Goal: Transaction & Acquisition: Purchase product/service

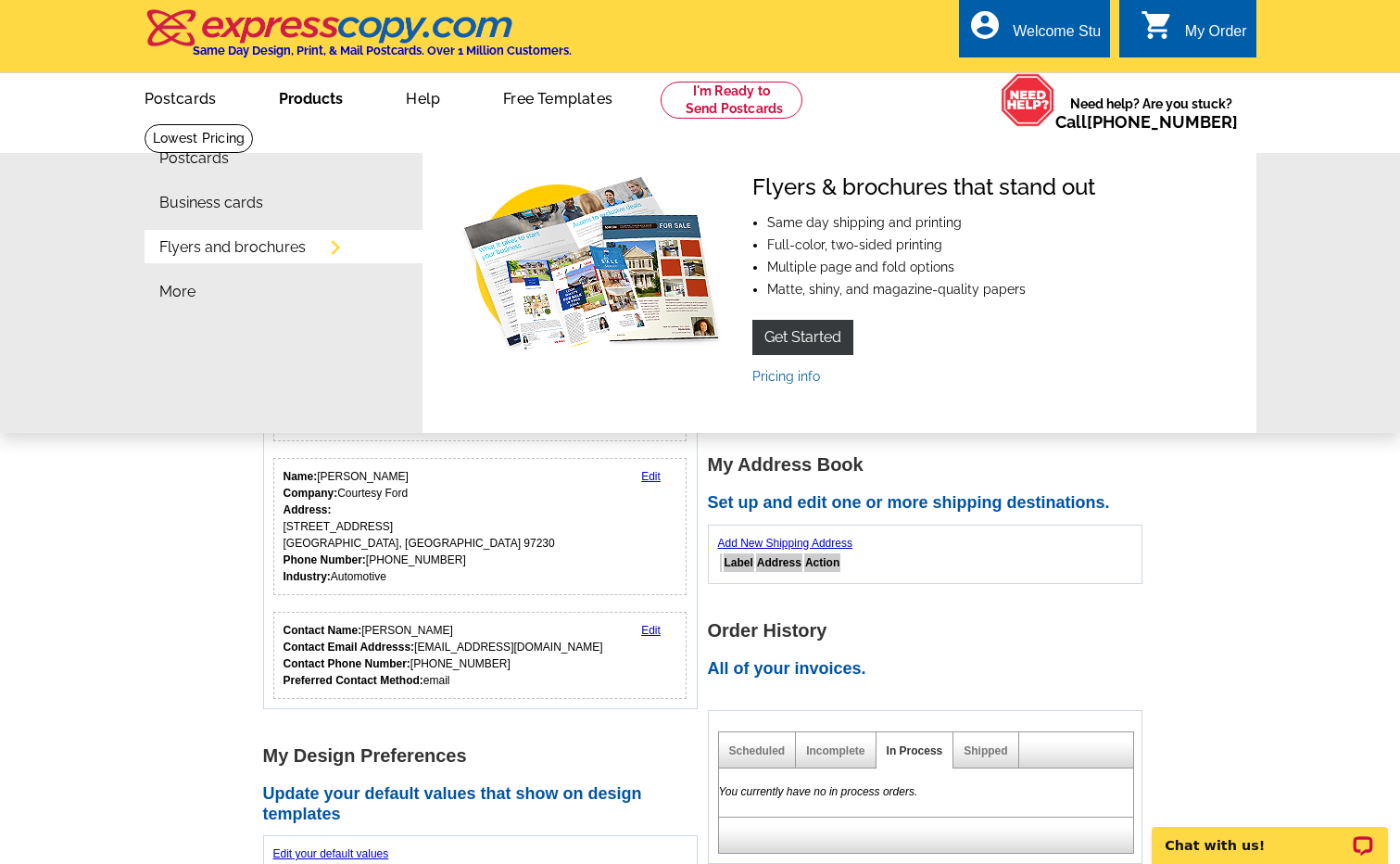
click at [252, 258] on li "Flyers and brochures" at bounding box center [290, 251] width 263 height 45
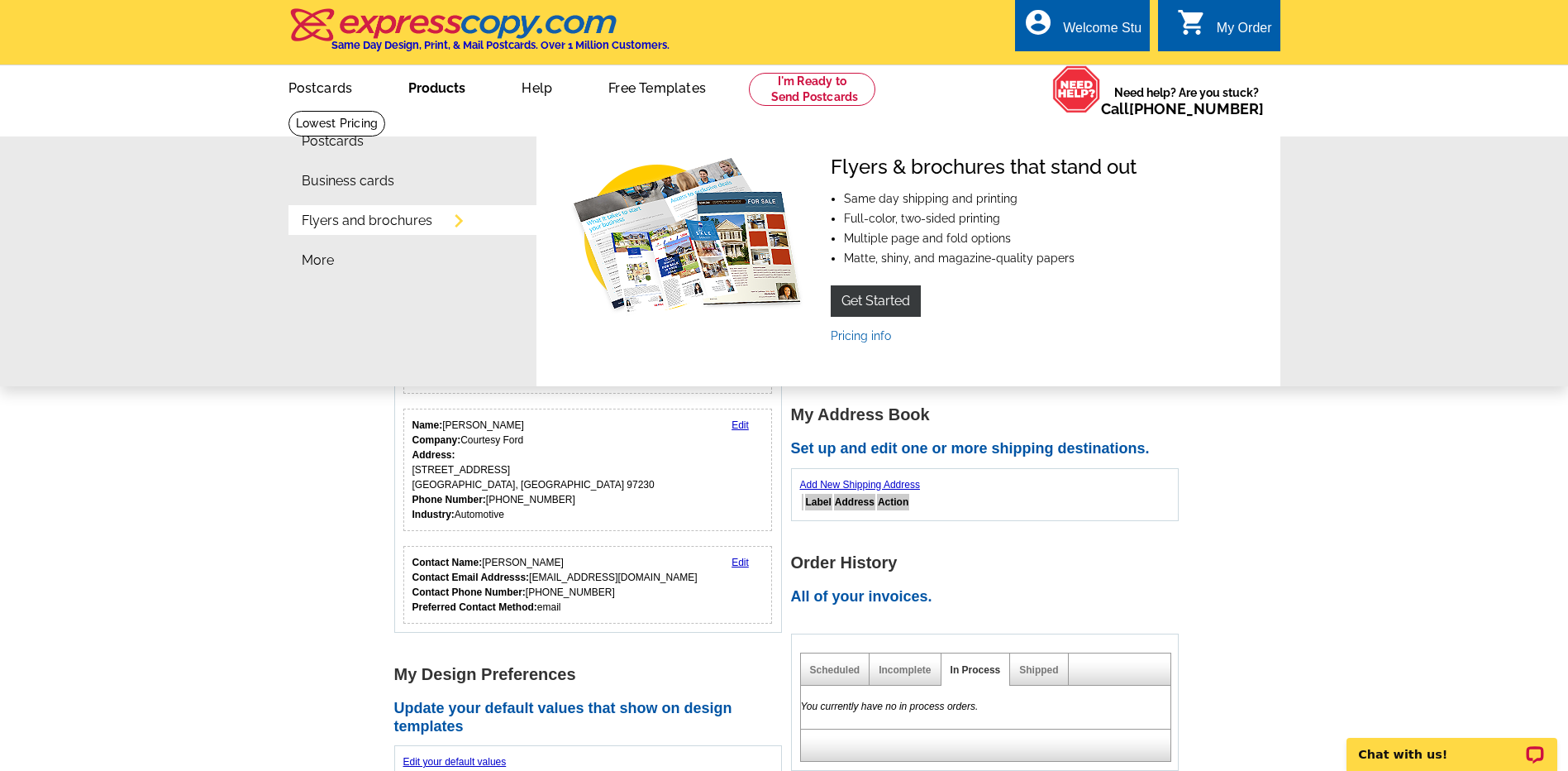
click at [445, 95] on link "Products" at bounding box center [436, 87] width 110 height 39
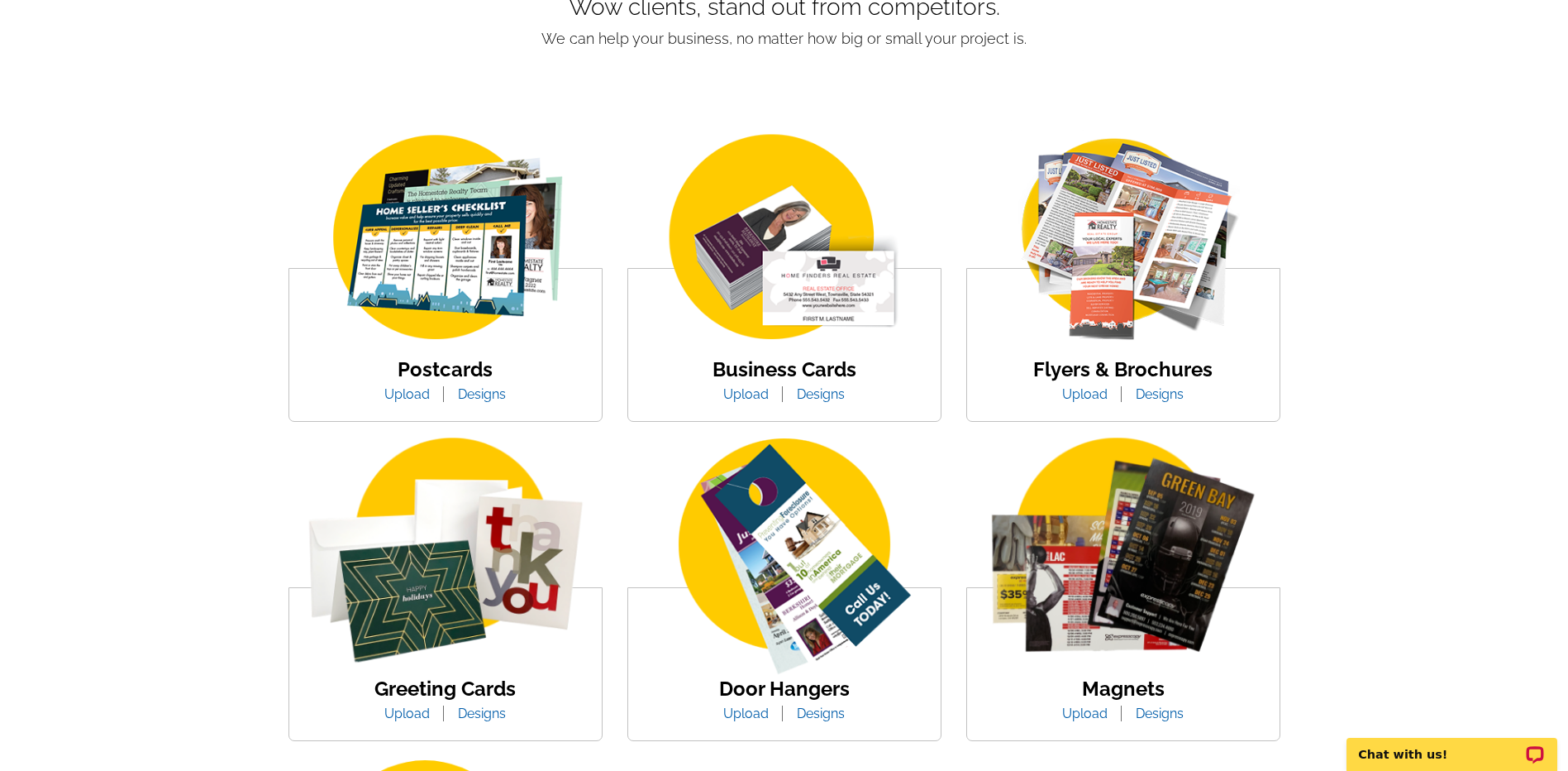
scroll to position [248, 0]
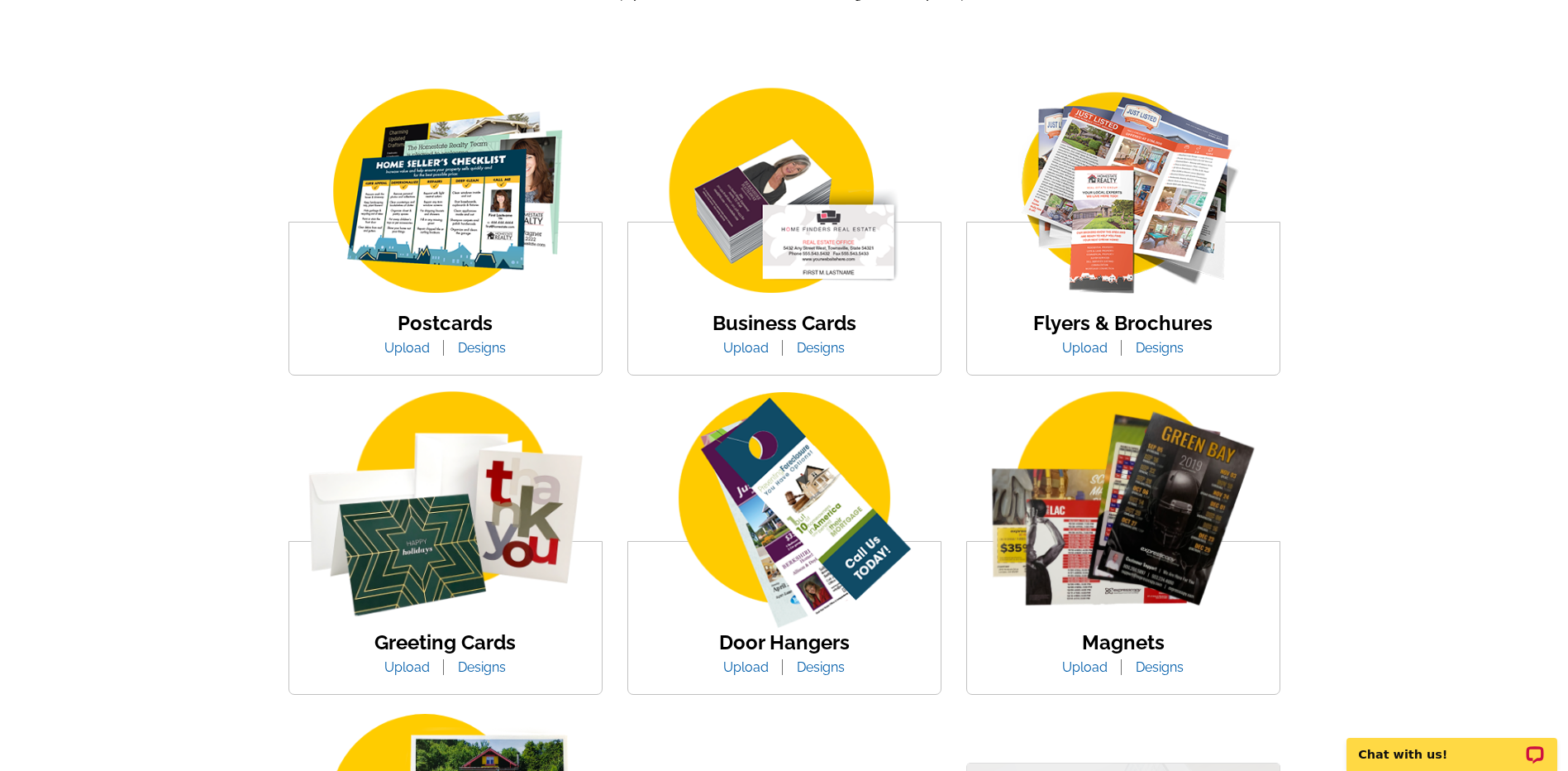
click at [1159, 229] on img at bounding box center [1124, 192] width 281 height 218
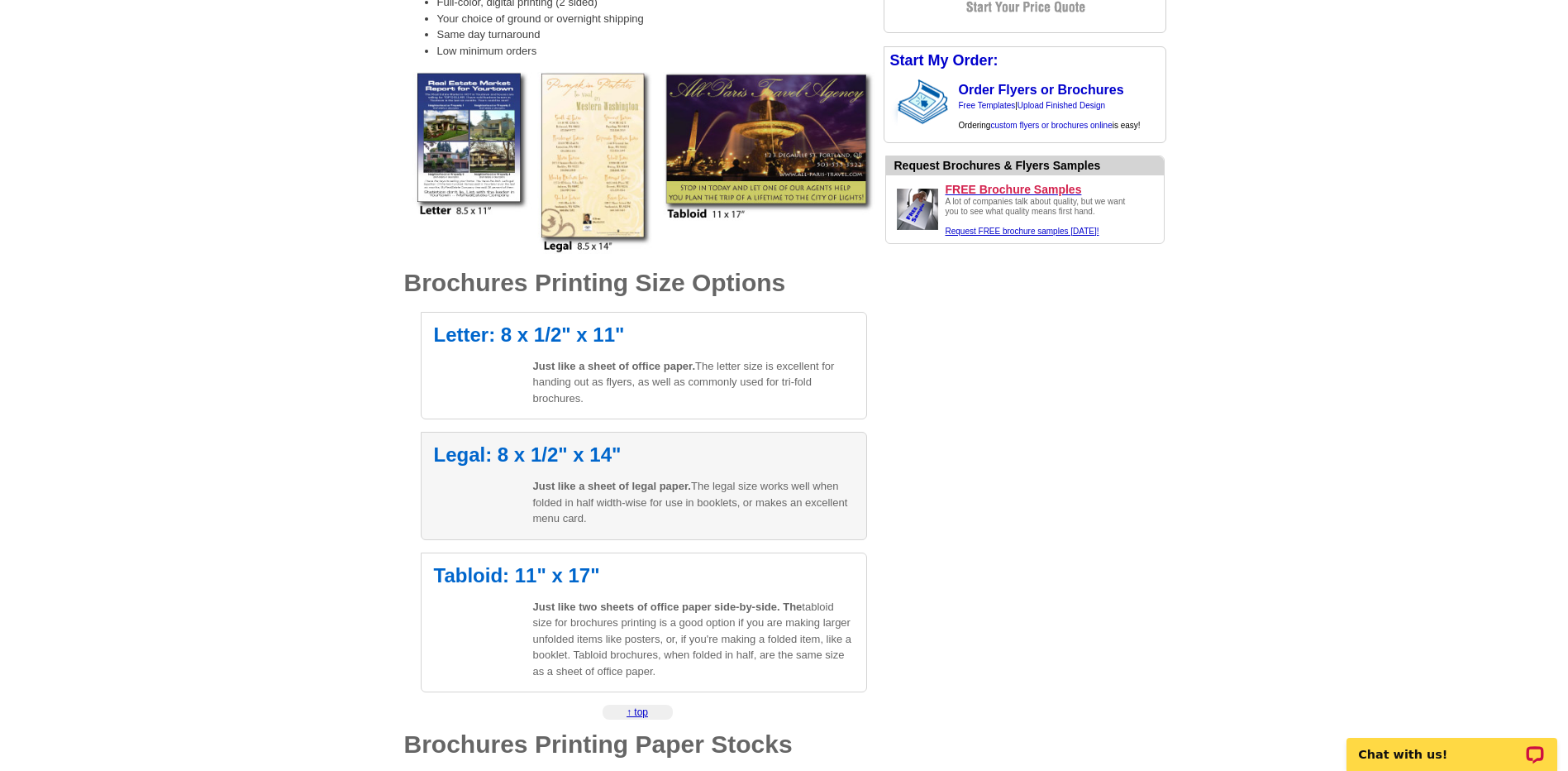
scroll to position [331, 0]
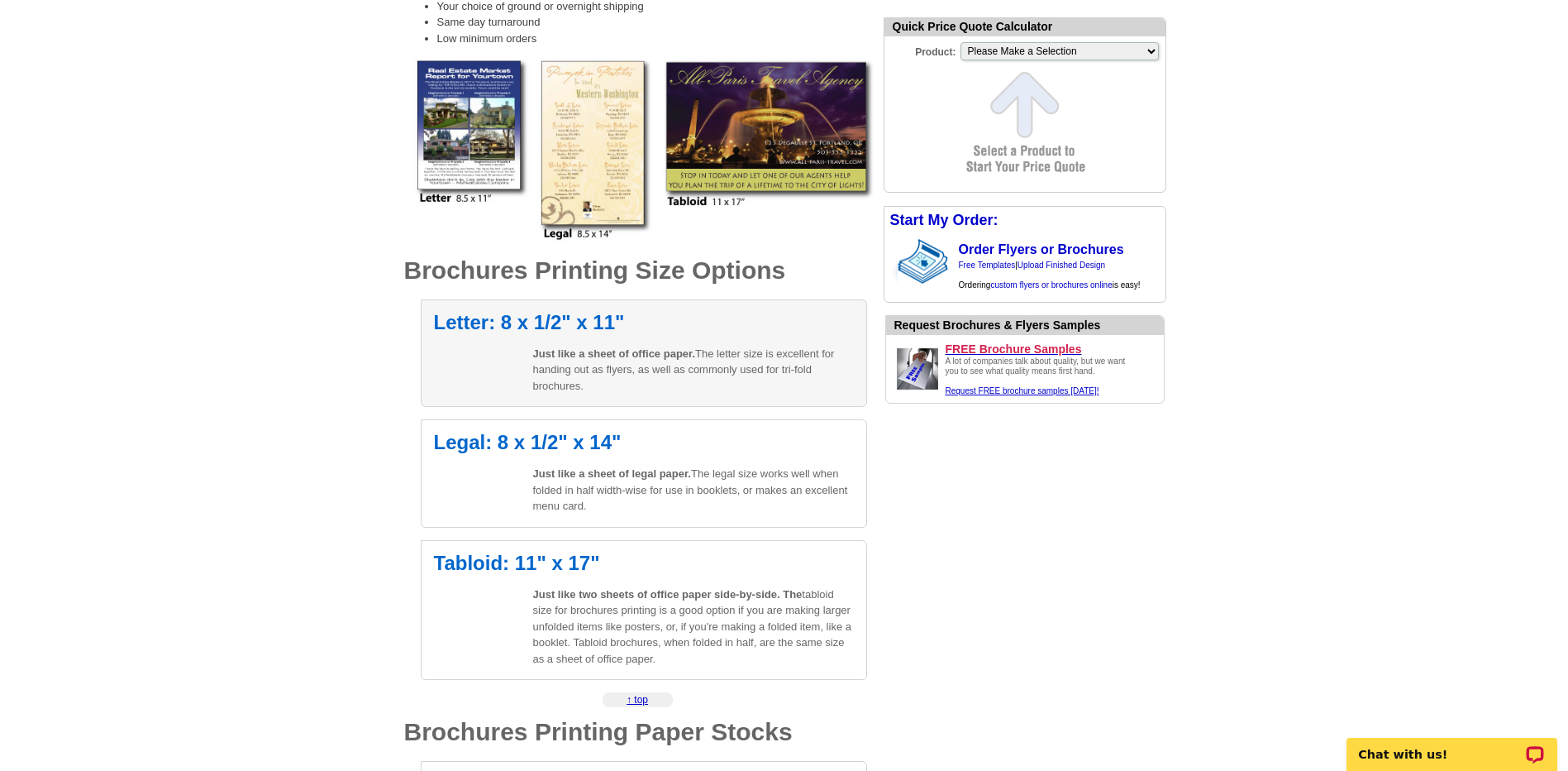
click at [498, 354] on div "Letter: 8 x 1/2" x 11" Just like a sheet of office paper. The letter size is ex…" at bounding box center [643, 353] width 446 height 108
select select "6"
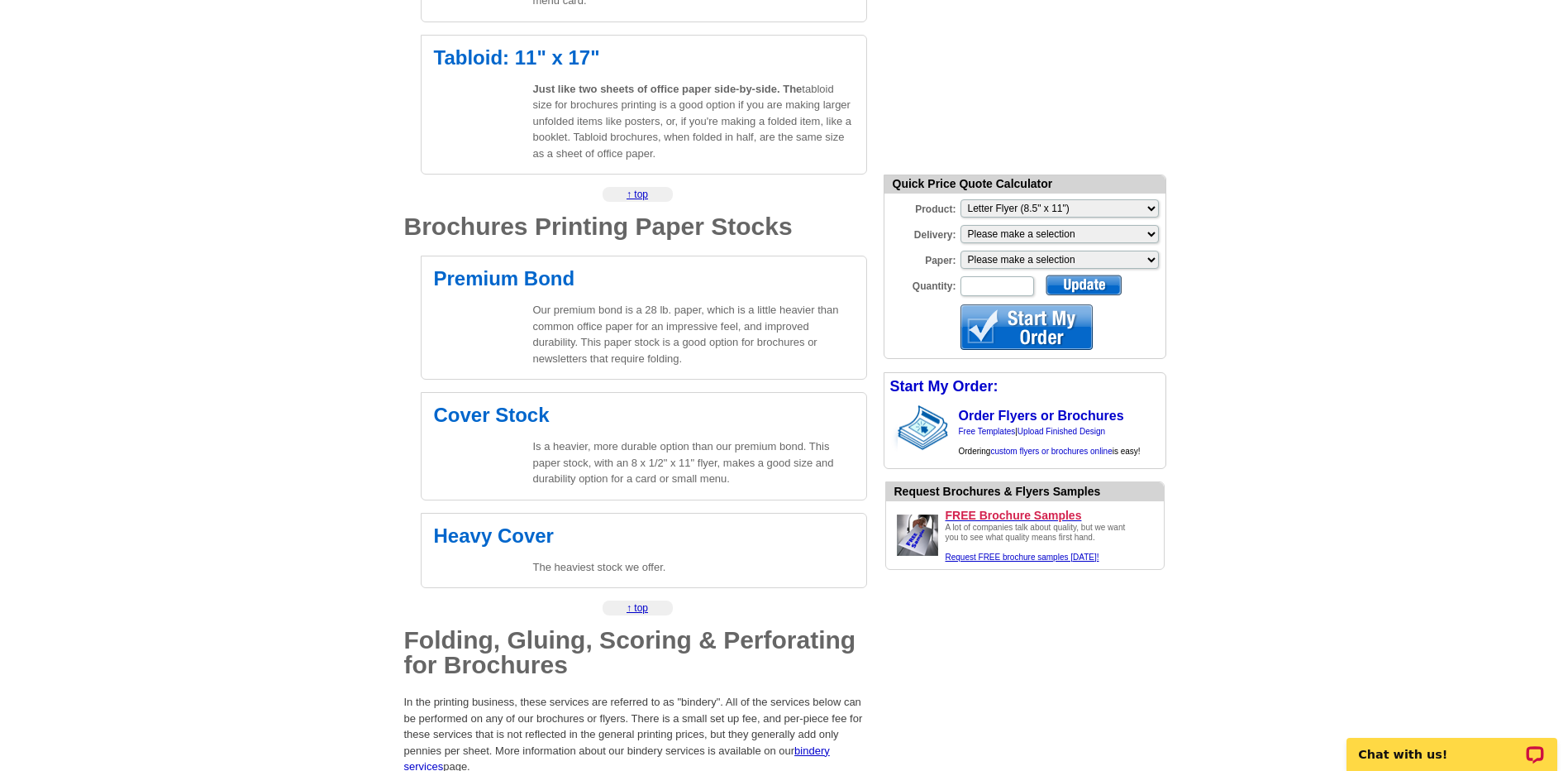
scroll to position [827, 0]
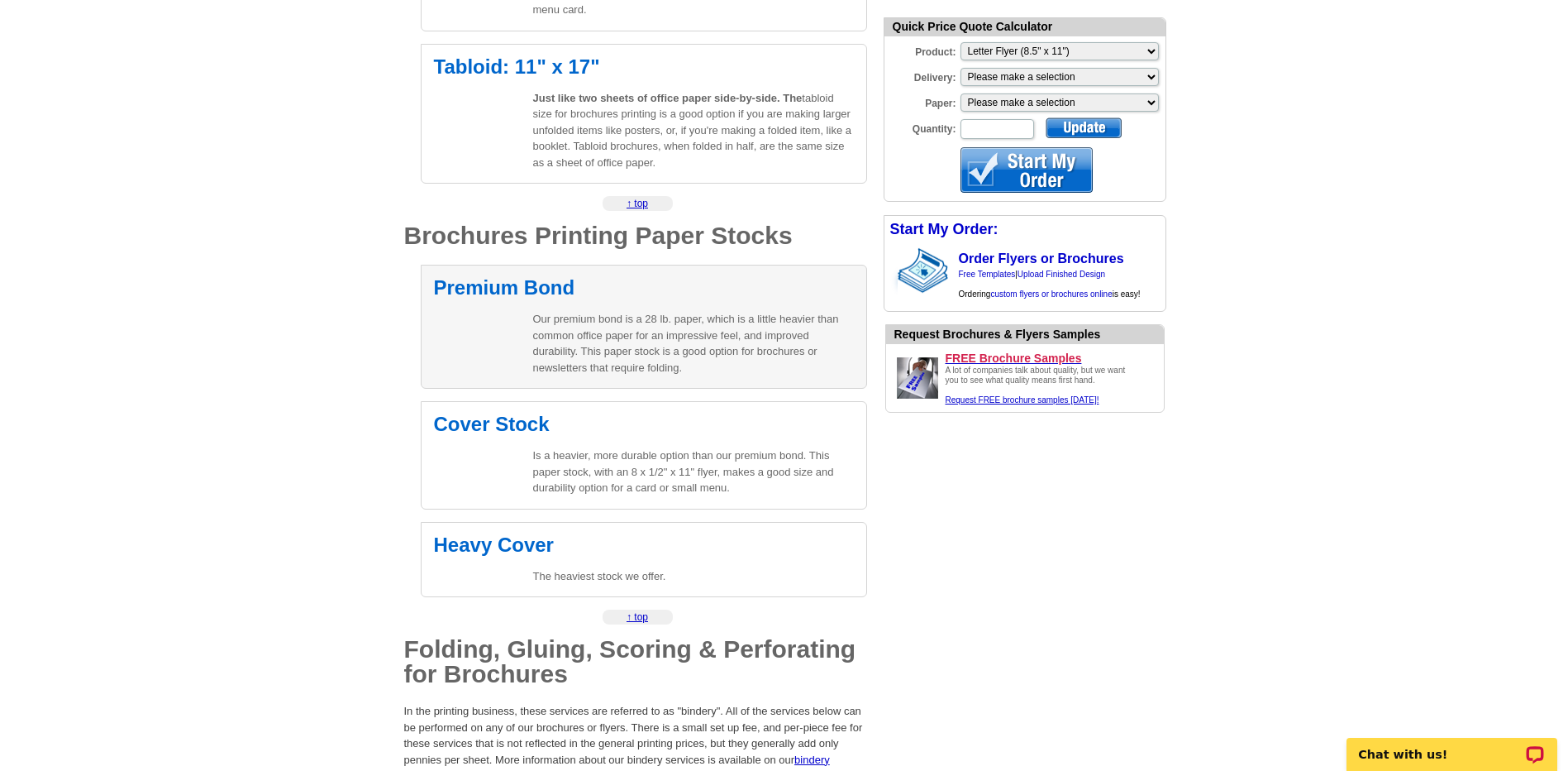
click at [507, 348] on div "Premium Bond Our premium bond is a 28 lb. paper, which is a little heavier than…" at bounding box center [643, 326] width 446 height 124
click at [594, 331] on p "Our premium bond is a 28 lb. paper, which is a little heavier than common offic…" at bounding box center [693, 343] width 320 height 65
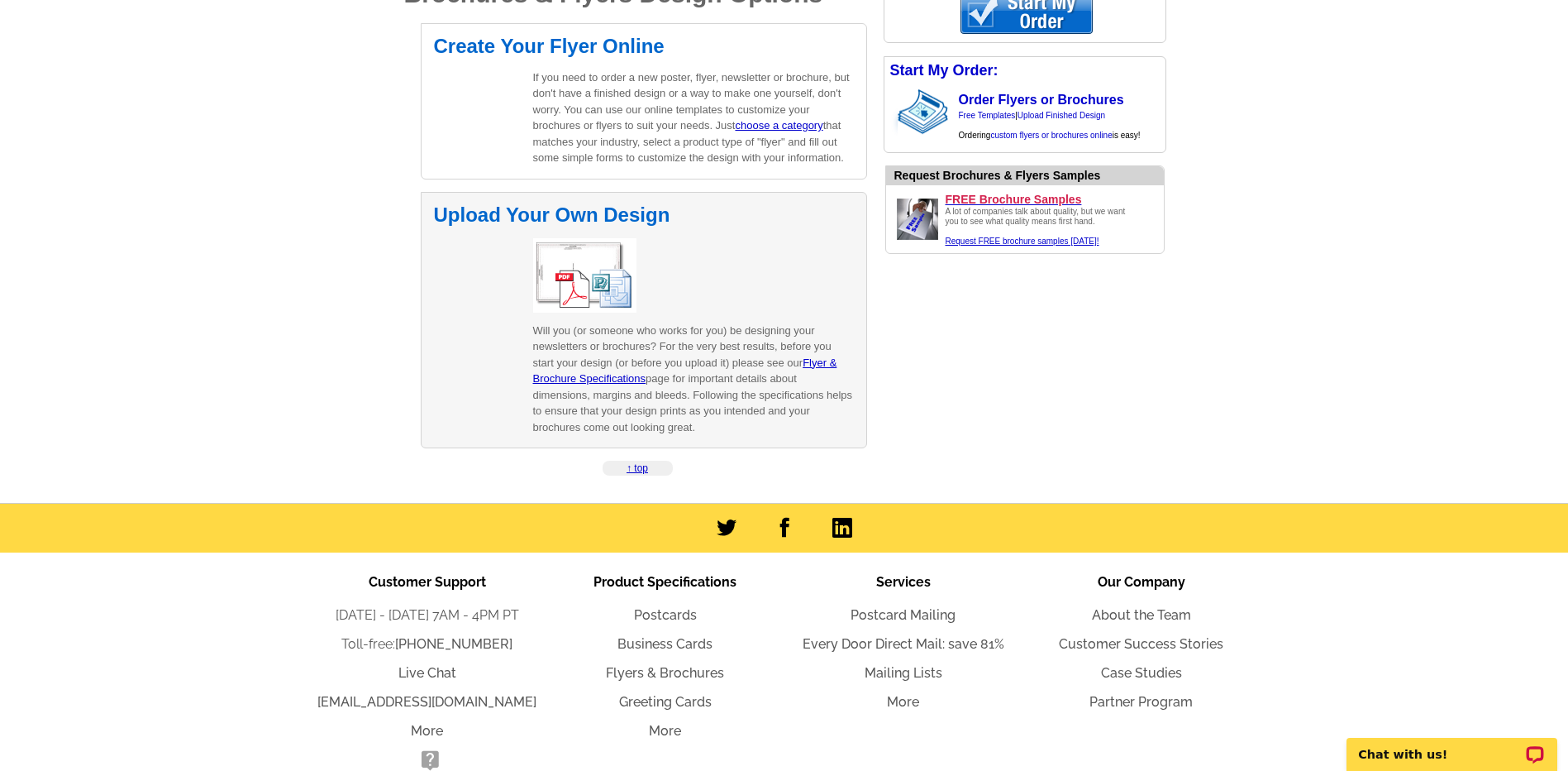
scroll to position [2480, 0]
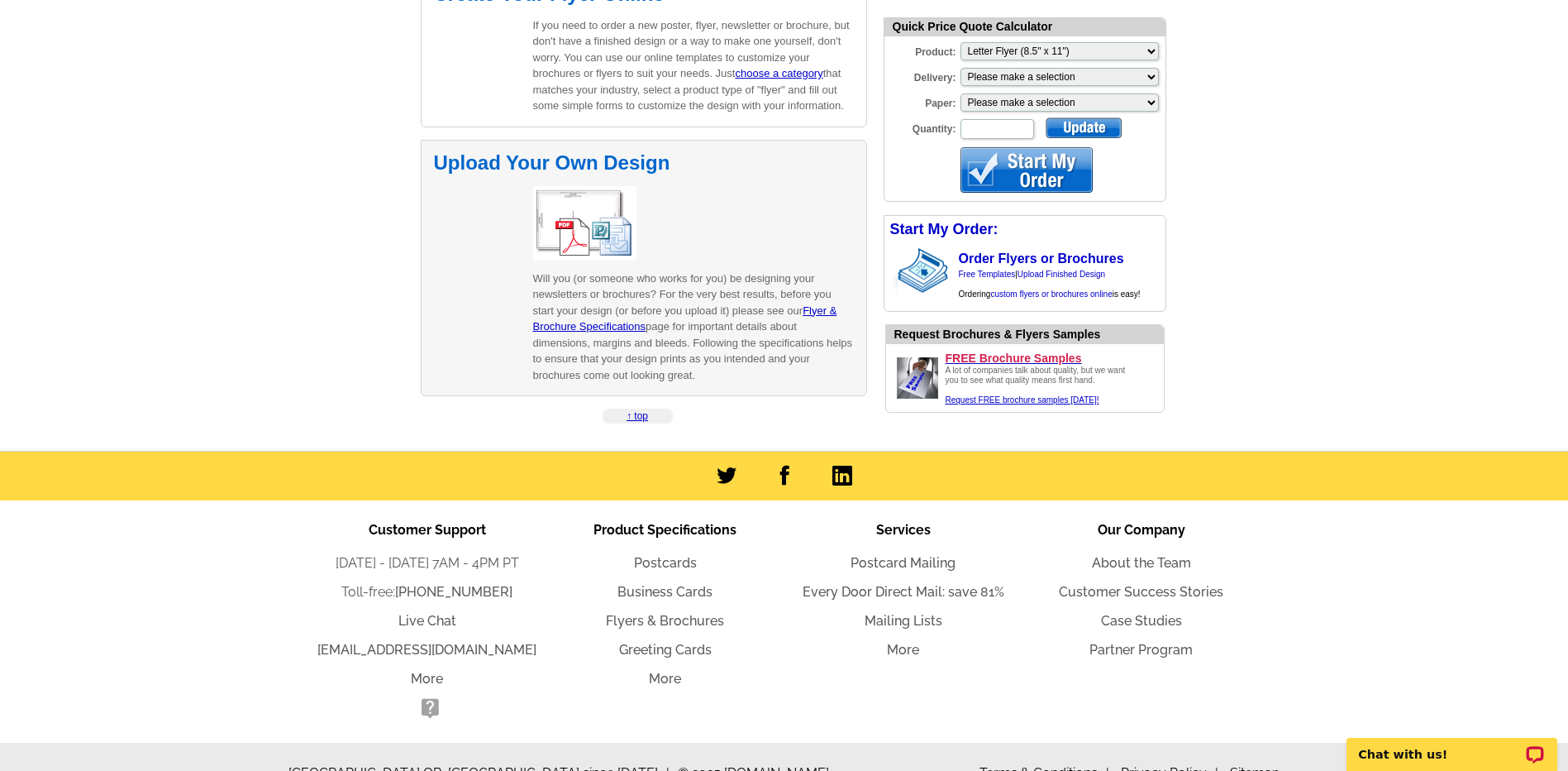
click at [580, 227] on img at bounding box center [585, 224] width 104 height 75
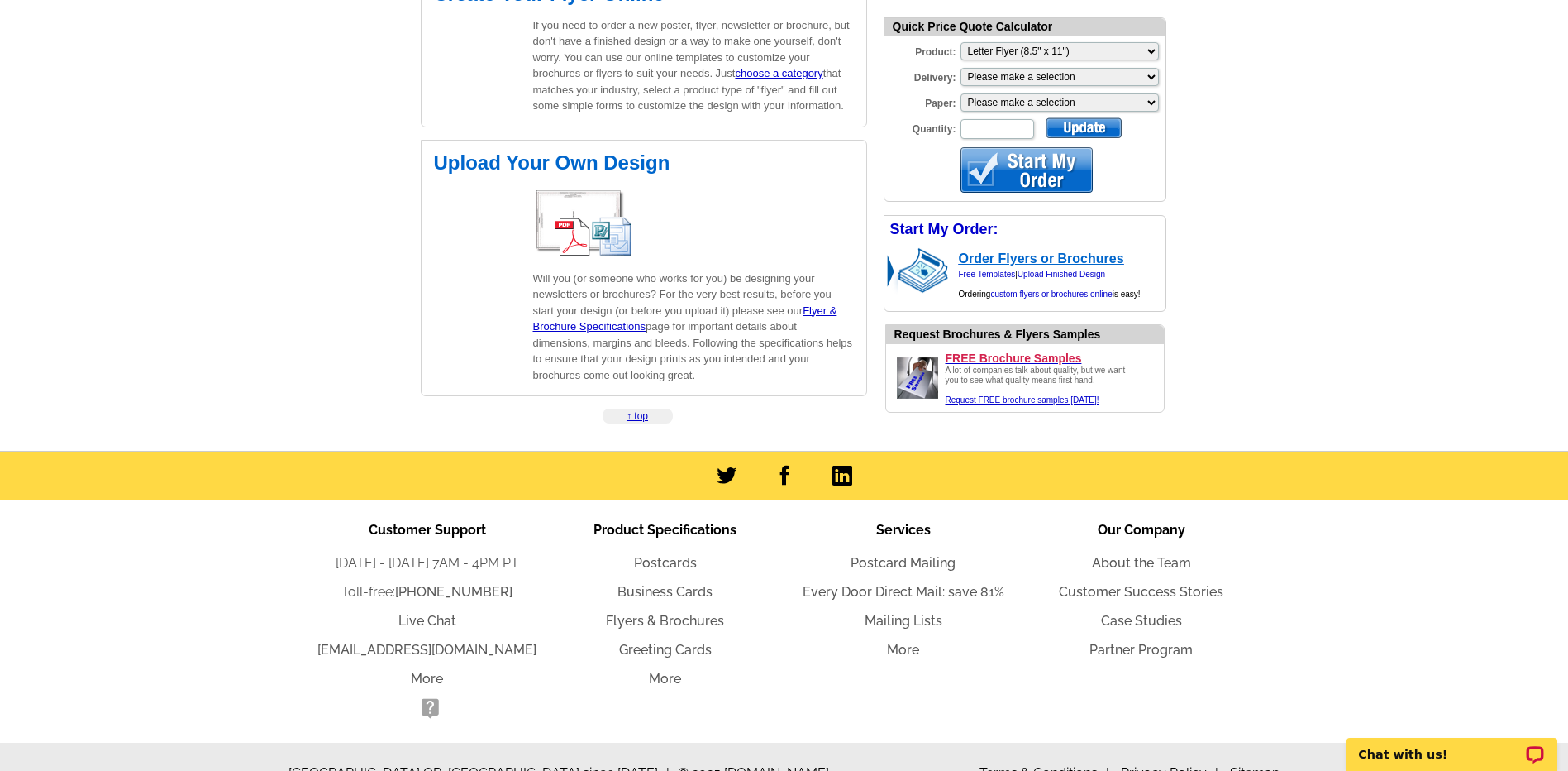
click at [1047, 262] on link "Order Flyers or Brochures" at bounding box center [1041, 258] width 166 height 14
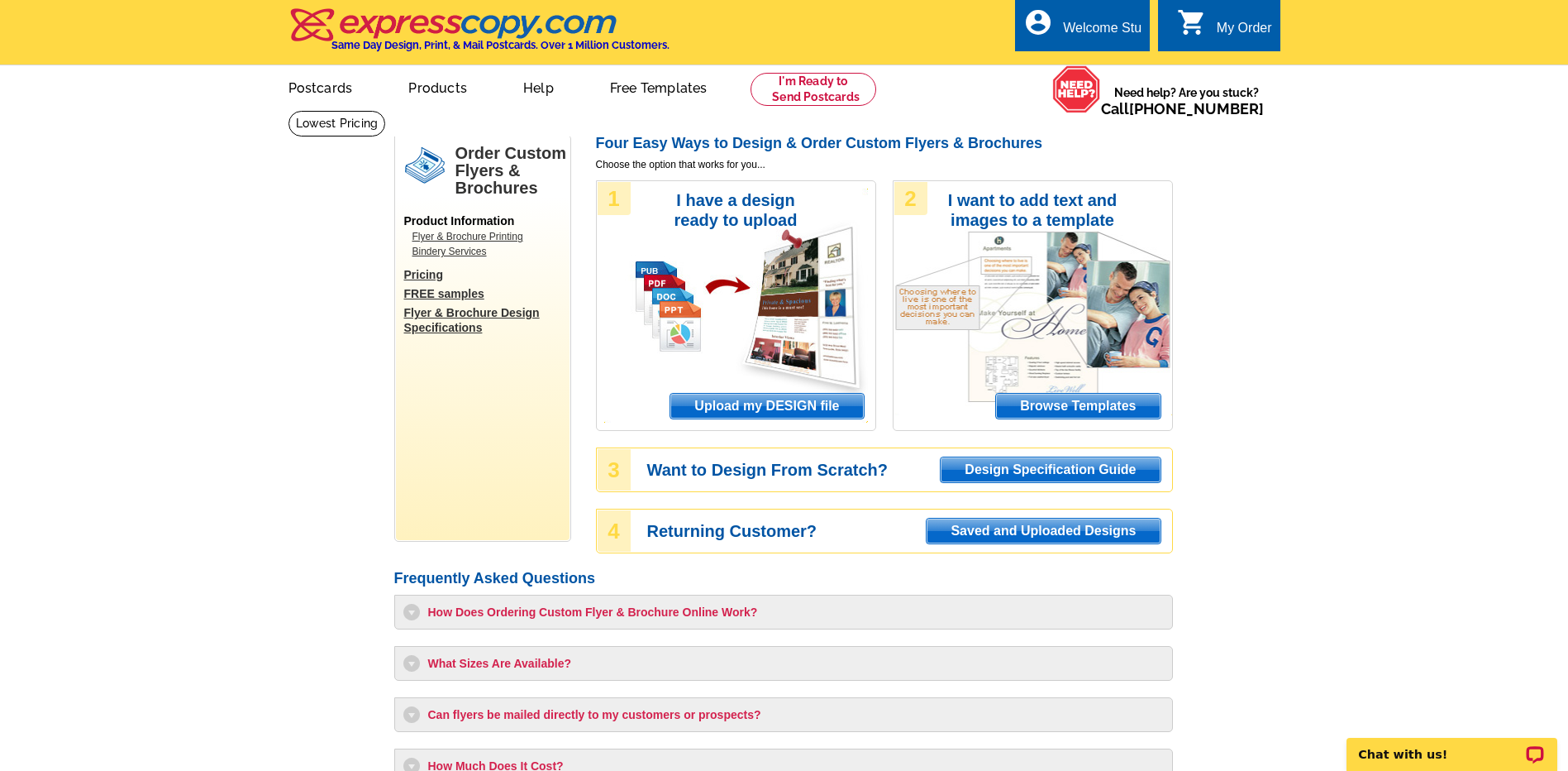
click at [724, 406] on span "Upload my DESIGN file" at bounding box center [767, 405] width 193 height 25
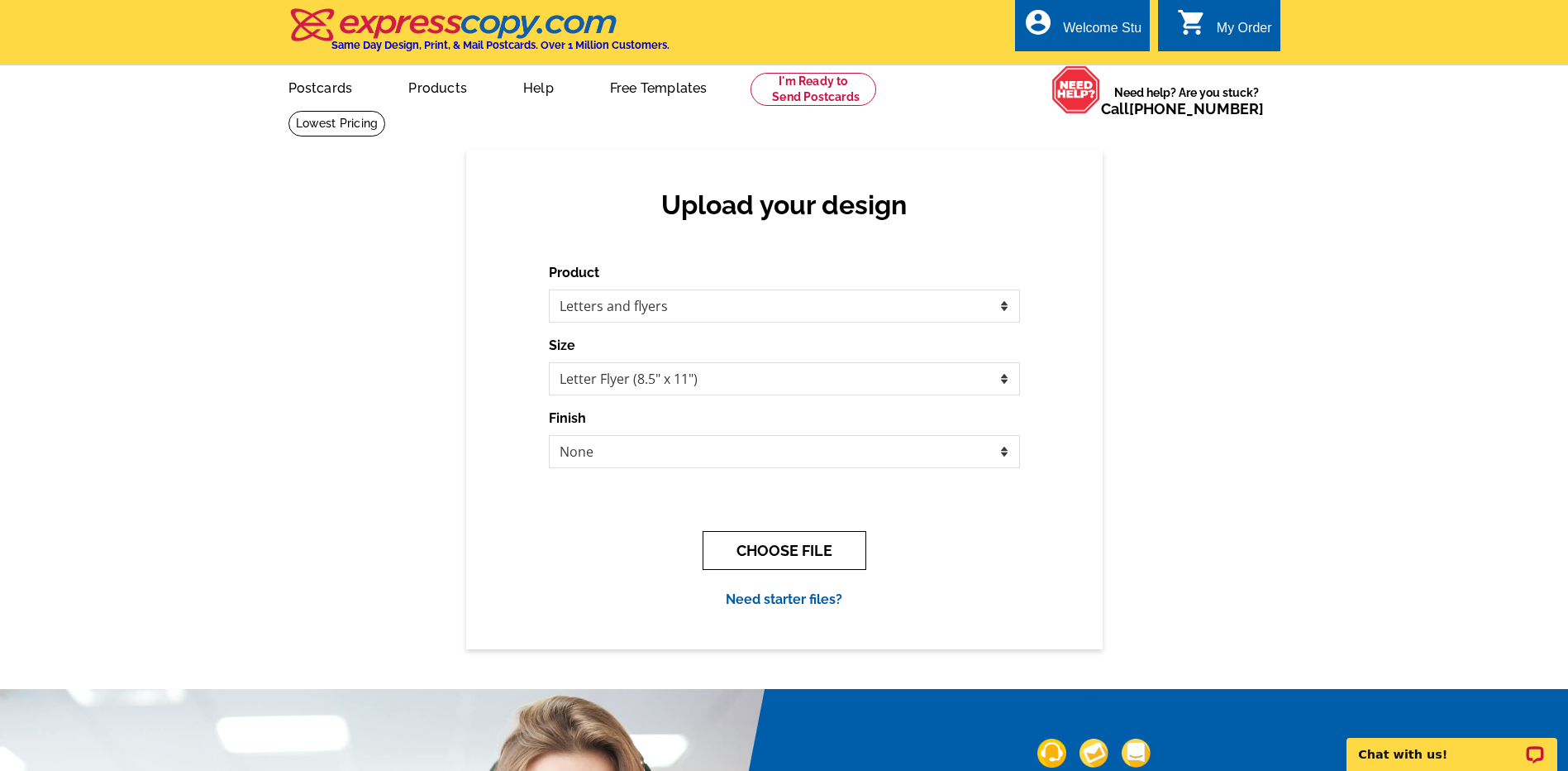
click at [781, 547] on button "CHOOSE FILE" at bounding box center [784, 550] width 164 height 39
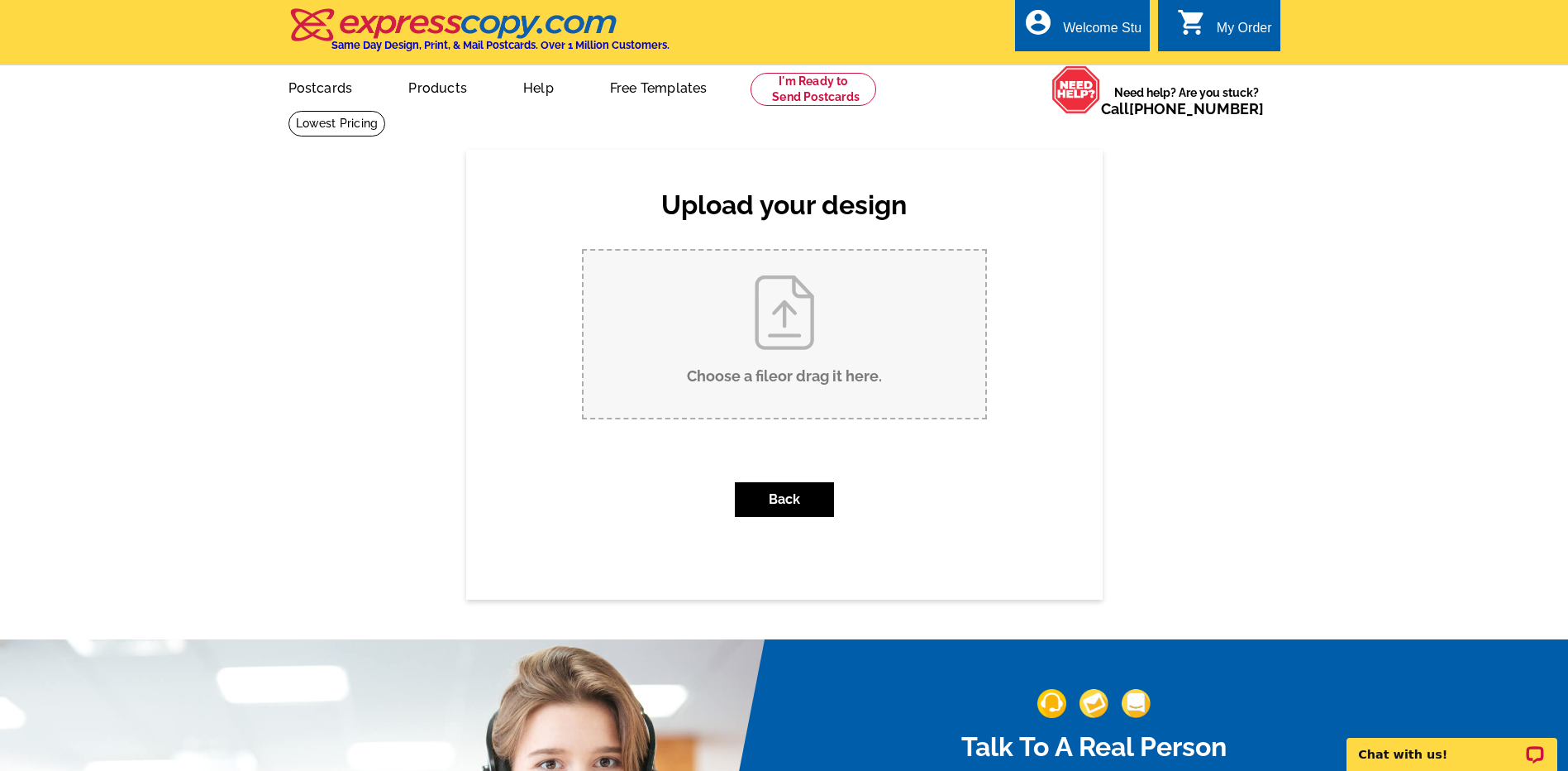
click at [812, 356] on input "Choose a file or drag it here ." at bounding box center [784, 334] width 402 height 167
type input "C:\fakepath\October 2025 Raffle Flyer Final.pdf"
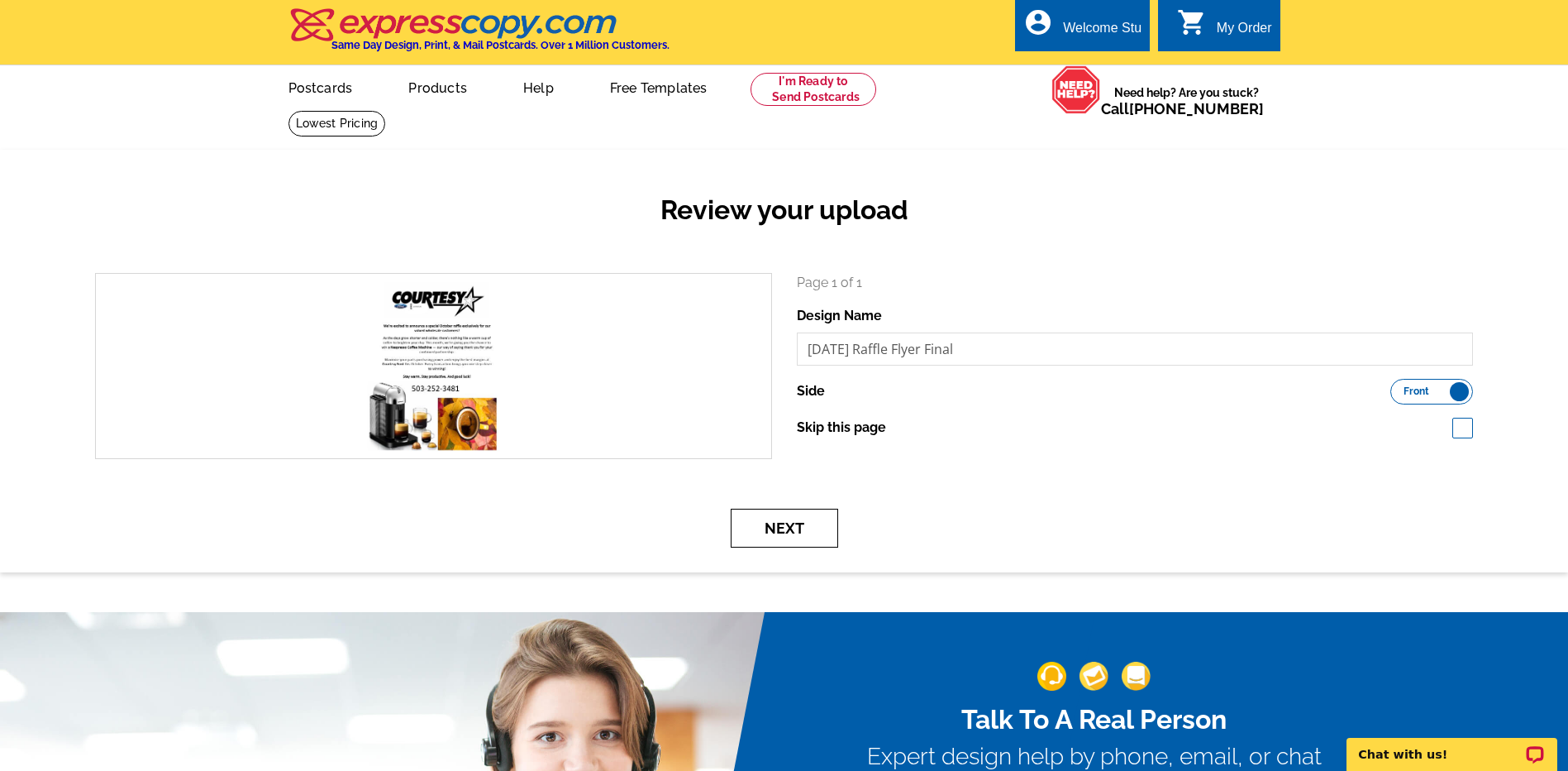
click at [807, 522] on button "Next" at bounding box center [784, 528] width 107 height 39
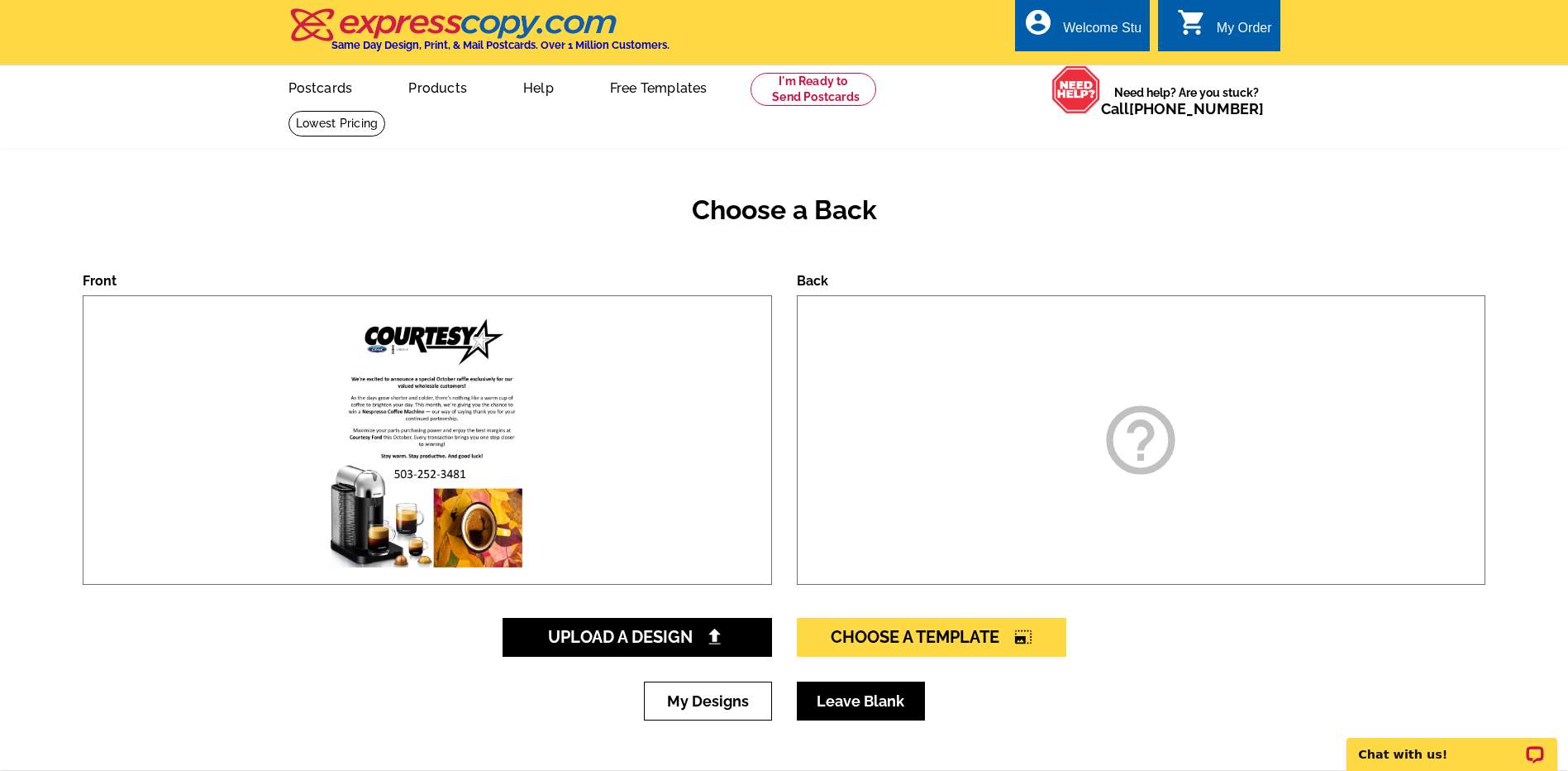
click at [858, 700] on link "Leave Blank" at bounding box center [861, 701] width 128 height 39
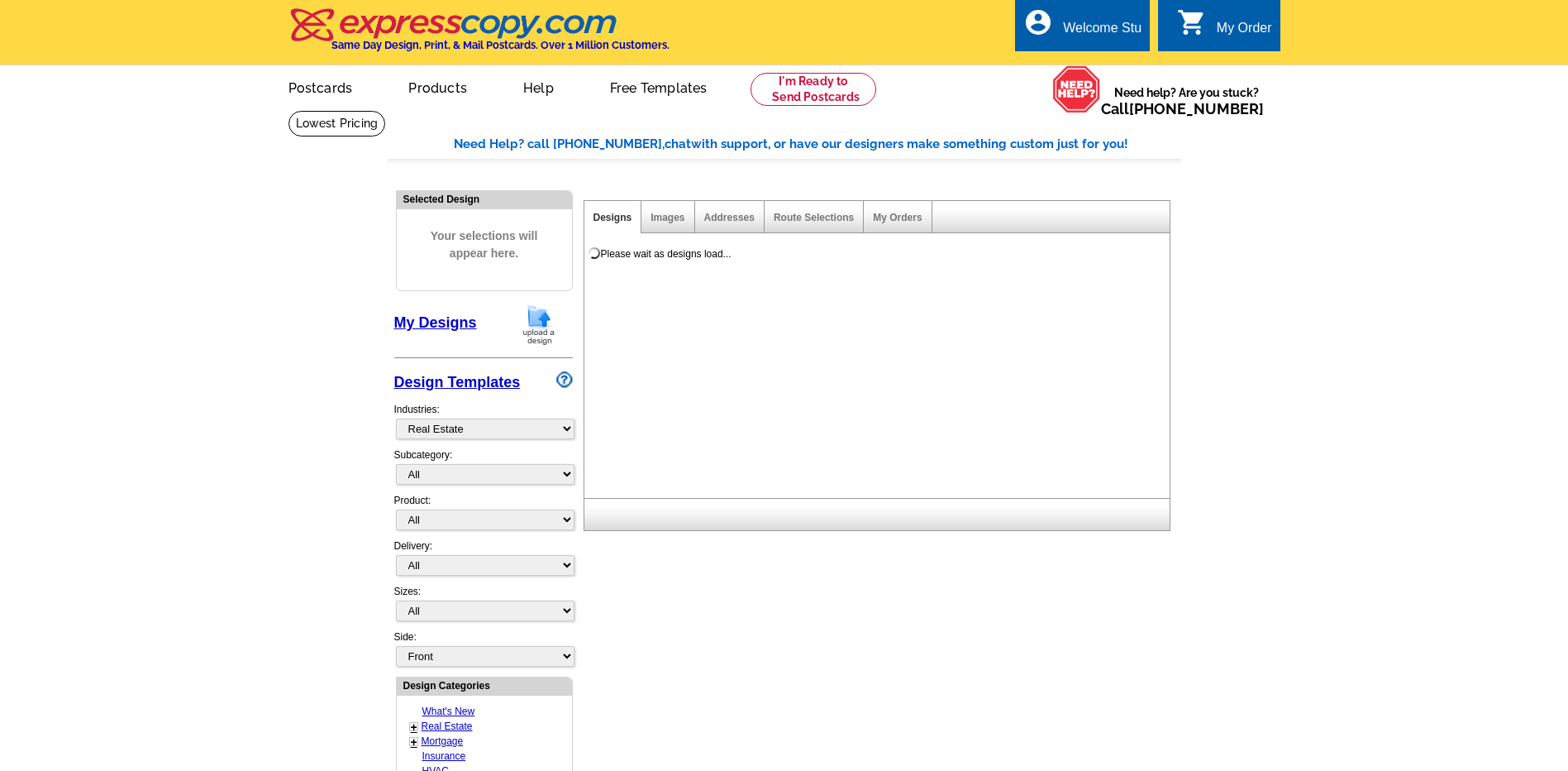
select select "785"
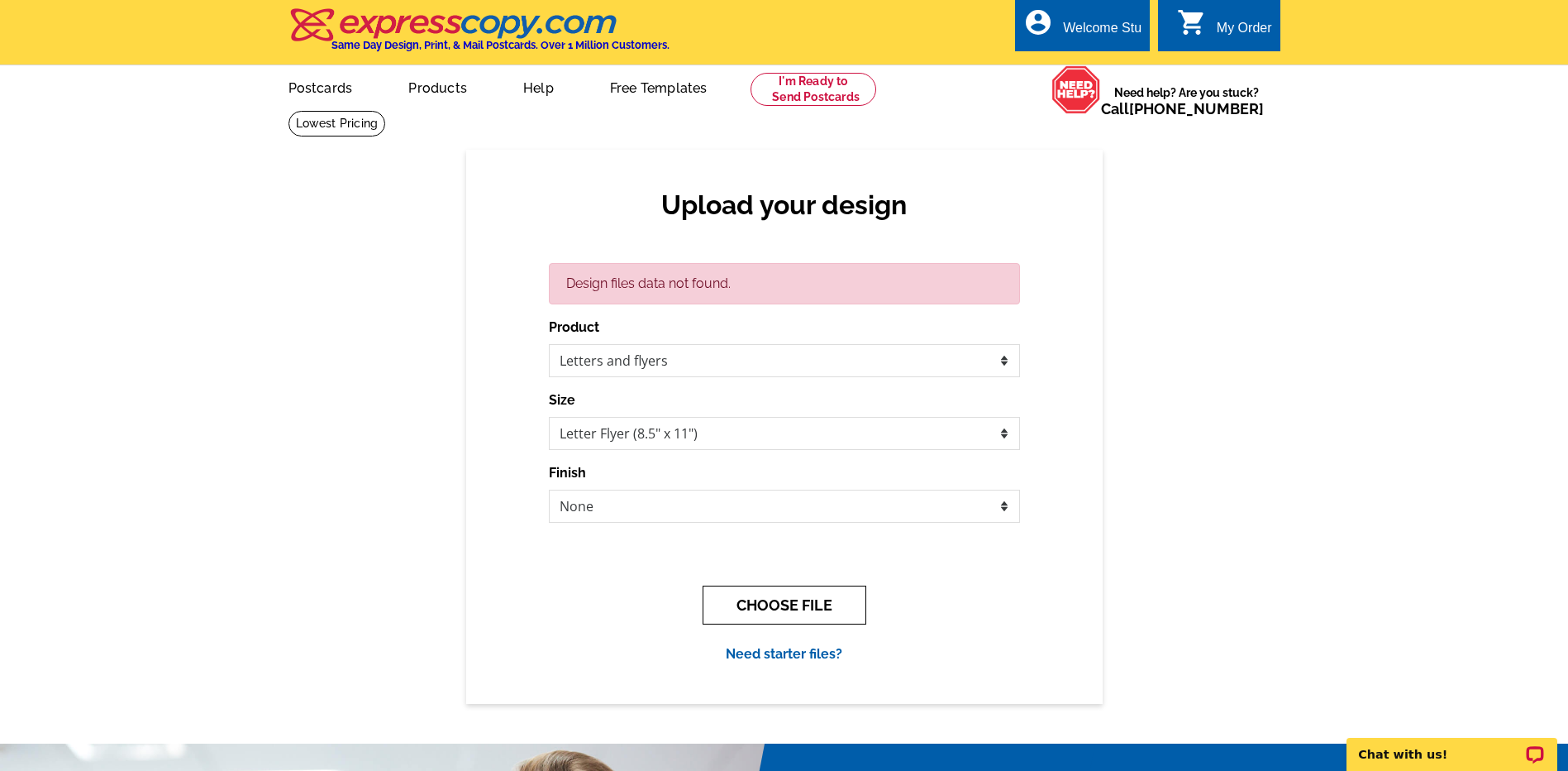
click at [797, 617] on button "CHOOSE FILE" at bounding box center [784, 605] width 164 height 39
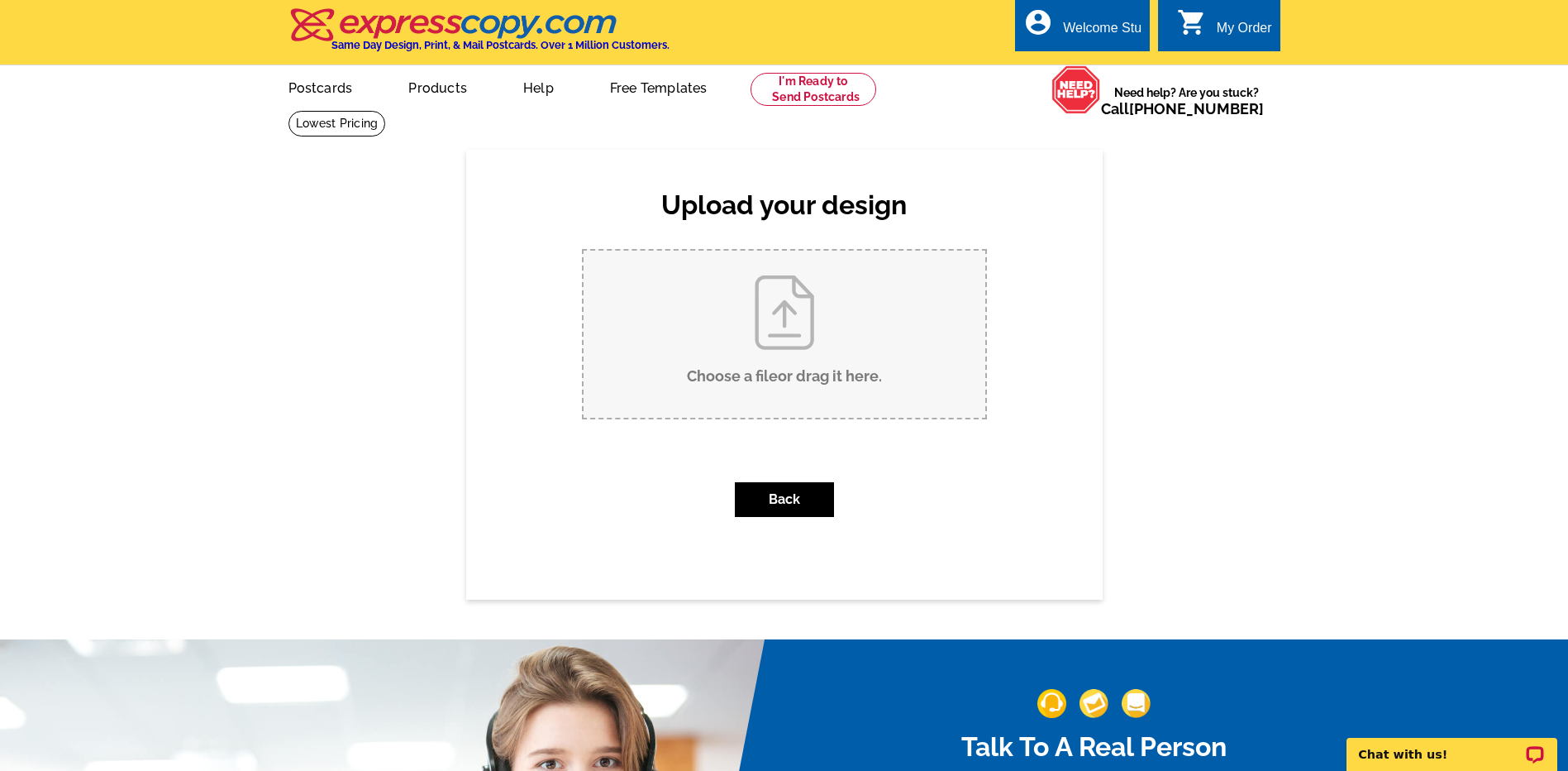
click at [824, 314] on input "Choose a file or drag it here ." at bounding box center [784, 334] width 402 height 167
type input "C:\fakepath\[DATE] Raffle Flyer Final.pdf"
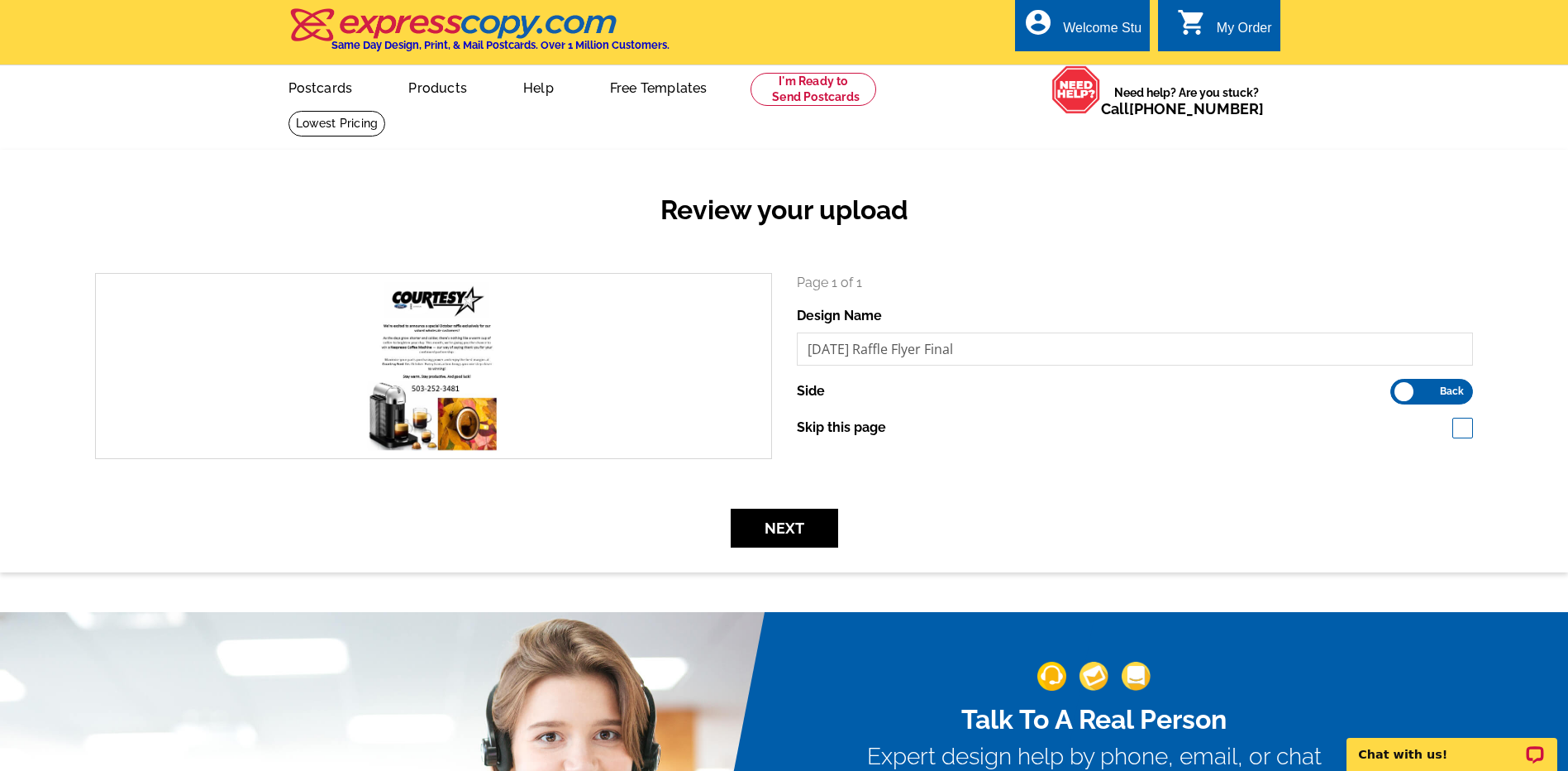
drag, startPoint x: 1407, startPoint y: 391, endPoint x: 1393, endPoint y: 385, distance: 15.2
click at [1393, 385] on label "Front Back" at bounding box center [1431, 391] width 82 height 26
click at [1399, 387] on input "Front Back" at bounding box center [1399, 387] width 0 height 0
click at [769, 534] on button "Next" at bounding box center [784, 528] width 107 height 39
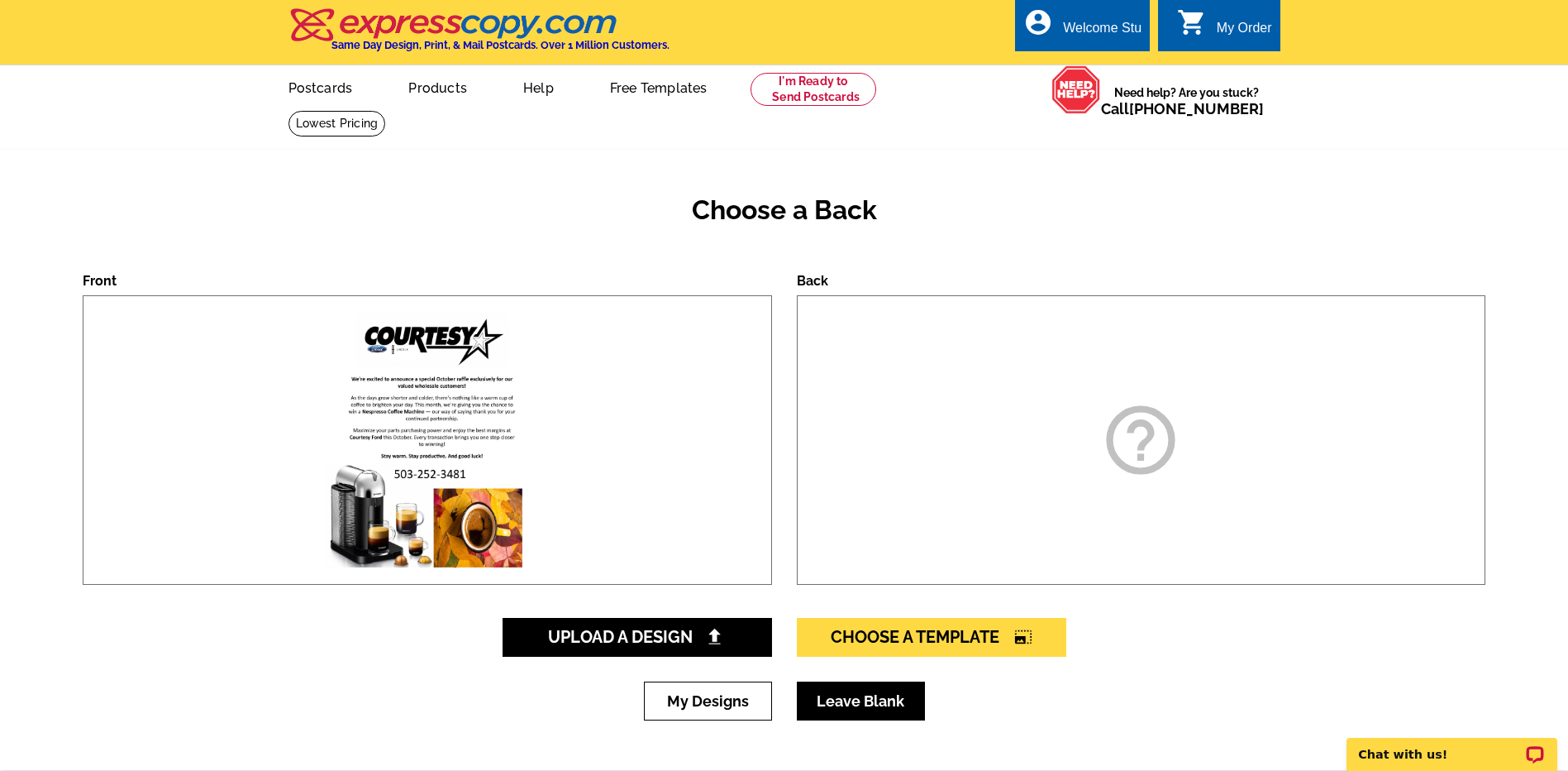
click at [827, 711] on link "Leave Blank" at bounding box center [861, 701] width 128 height 39
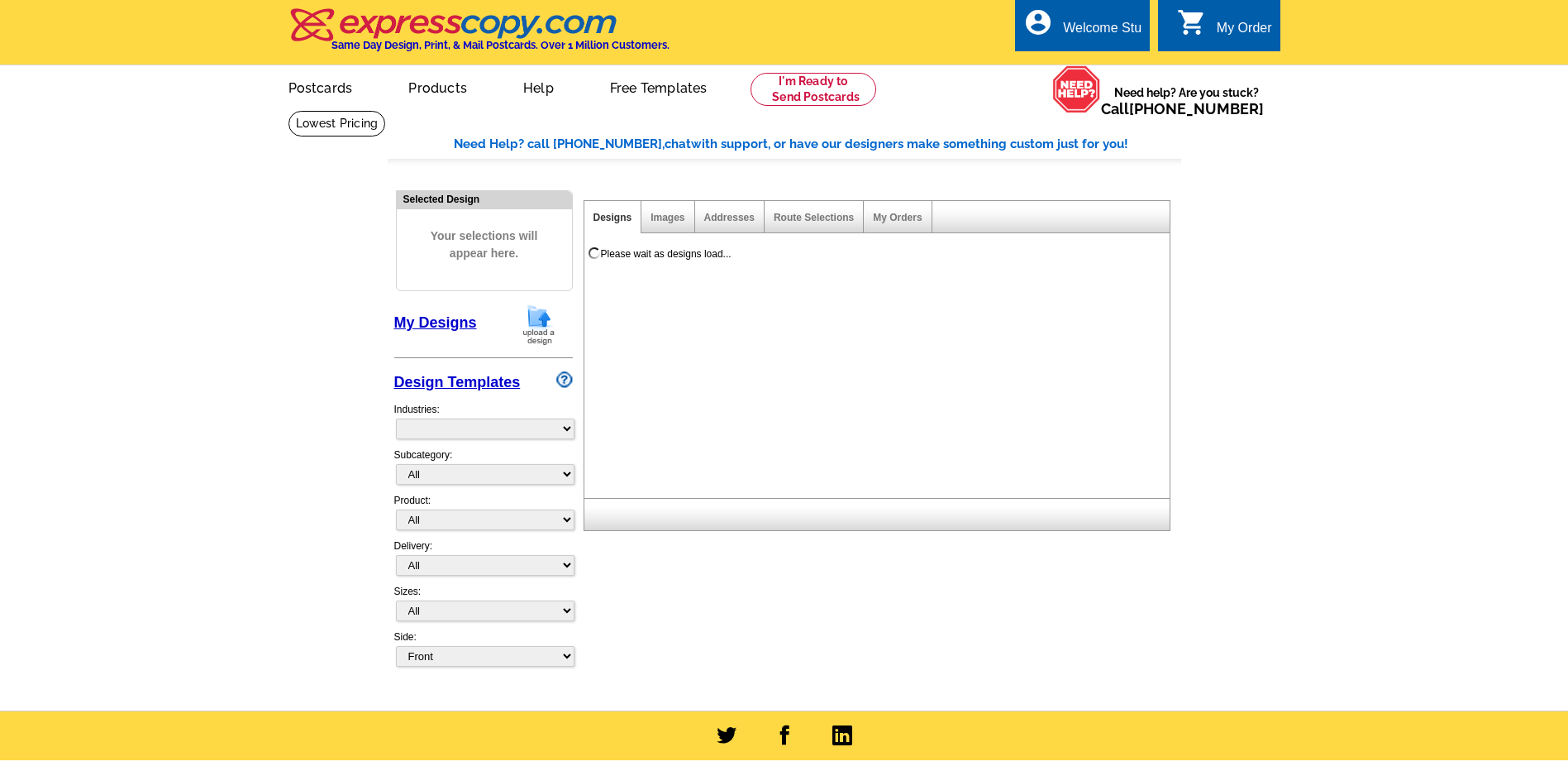
select select "785"
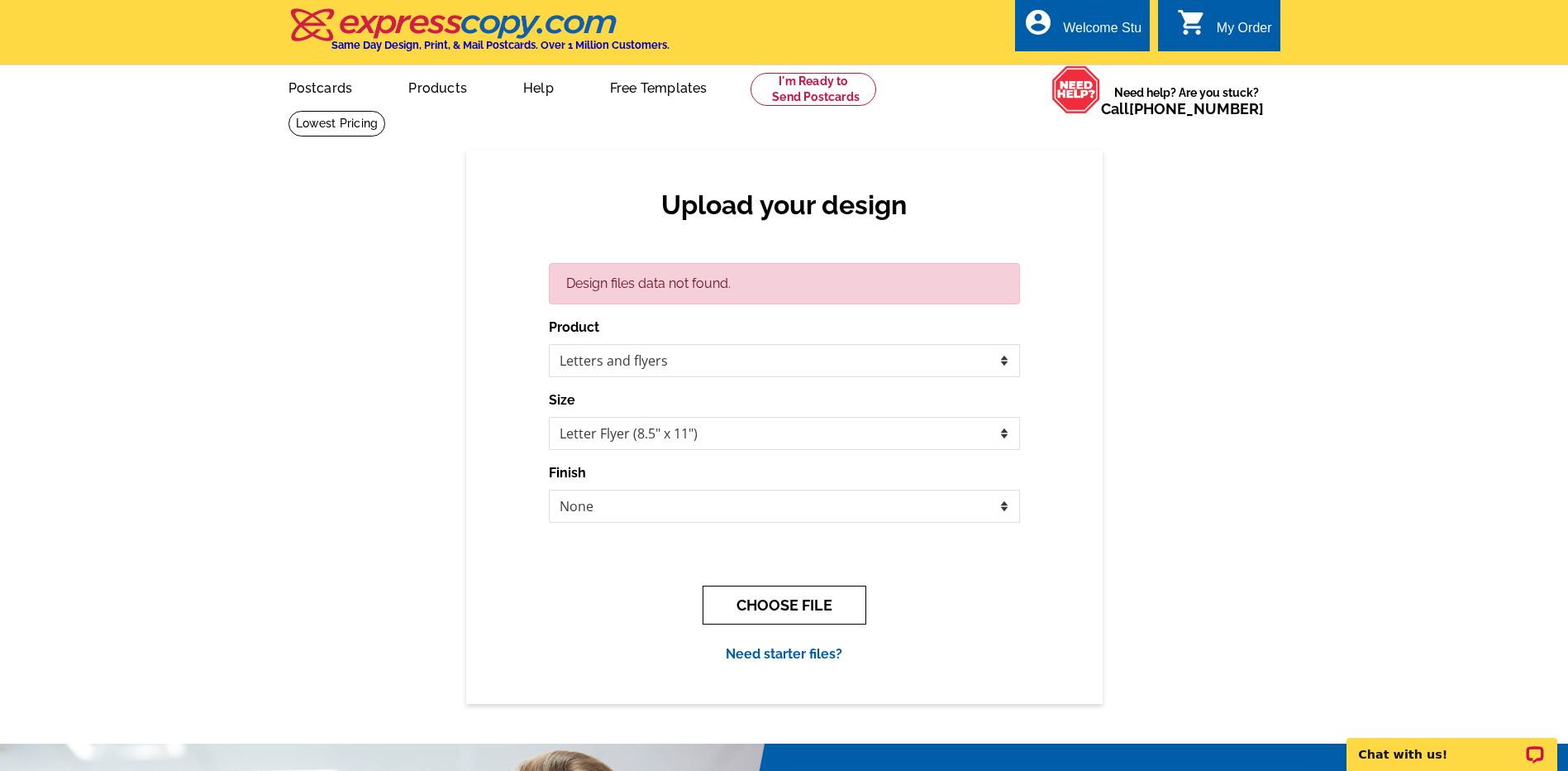
click at [778, 604] on button "CHOOSE FILE" at bounding box center [784, 605] width 164 height 39
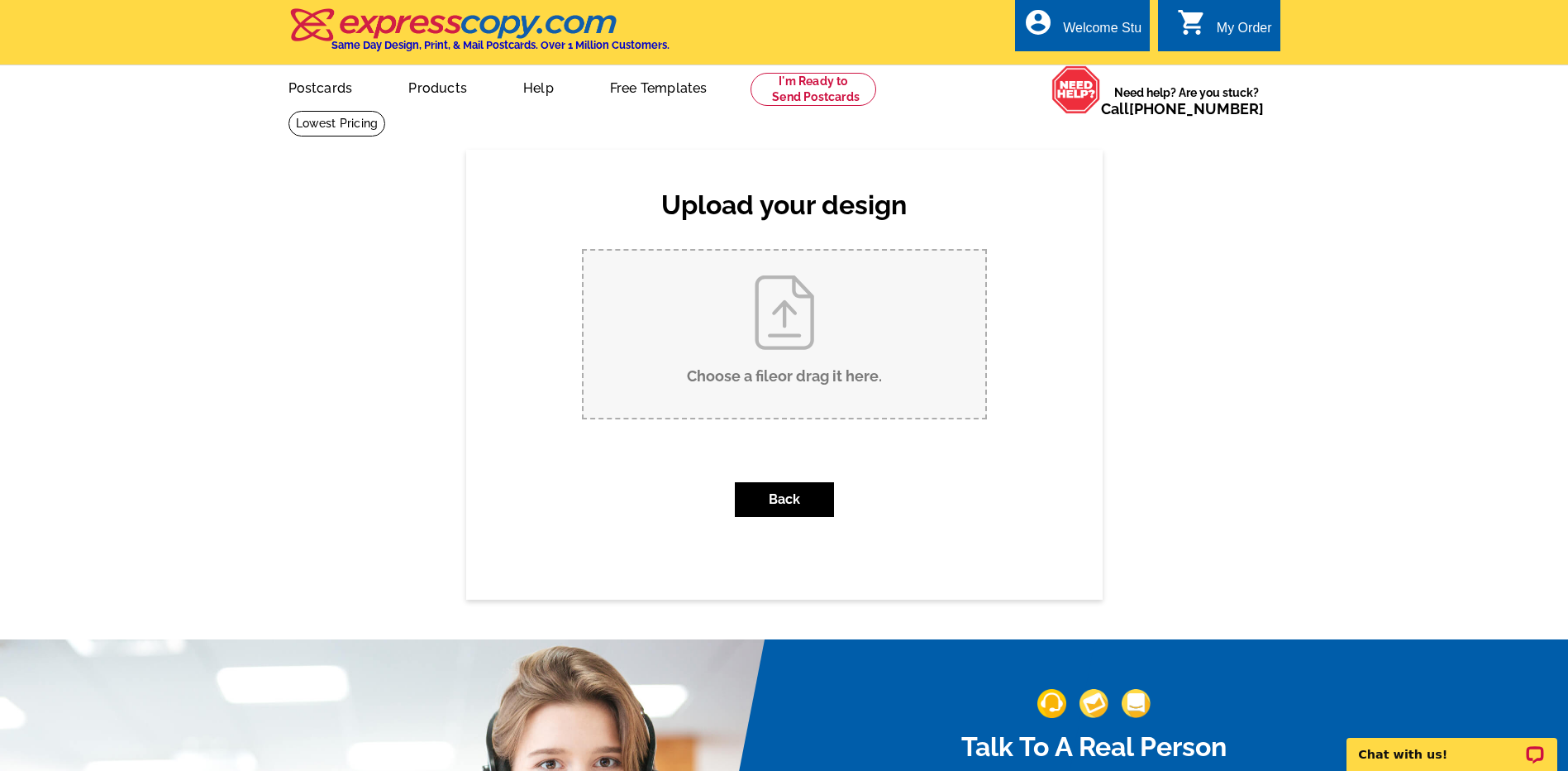
click at [791, 381] on input "Choose a file or drag it here ." at bounding box center [784, 334] width 402 height 167
type input "C:\fakepath\October 2025 Raffle Flyer Final.pdf"
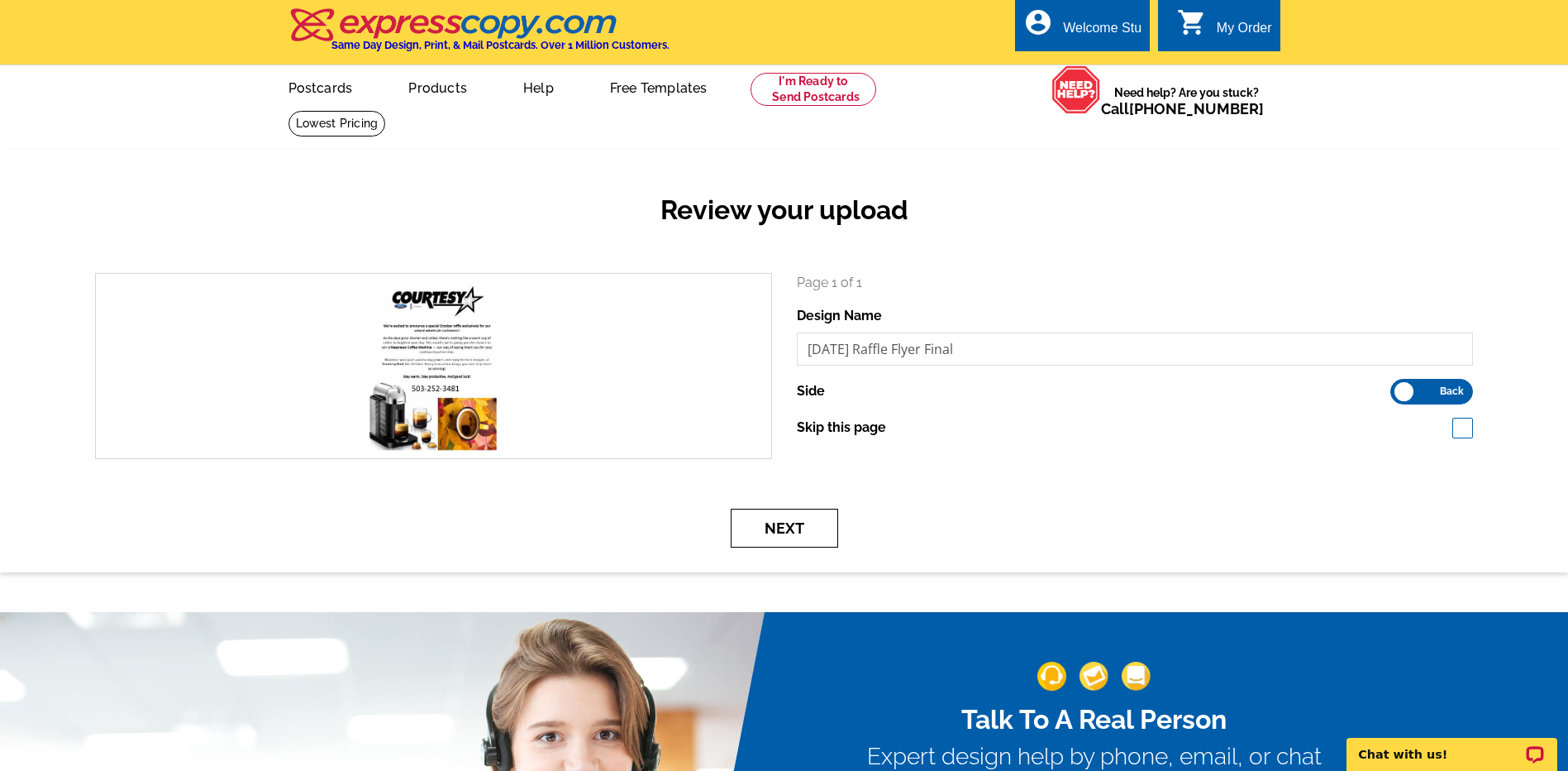
click at [806, 530] on button "Next" at bounding box center [784, 528] width 107 height 39
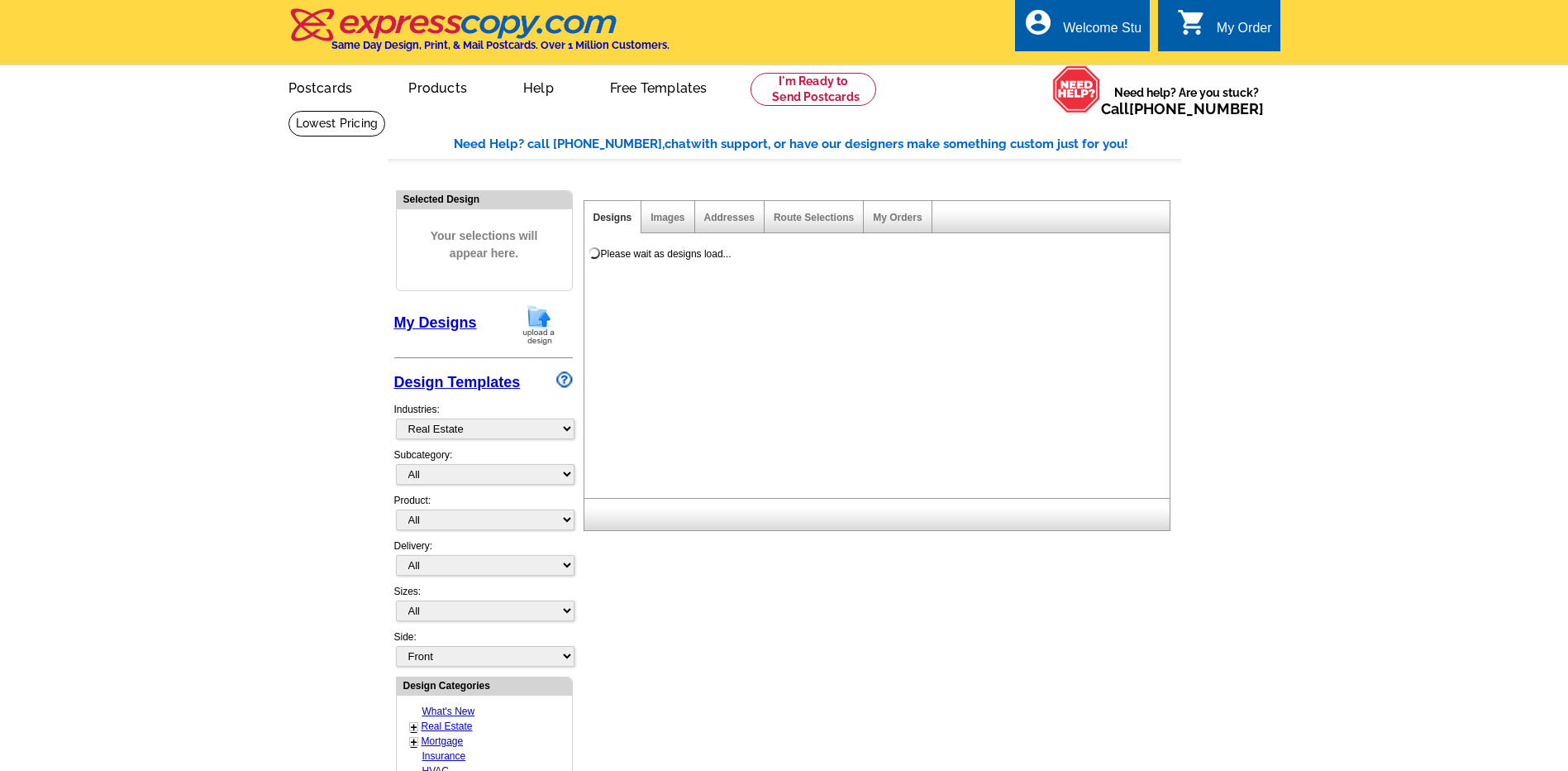
select select "785"
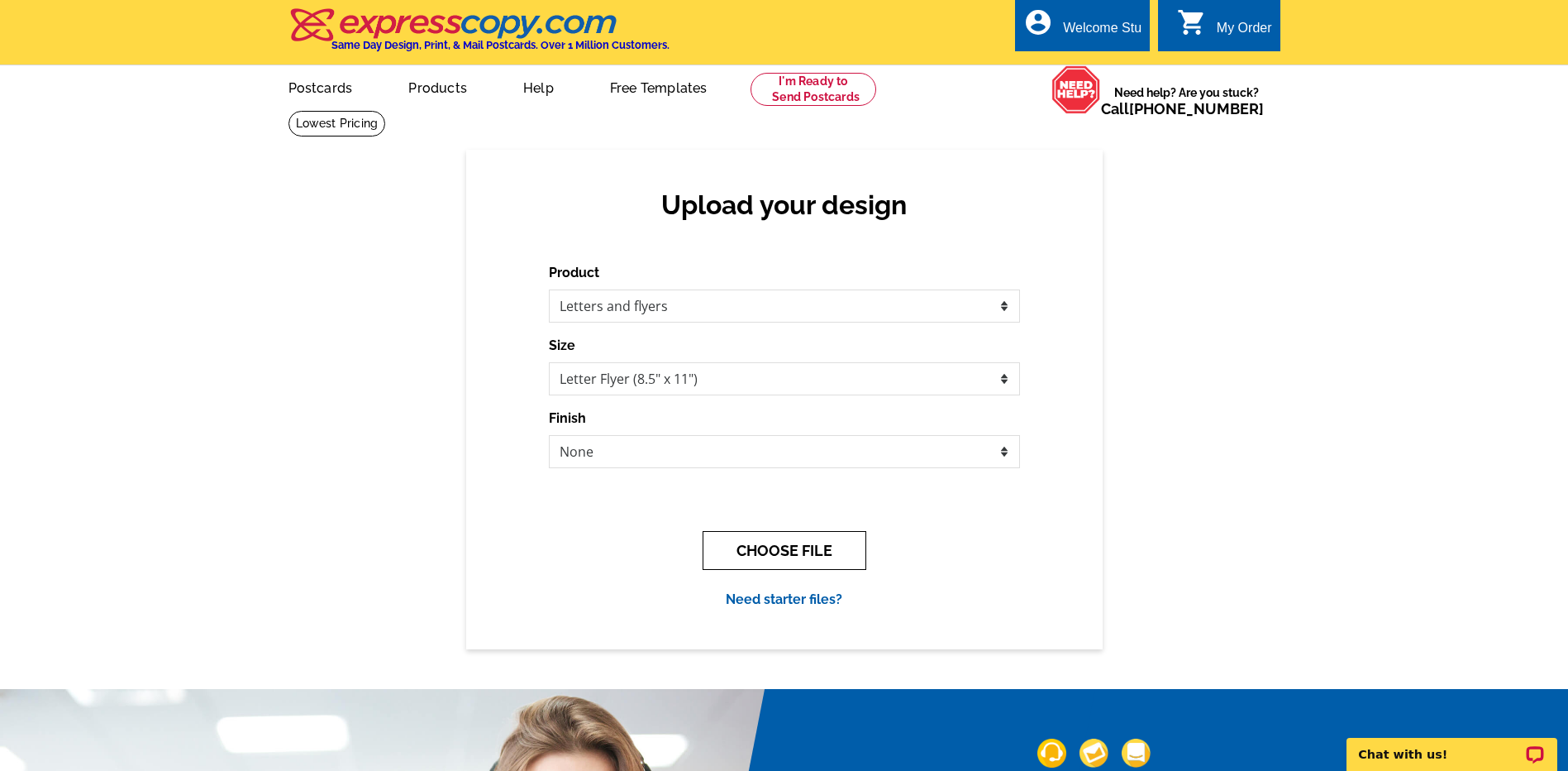
click at [824, 547] on button "CHOOSE FILE" at bounding box center [784, 550] width 164 height 39
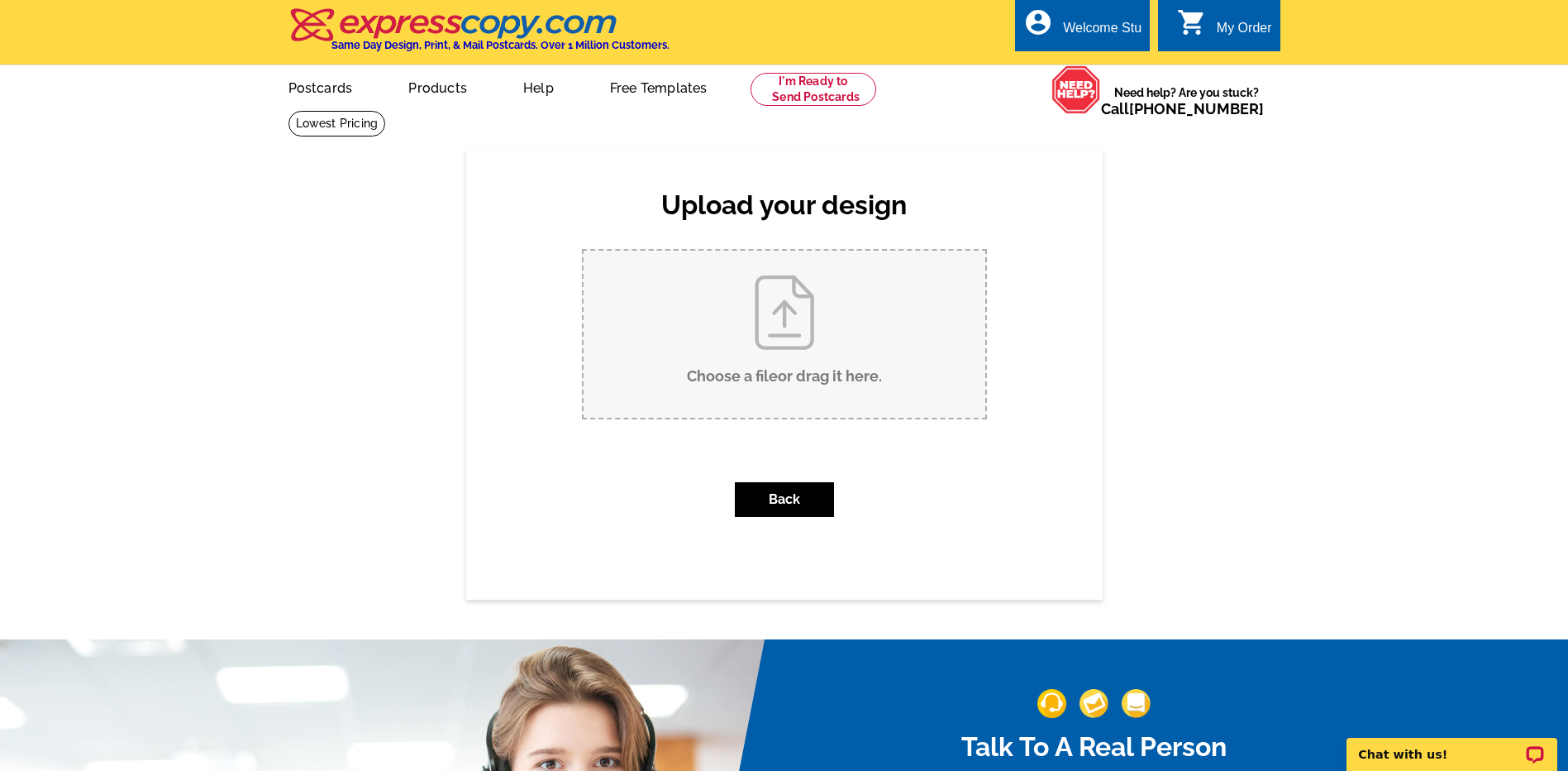
click at [798, 334] on input "Choose a file or drag it here ." at bounding box center [784, 334] width 402 height 167
type input "C:\fakepath\October 2025 Raffle Flyer Final.pdf"
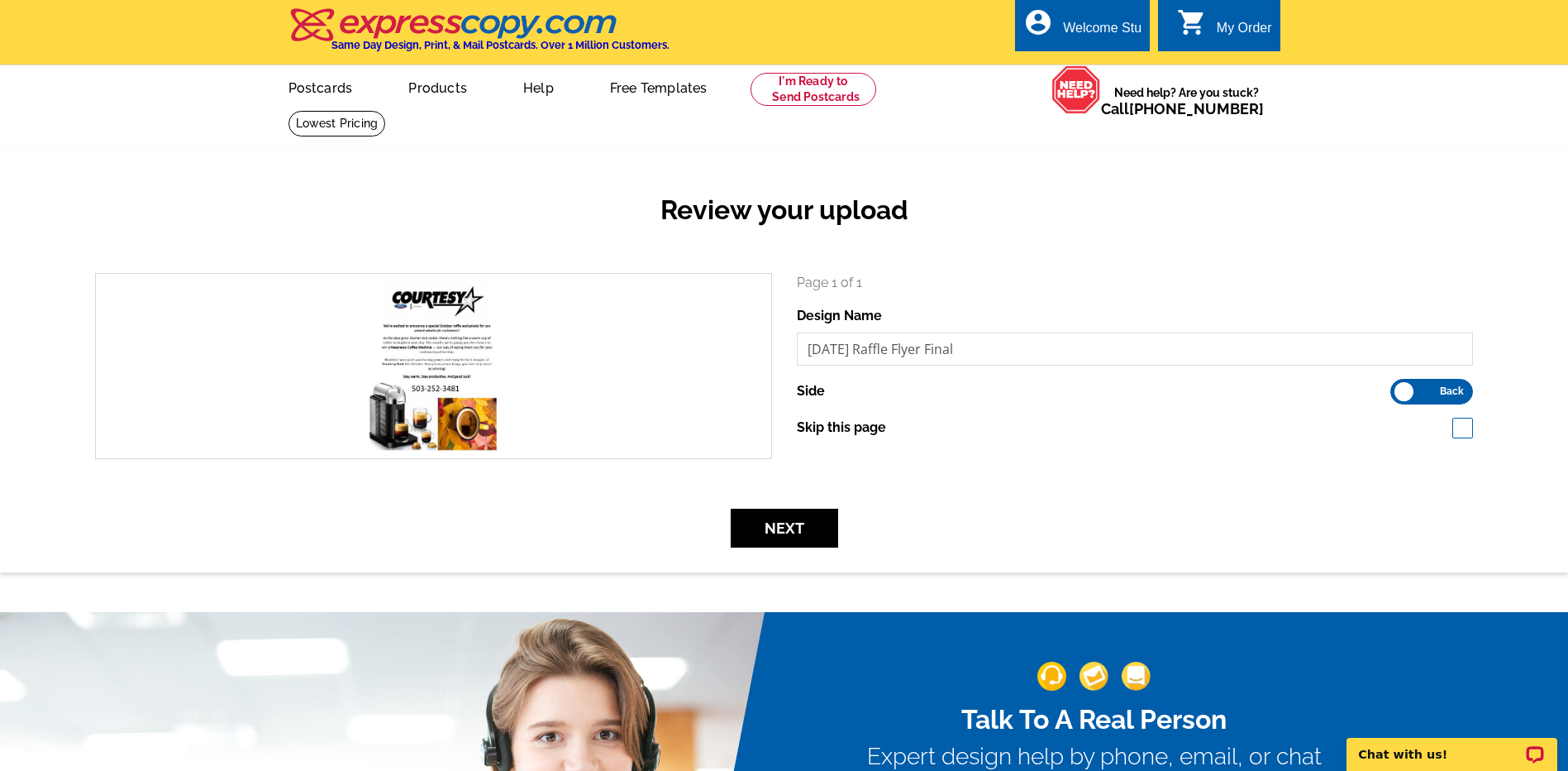
click at [1459, 429] on span at bounding box center [1463, 428] width 20 height 20
click at [1463, 428] on span at bounding box center [1463, 428] width 20 height 20
checkbox input "false"
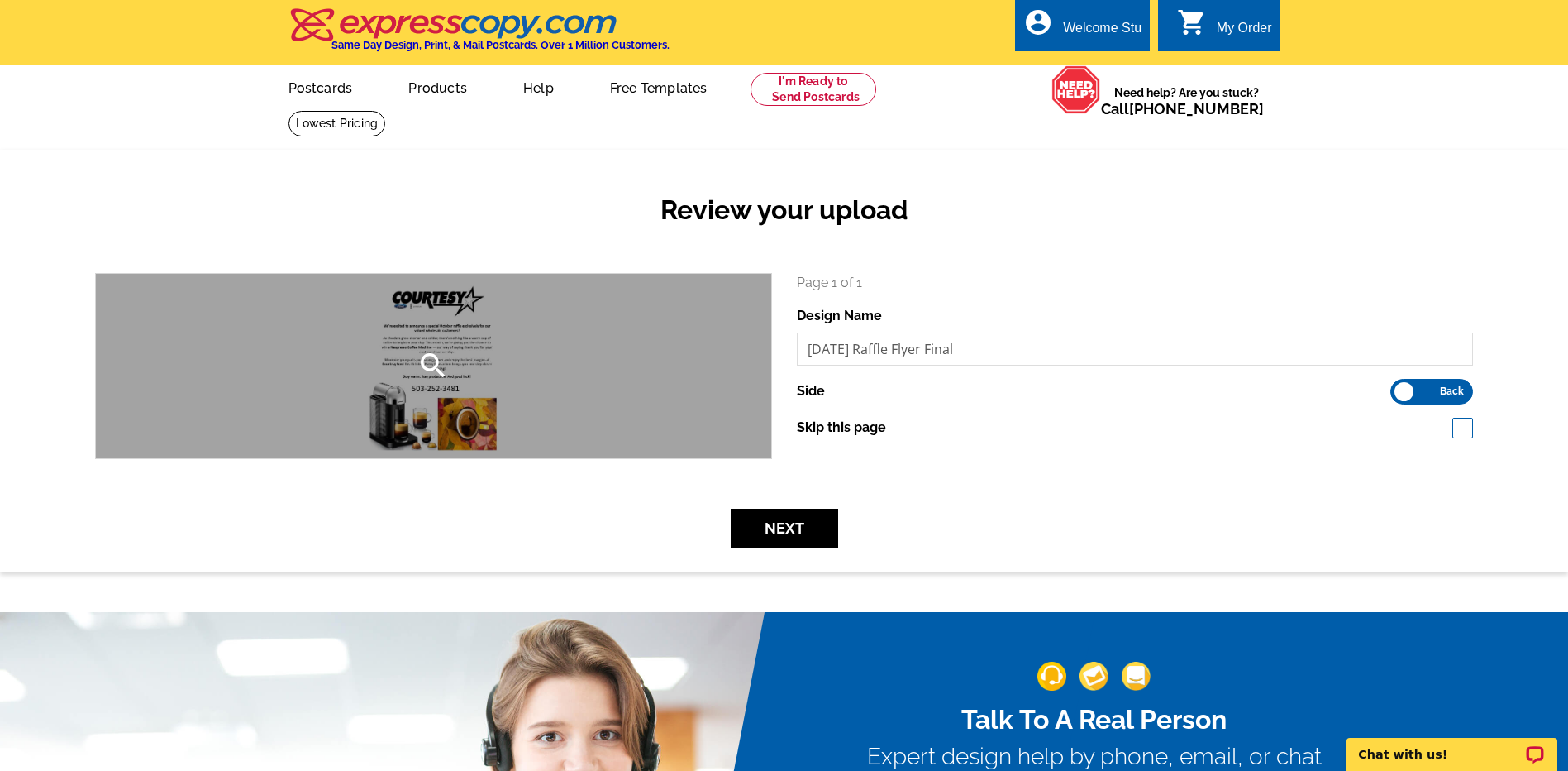
click at [431, 361] on icon "search" at bounding box center [433, 365] width 33 height 33
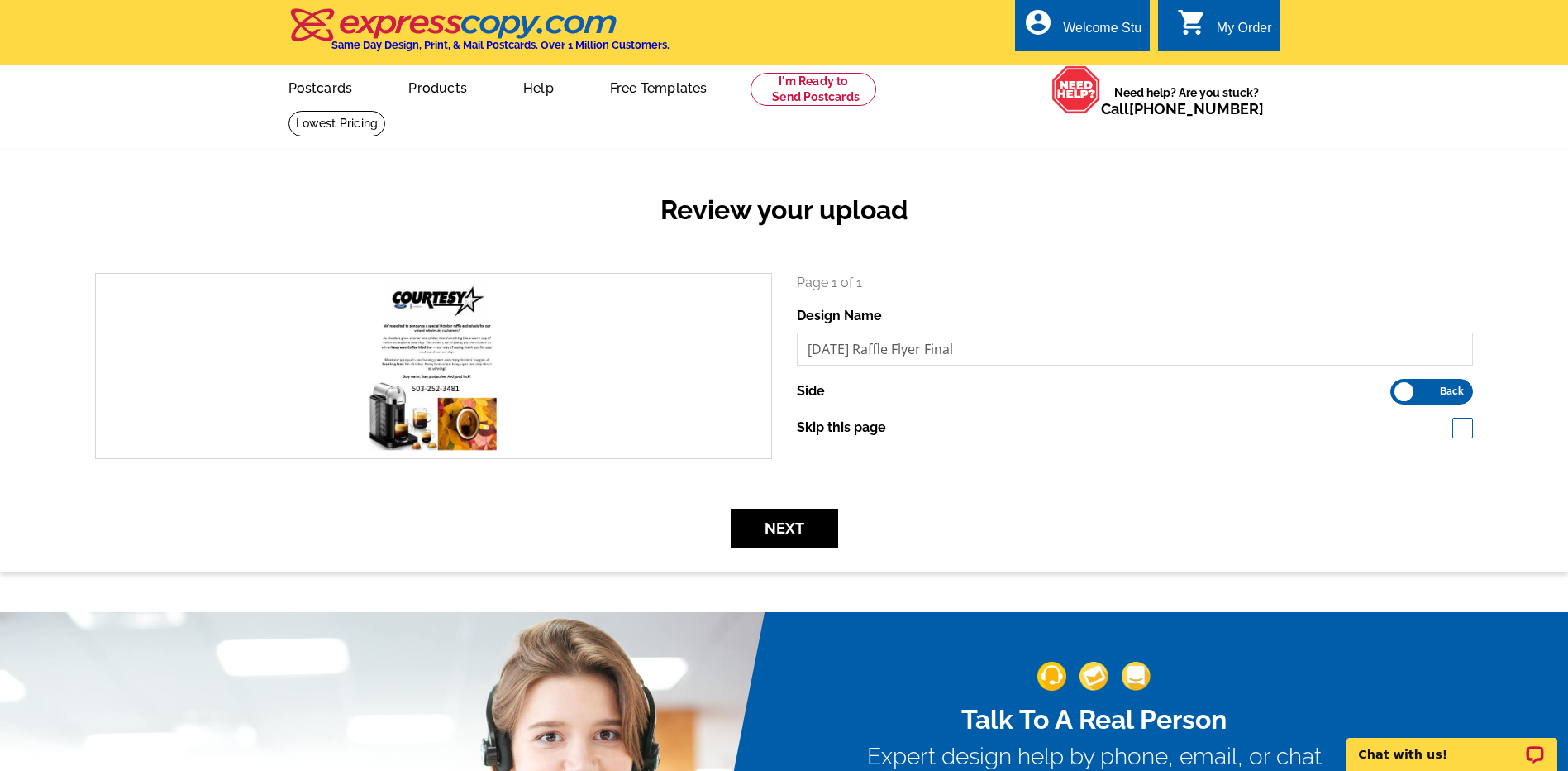
click at [1408, 391] on label "Front Back" at bounding box center [1431, 391] width 82 height 26
click at [1399, 387] on input "Front Back" at bounding box center [1399, 387] width 0 height 0
click at [794, 527] on button "Next" at bounding box center [784, 528] width 107 height 39
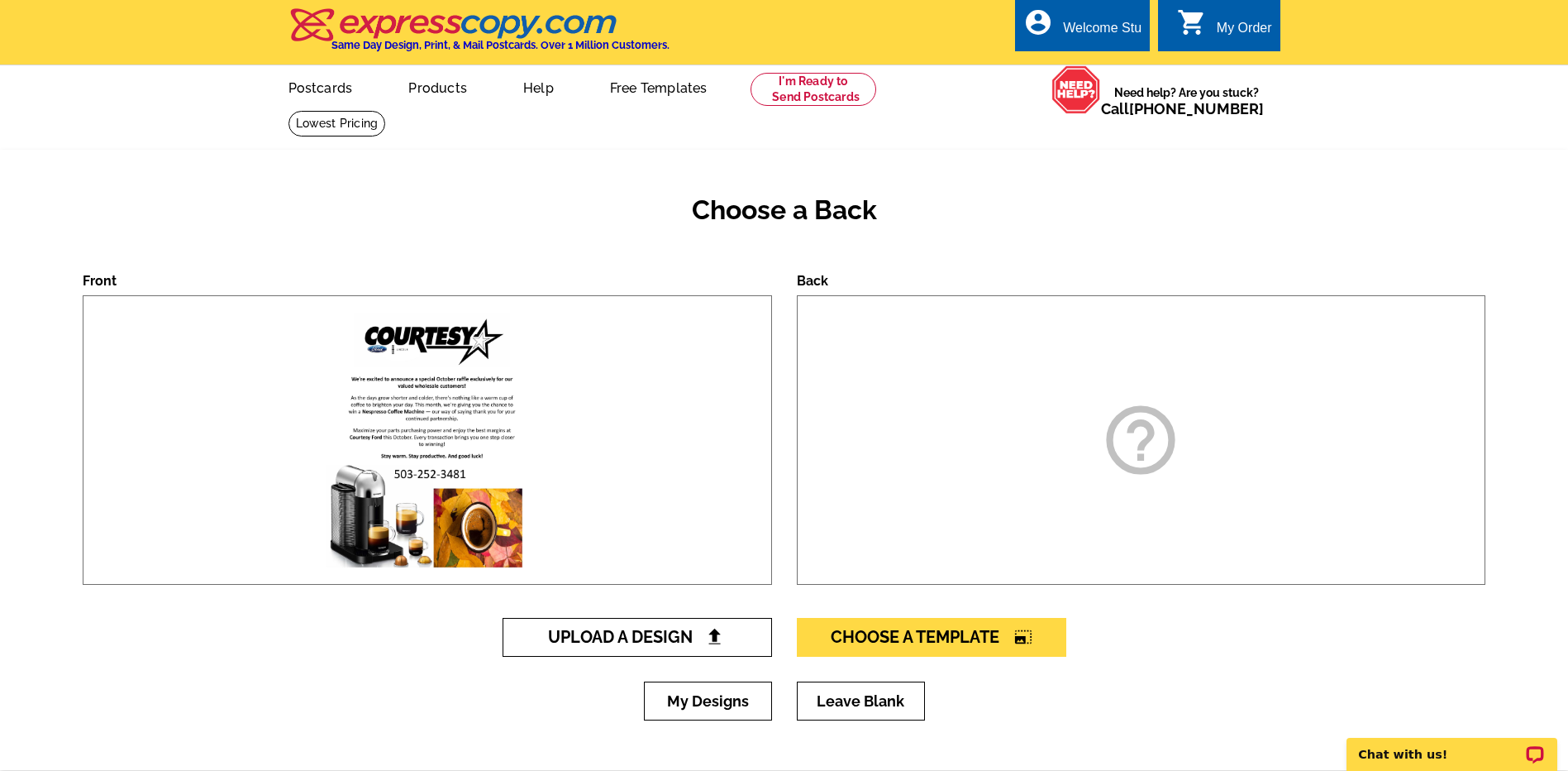
click at [652, 628] on span "Upload A Design" at bounding box center [637, 636] width 178 height 20
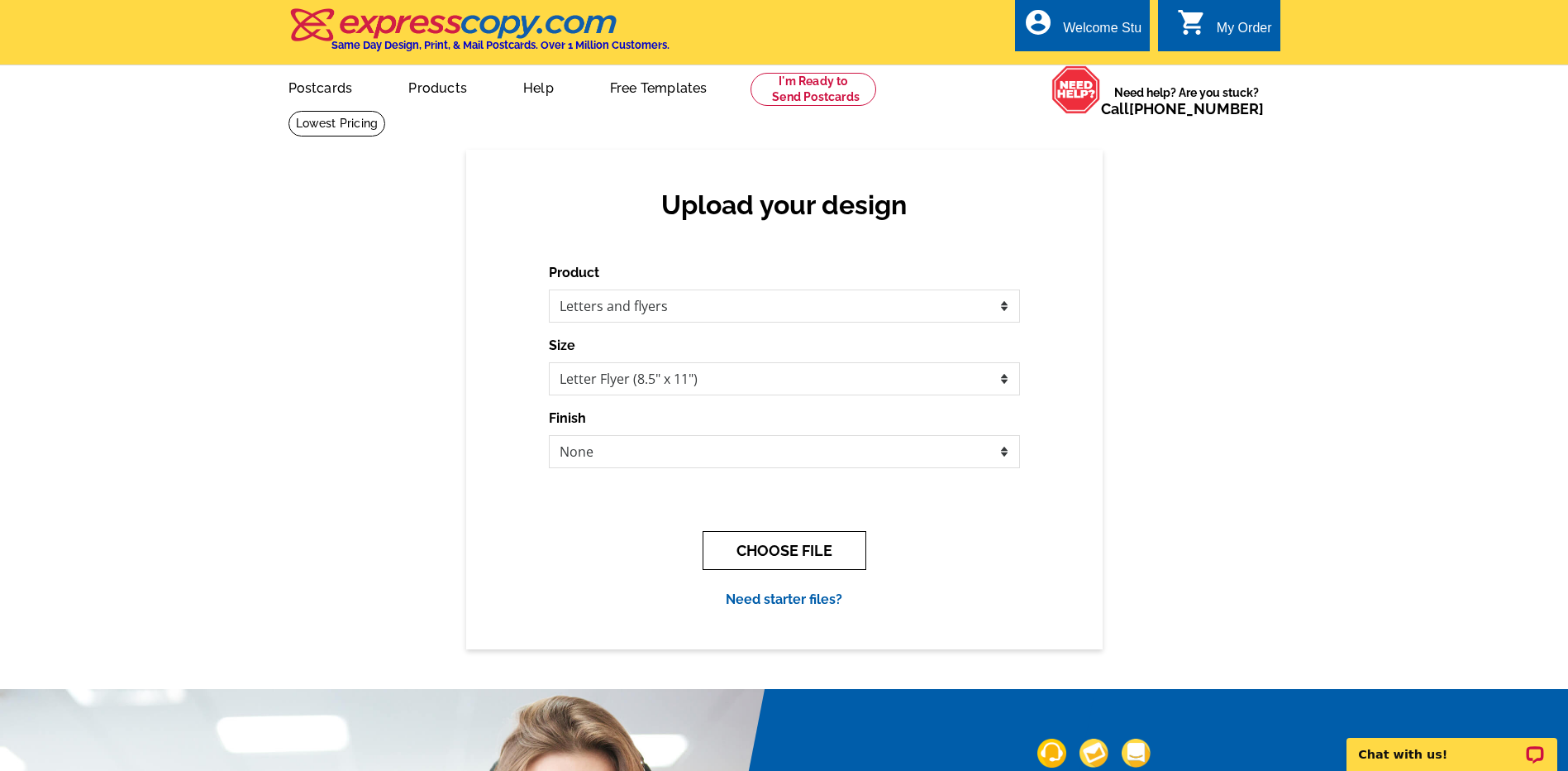
click at [812, 553] on button "CHOOSE FILE" at bounding box center [784, 550] width 164 height 39
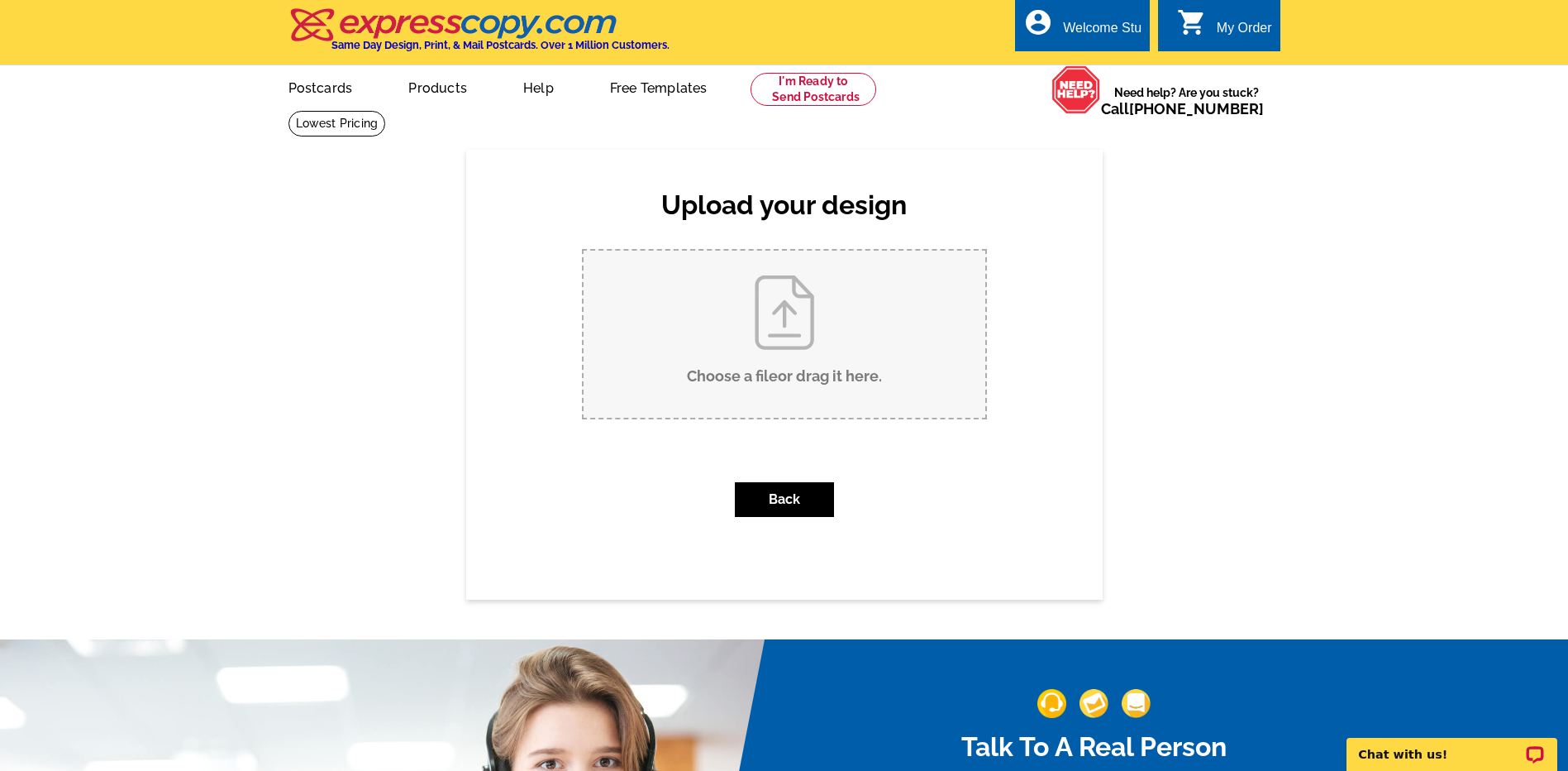
click at [807, 321] on input "Choose a file or drag it here ." at bounding box center [784, 334] width 402 height 167
type input "C:\fakepath\4Q2025 PSN Rebate Flyer.pdf"
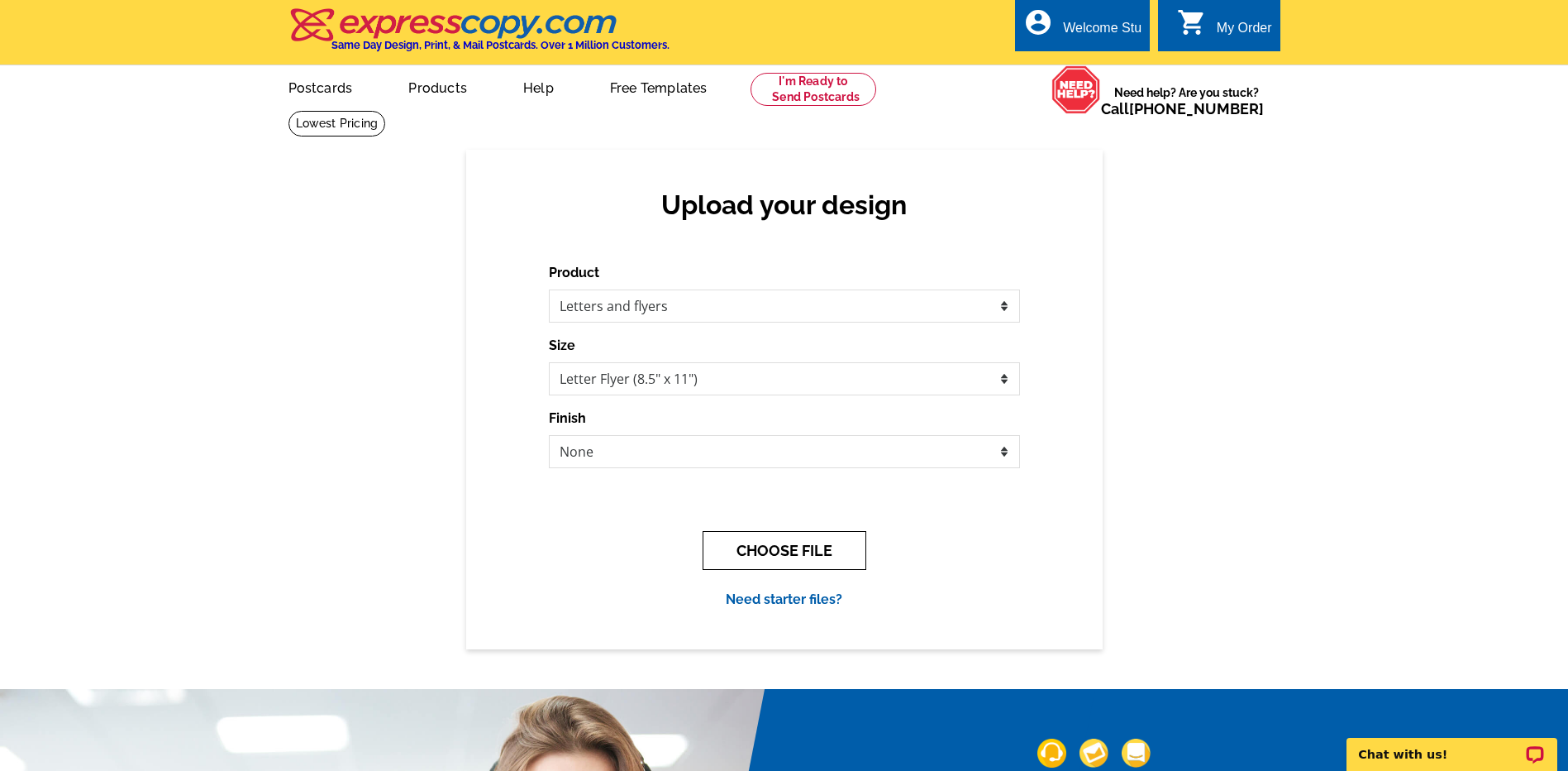
click at [790, 550] on button "CHOOSE FILE" at bounding box center [784, 550] width 164 height 39
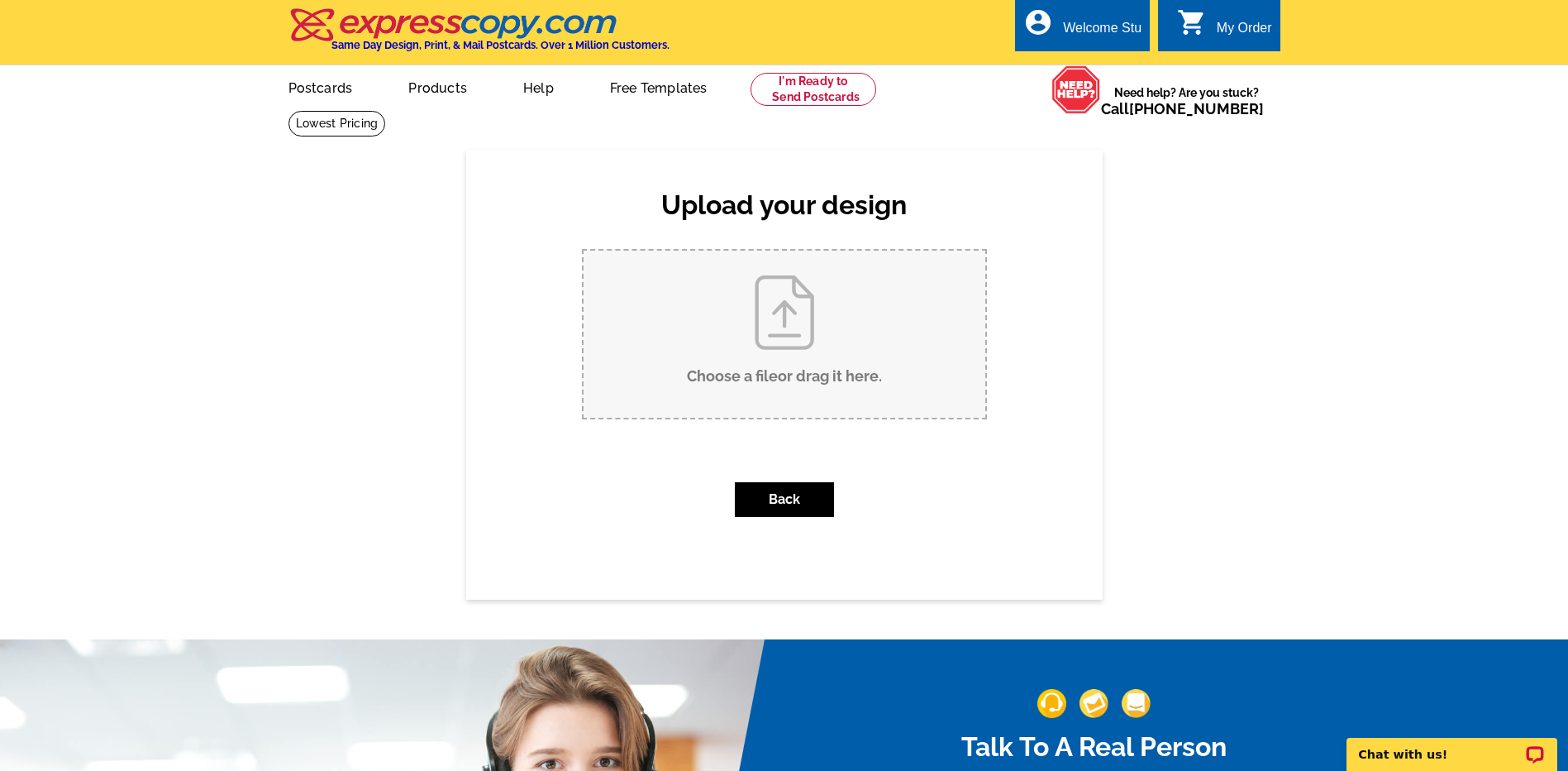
click at [778, 355] on input "Choose a file or drag it here ." at bounding box center [784, 334] width 402 height 167
type input "C:\fakepath\Rebates Q42025 PSN.pdf"
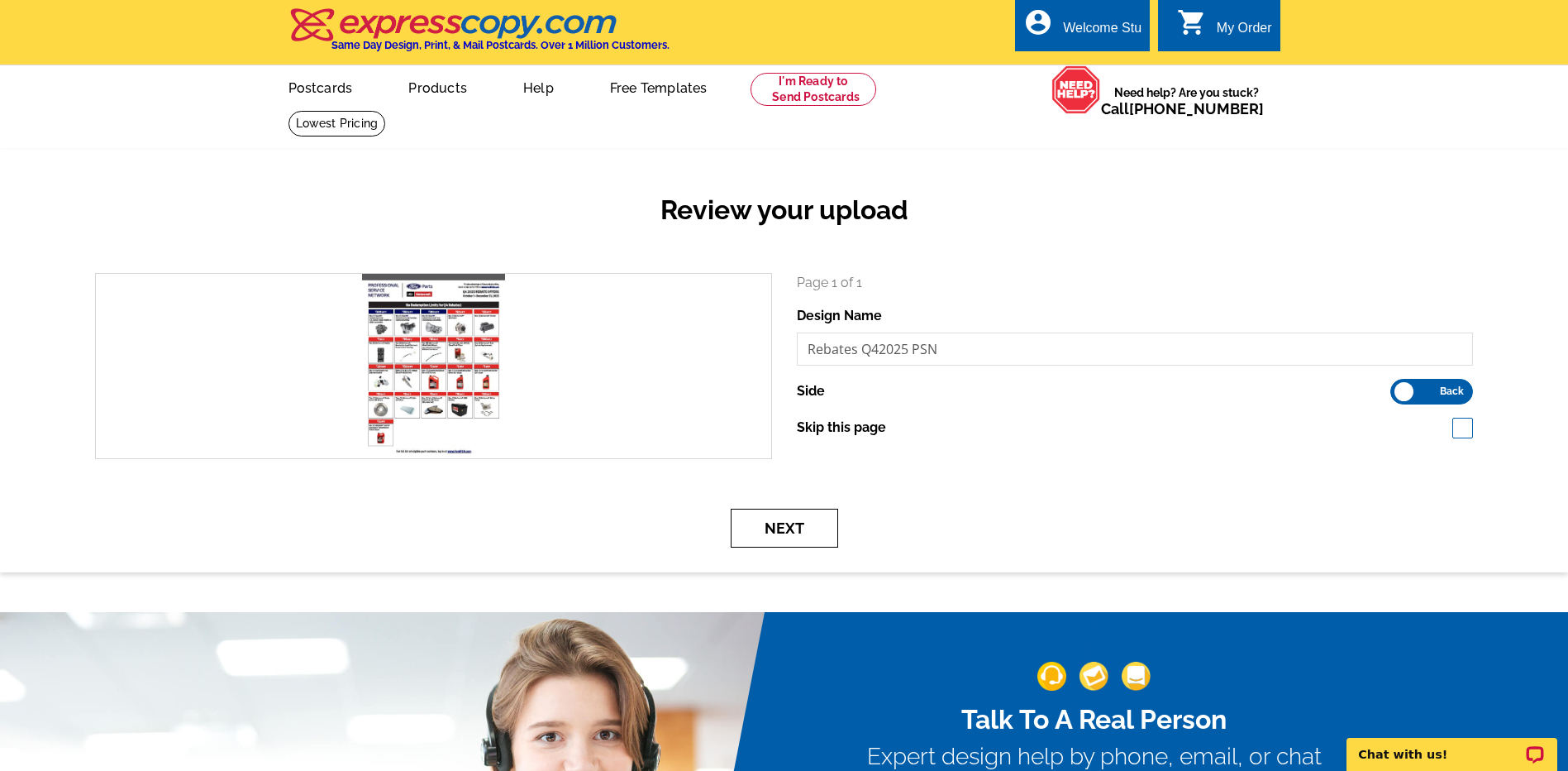
click at [799, 531] on button "Next" at bounding box center [784, 528] width 107 height 39
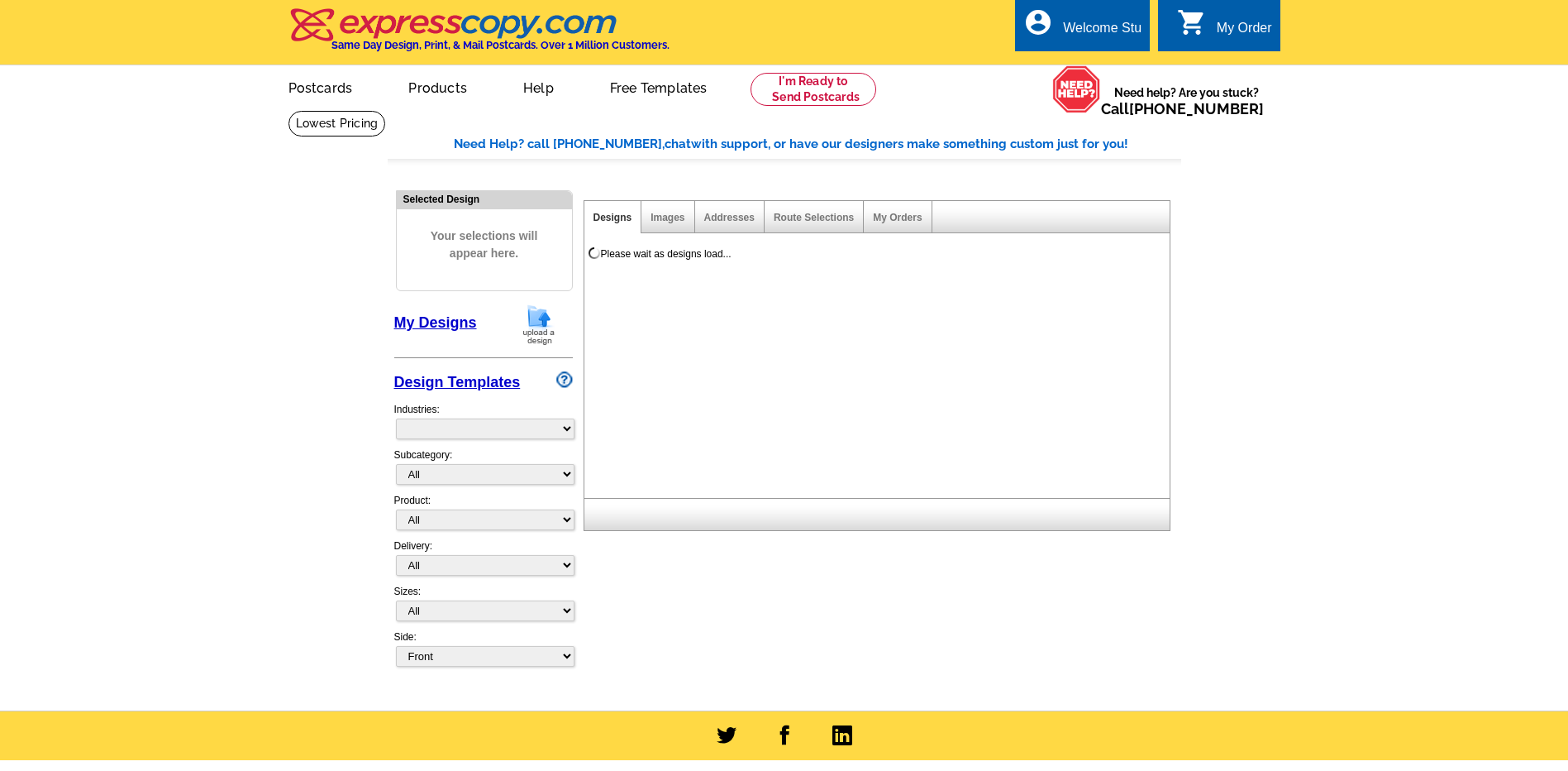
select select "785"
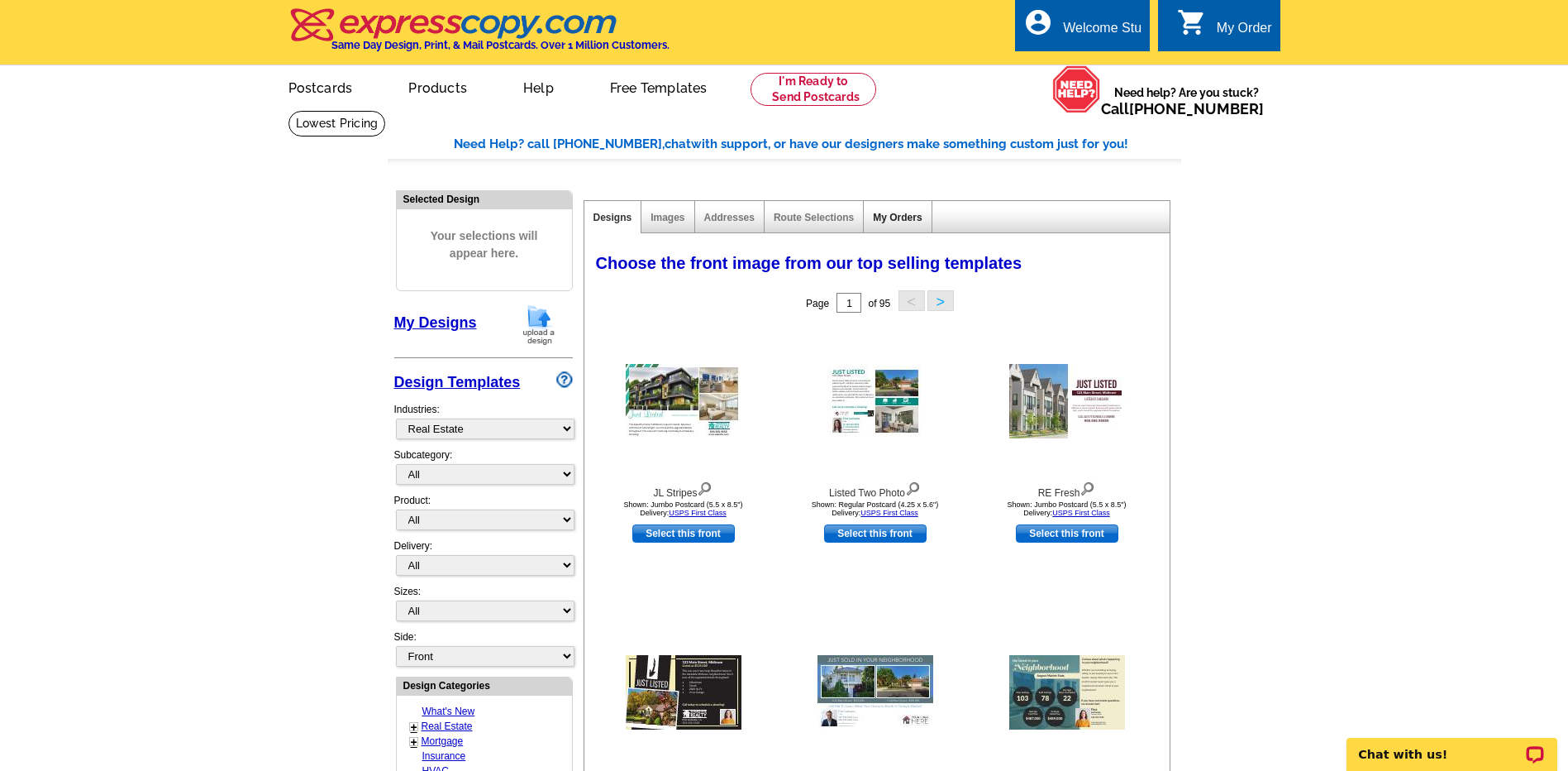
click at [900, 221] on link "My Orders" at bounding box center [897, 218] width 48 height 12
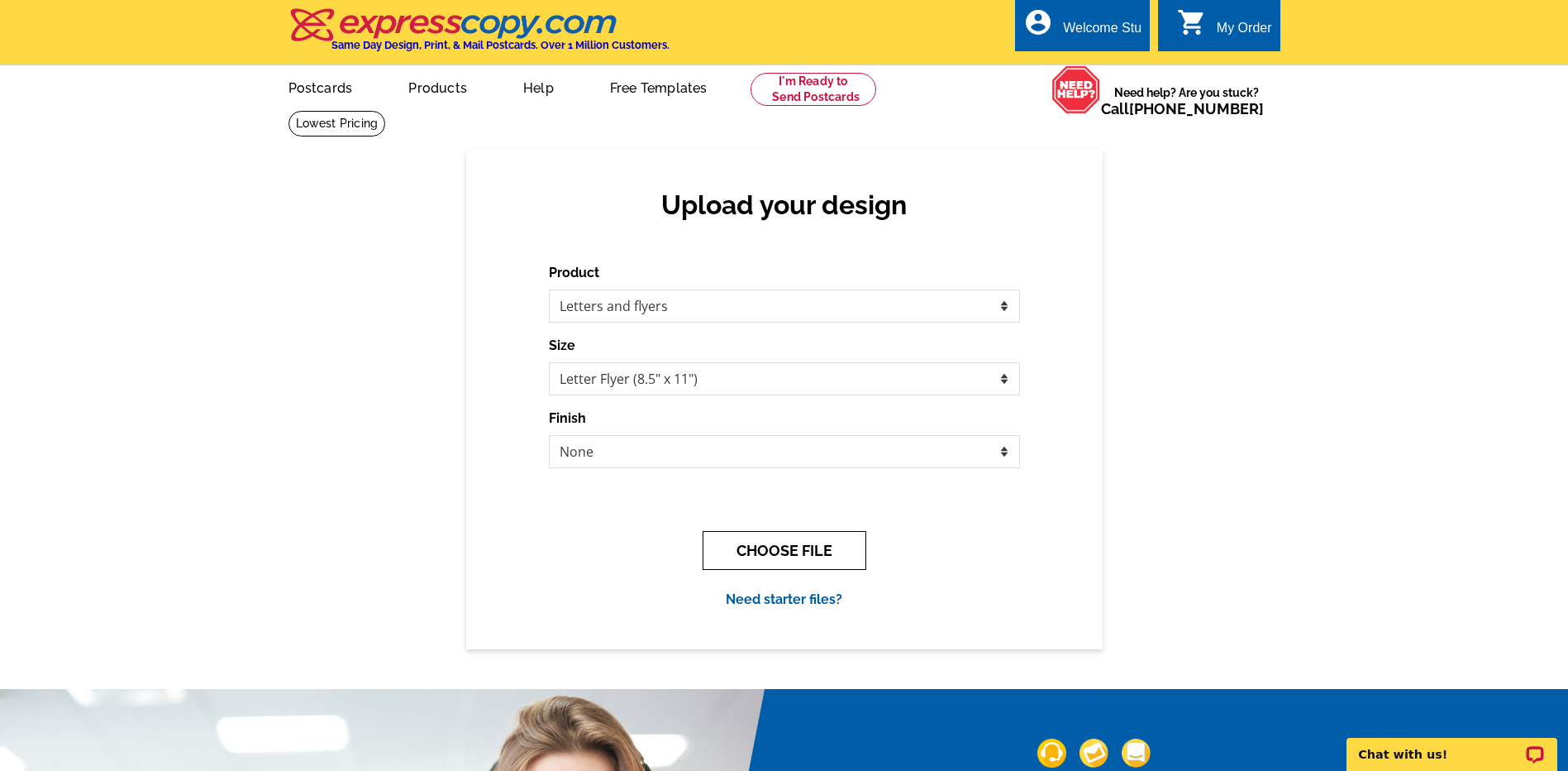
click at [773, 546] on button "CHOOSE FILE" at bounding box center [784, 550] width 164 height 39
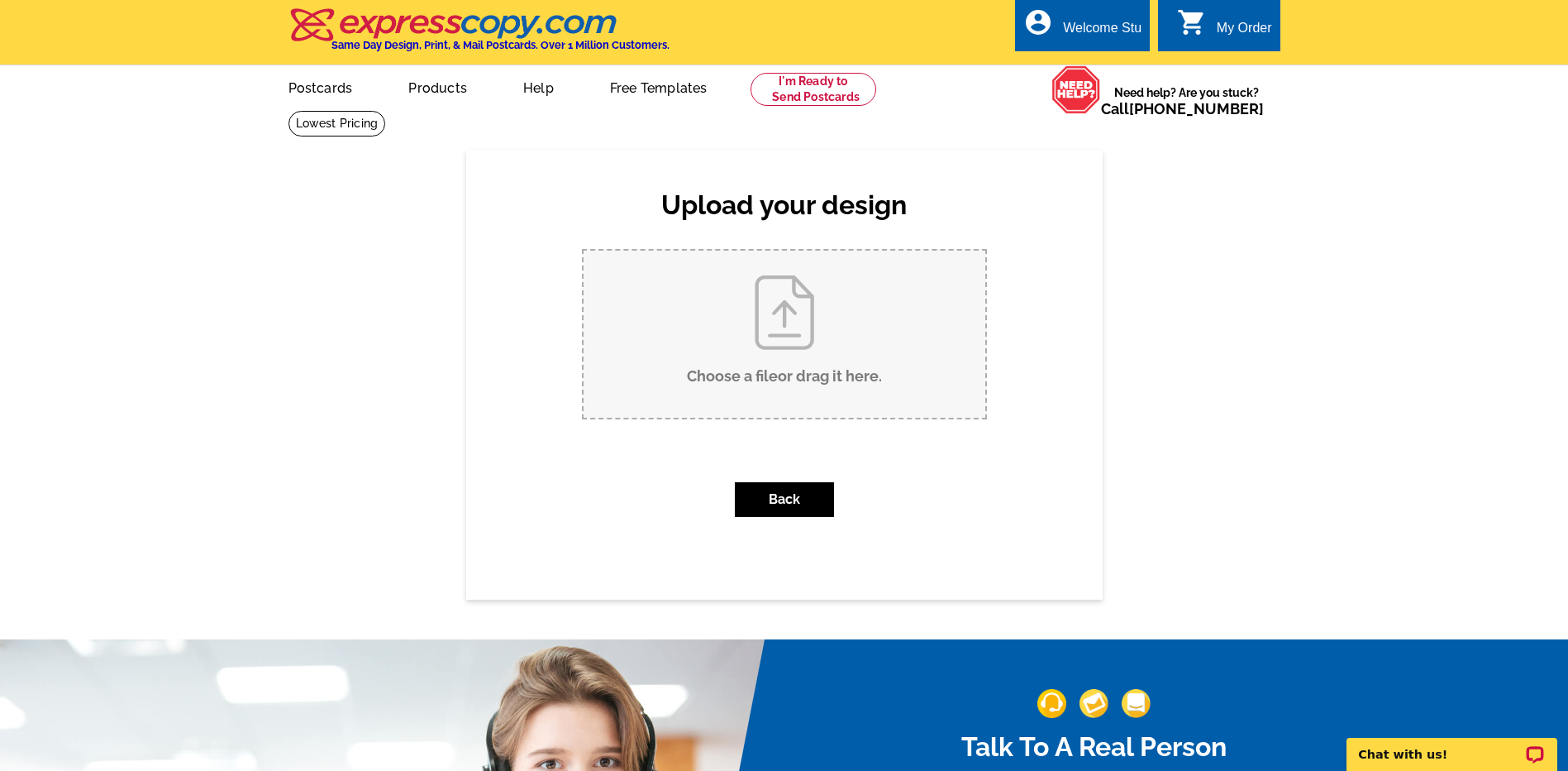
click at [795, 372] on input "Choose a file or drag it here ." at bounding box center [784, 334] width 402 height 167
type input "C:\fakepath\Rebates Q42025 PSN.pdf"
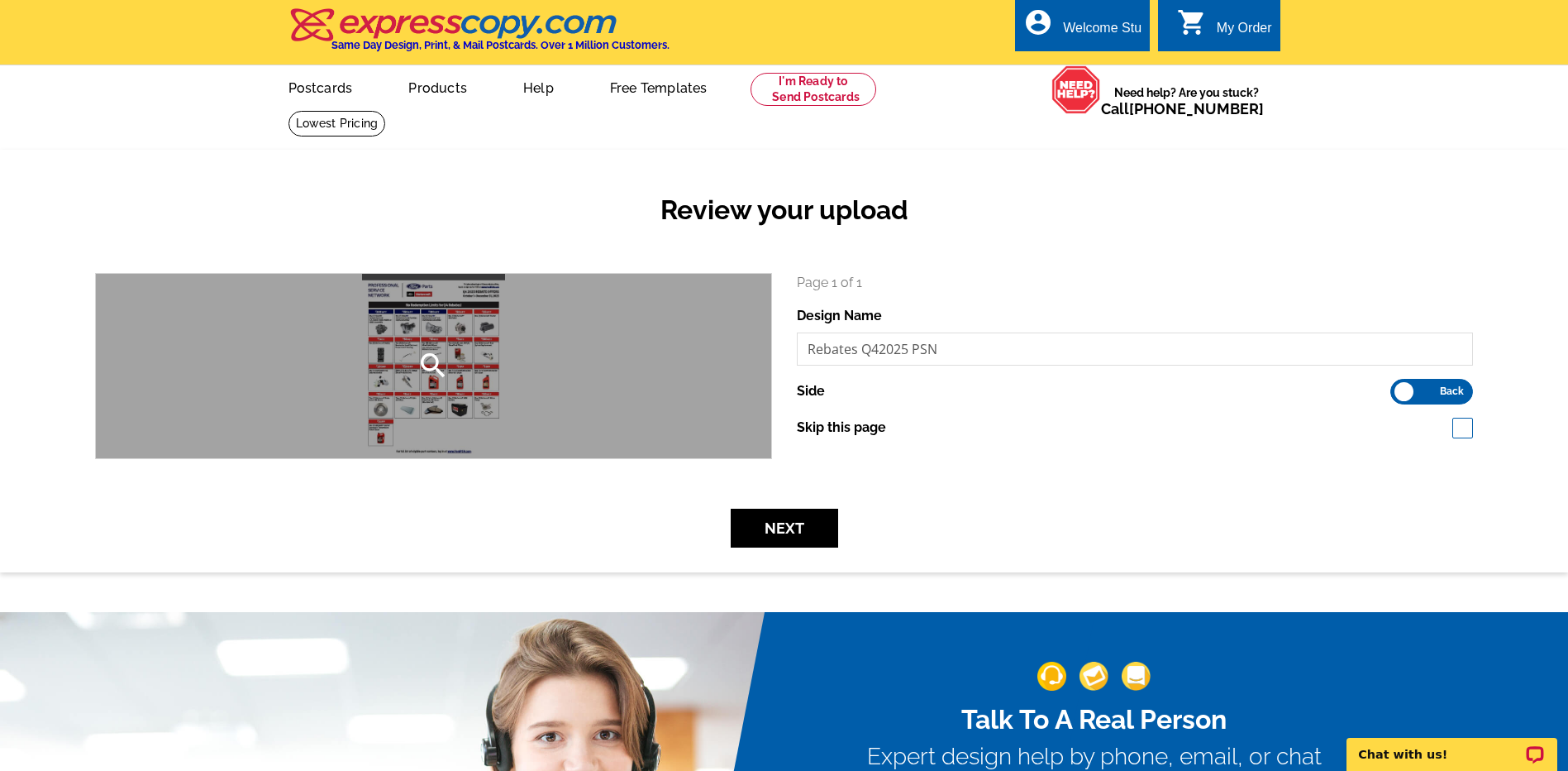
click at [414, 340] on div "search" at bounding box center [433, 366] width 676 height 184
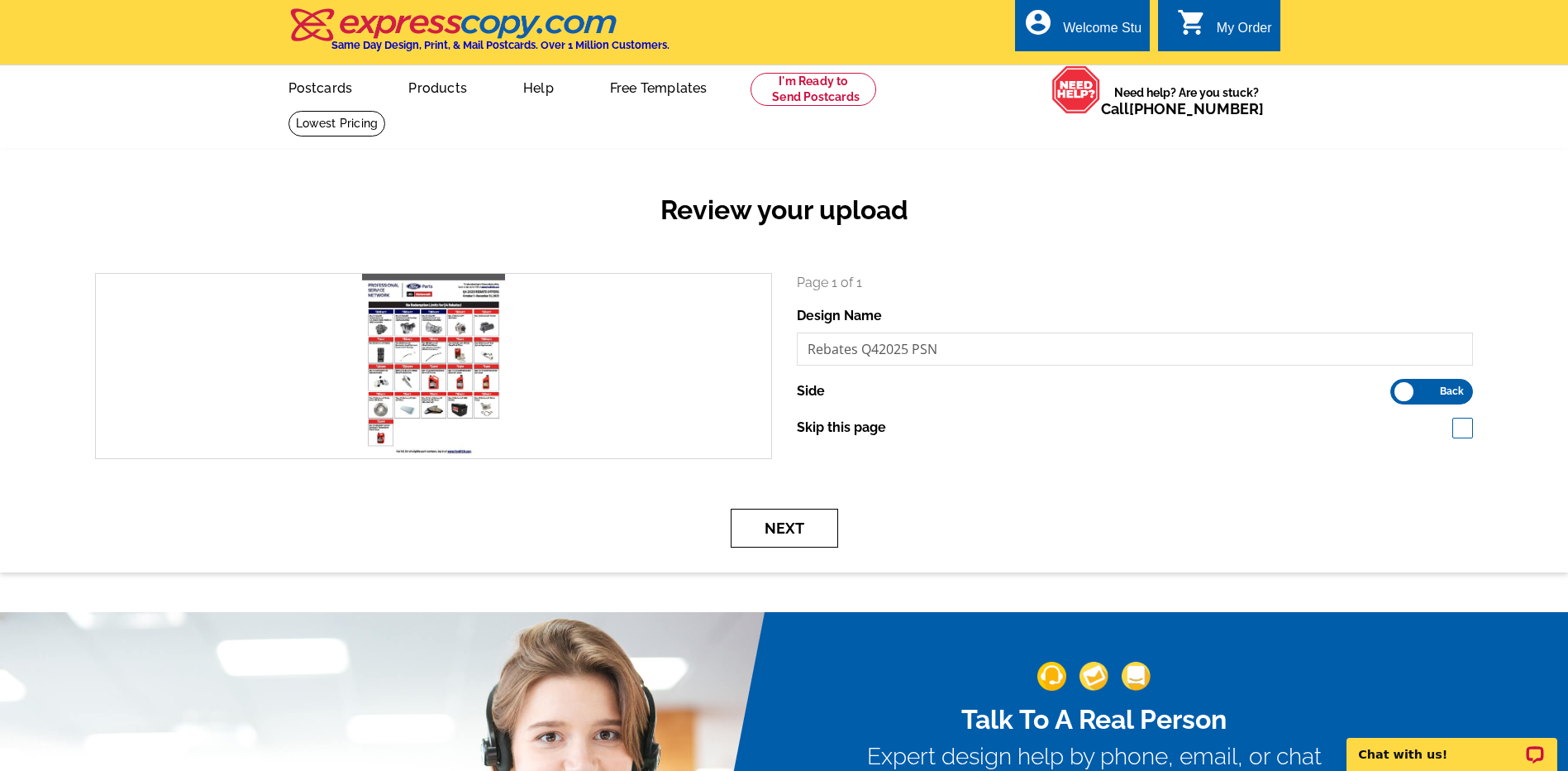
click at [785, 532] on button "Next" at bounding box center [784, 528] width 107 height 39
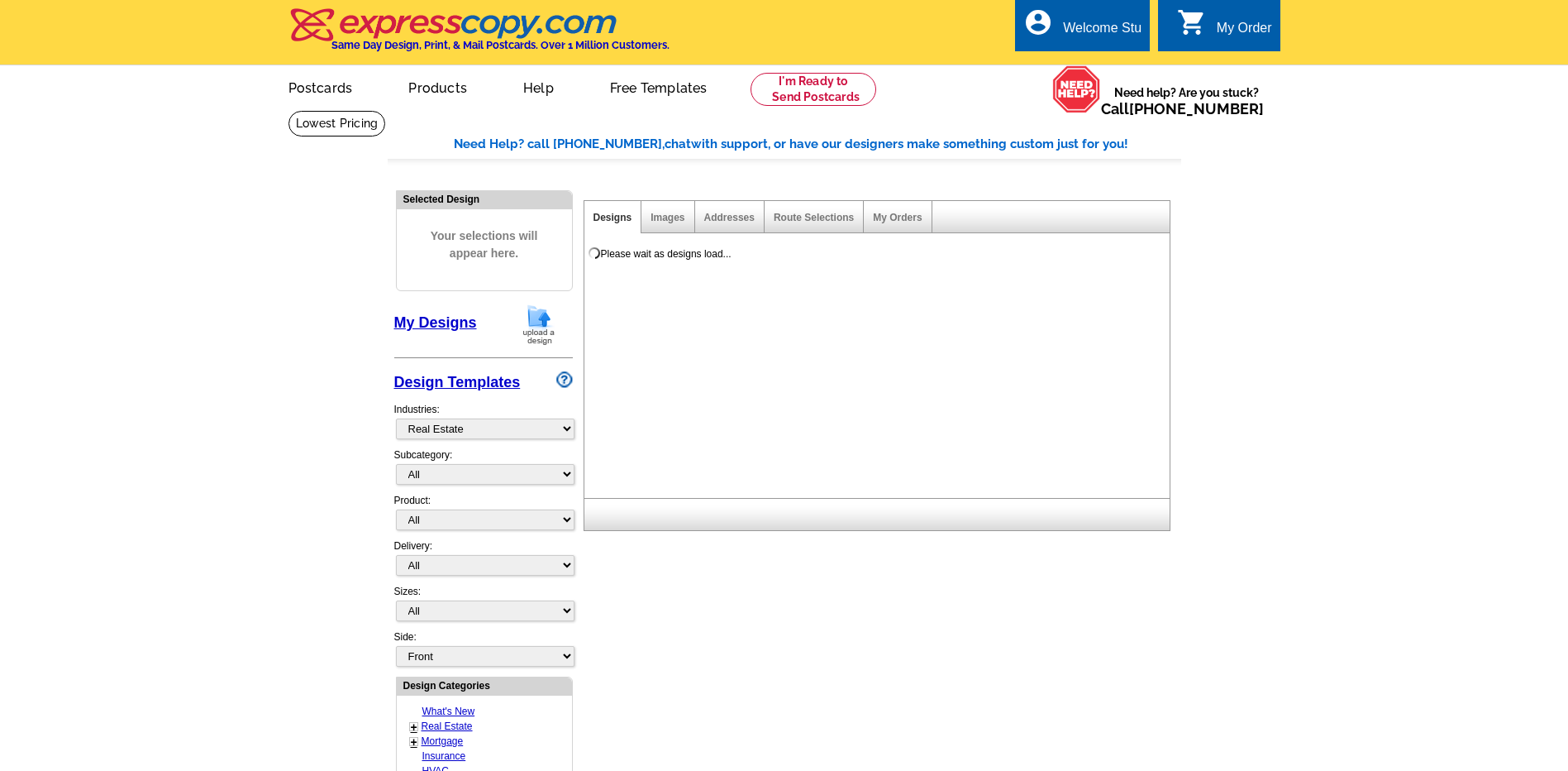
select select "785"
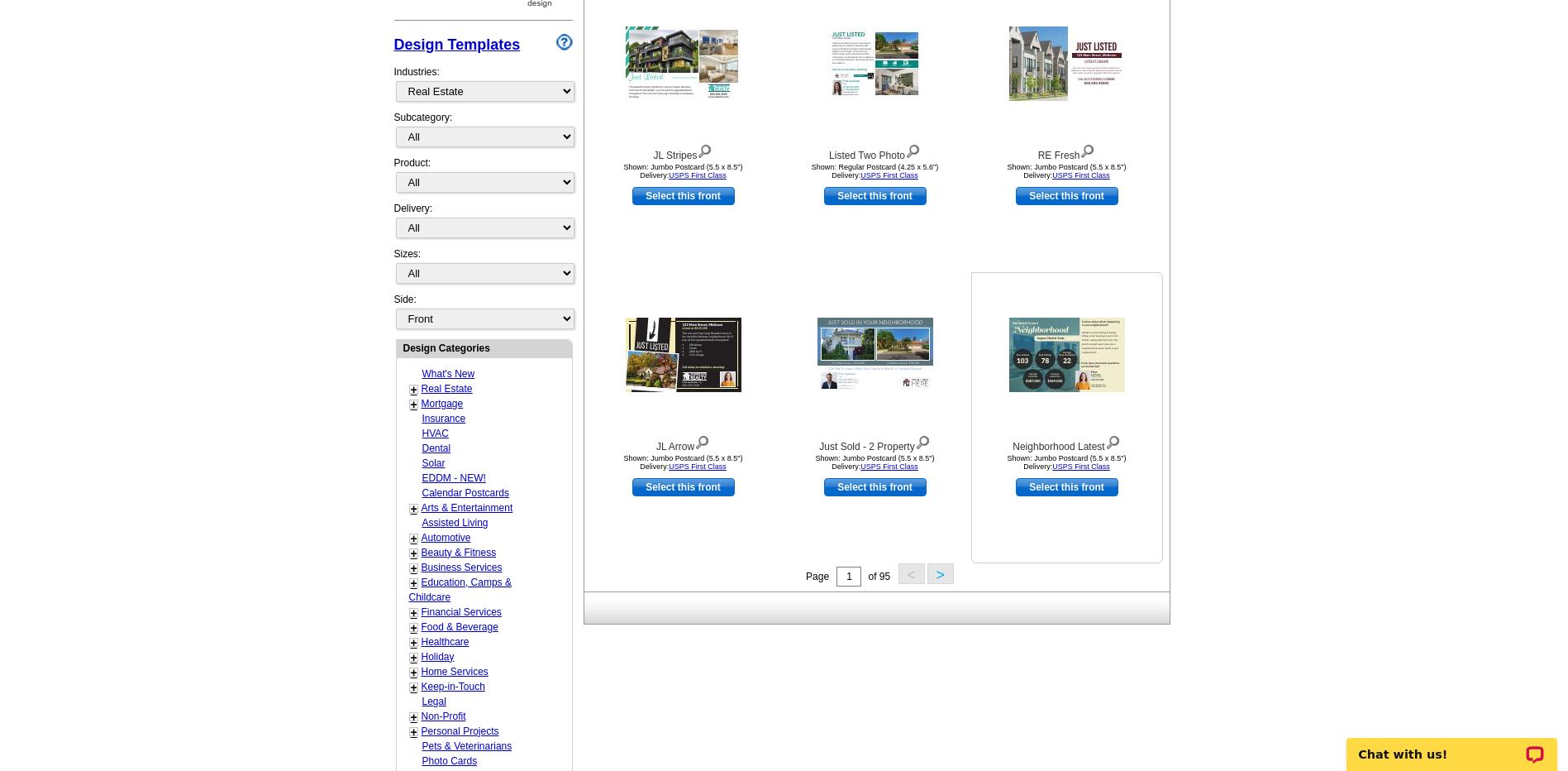
scroll to position [331, 0]
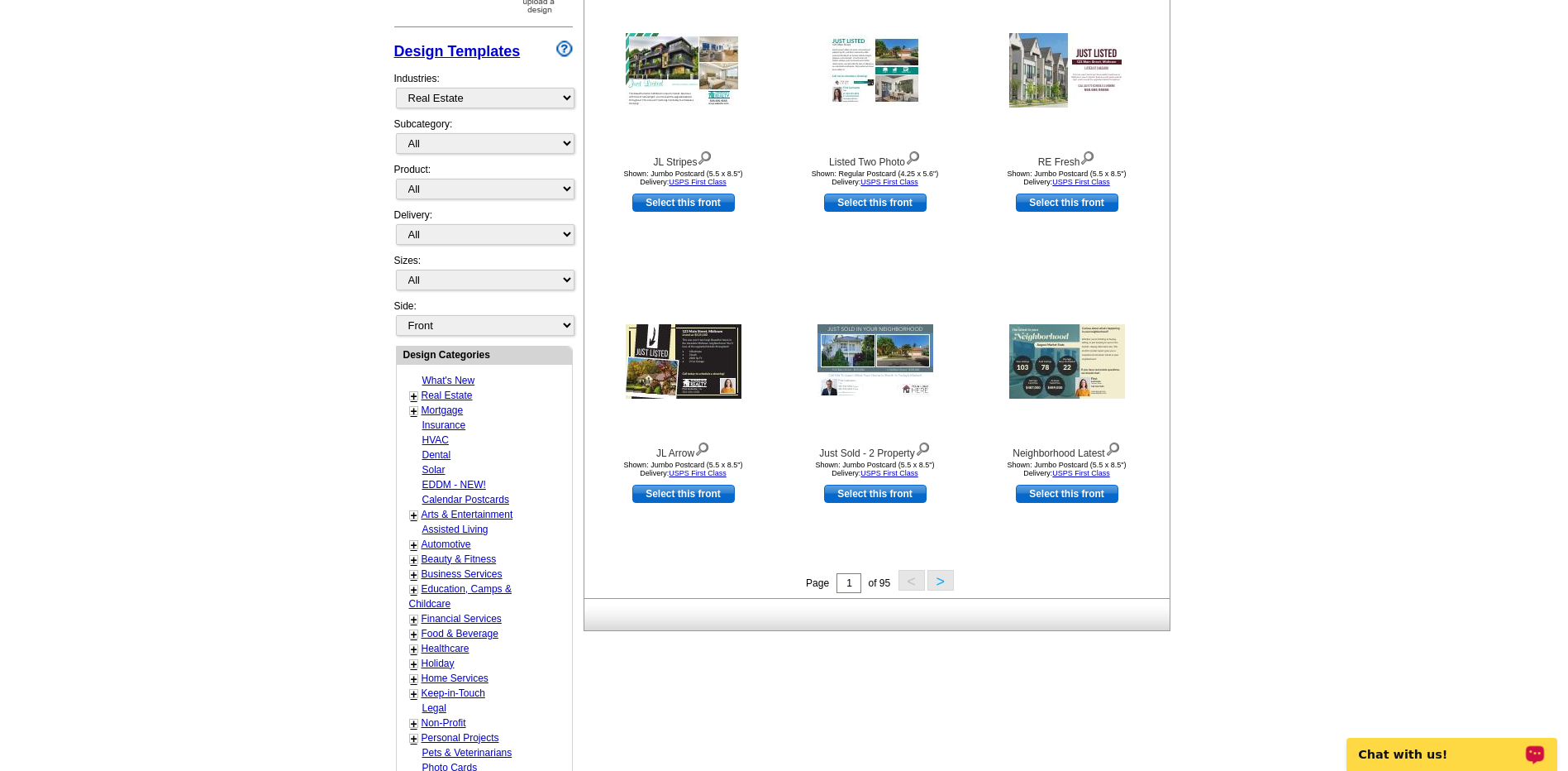
click at [1425, 757] on p "Chat with us!" at bounding box center [1441, 754] width 164 height 14
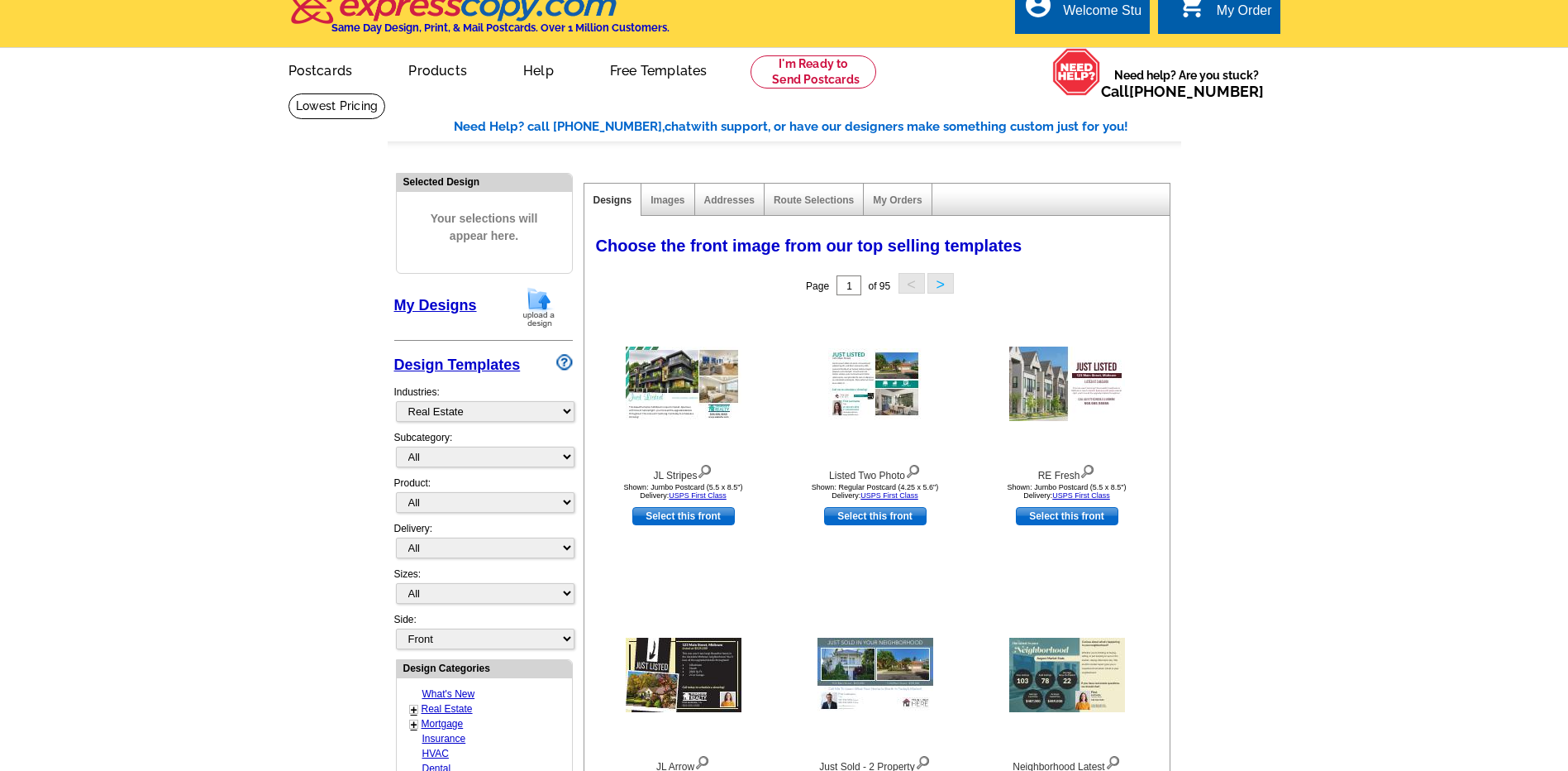
scroll to position [0, 0]
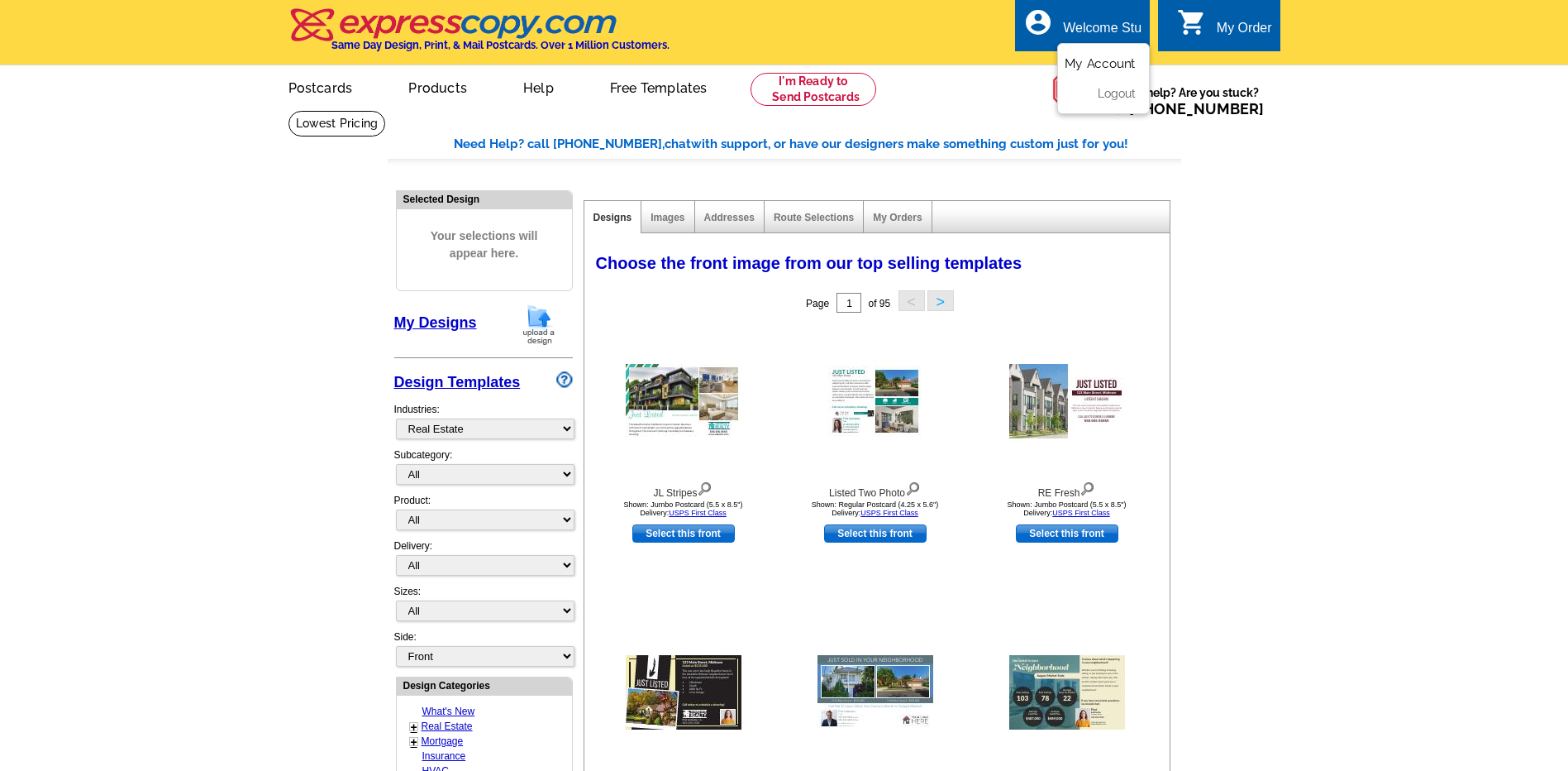
click at [1089, 59] on link "My Account" at bounding box center [1101, 64] width 71 height 15
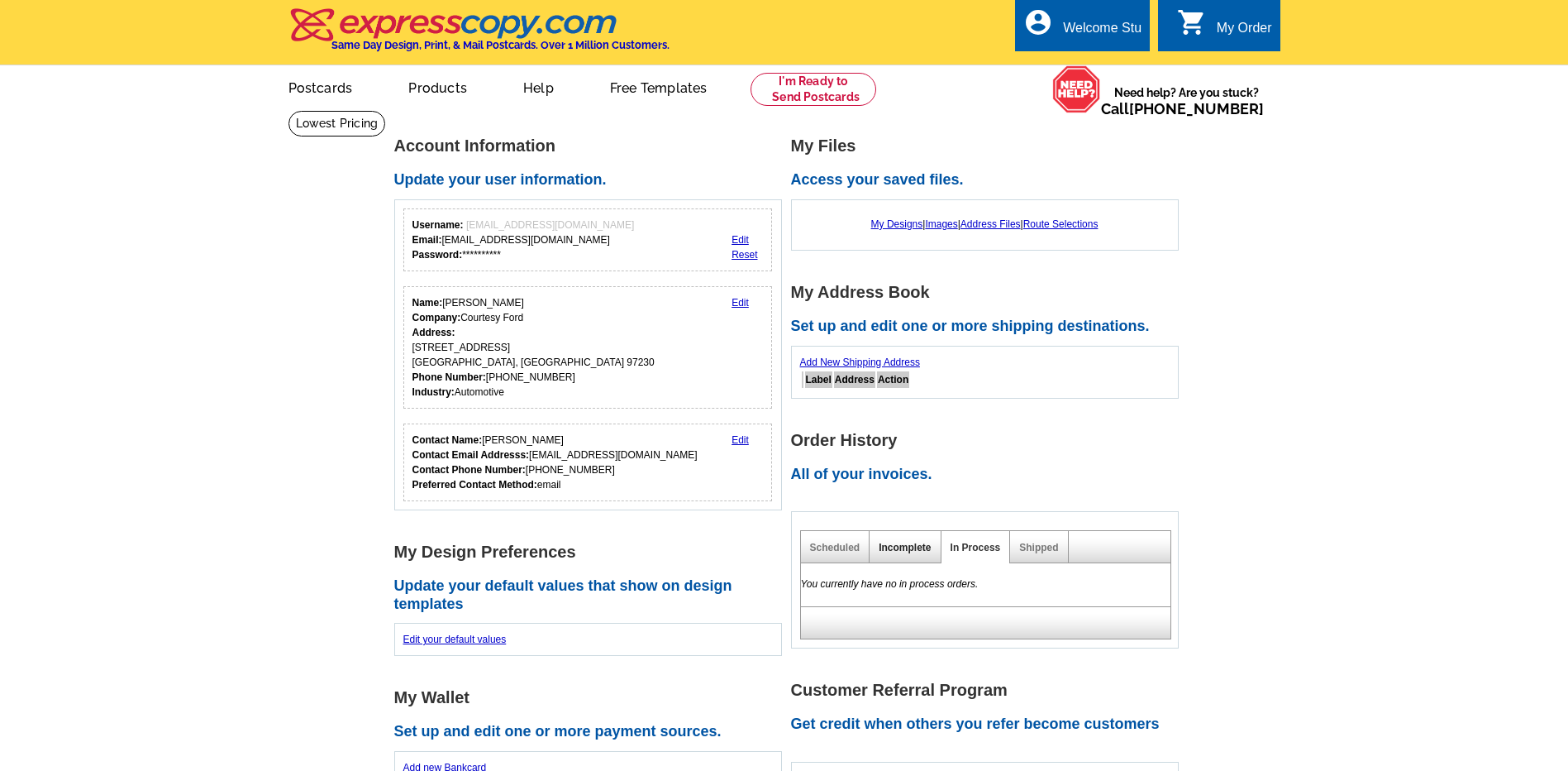
click at [904, 547] on link "Incomplete" at bounding box center [904, 547] width 52 height 12
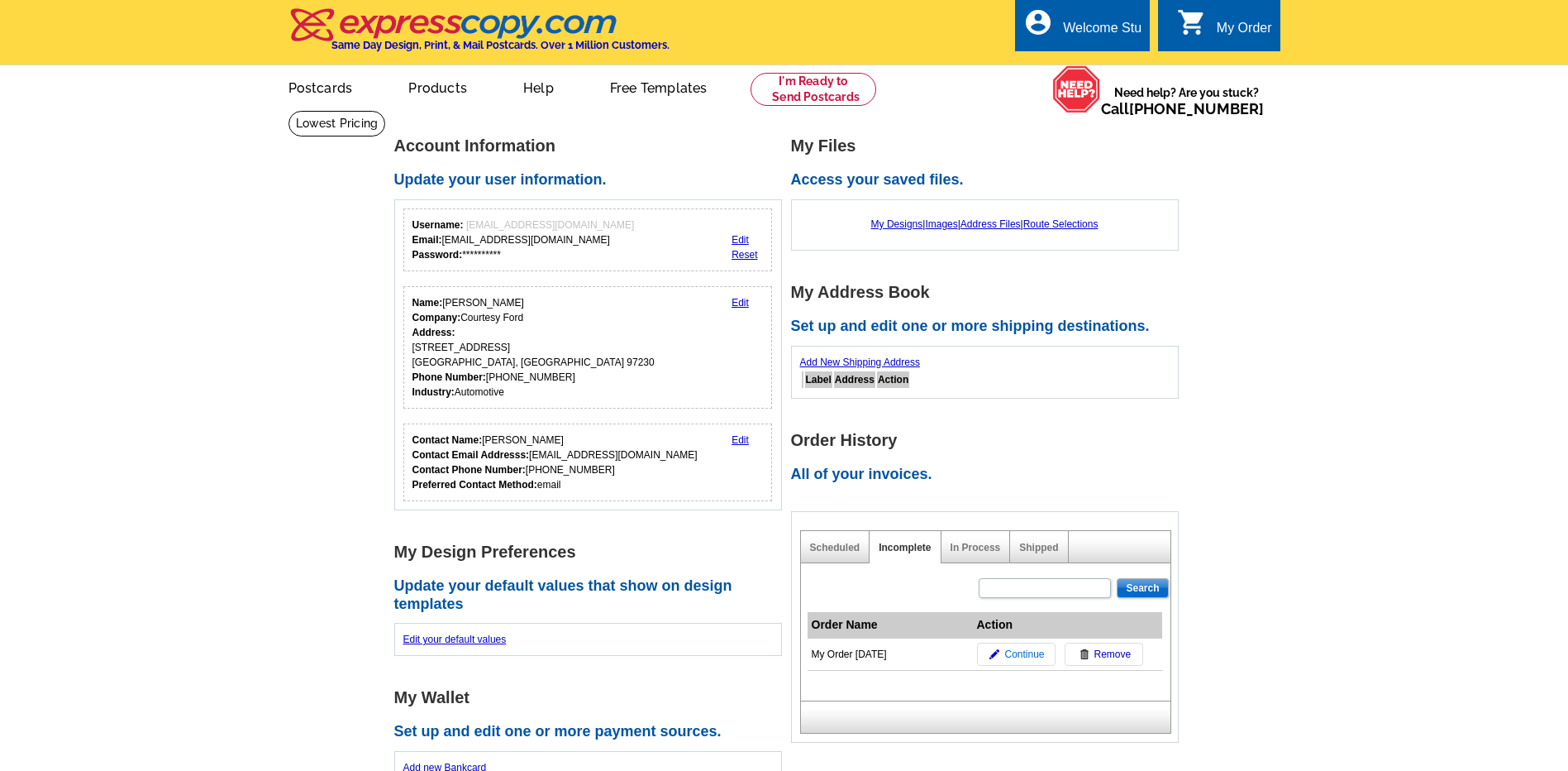
click at [1014, 652] on span "Continue" at bounding box center [1024, 655] width 40 height 15
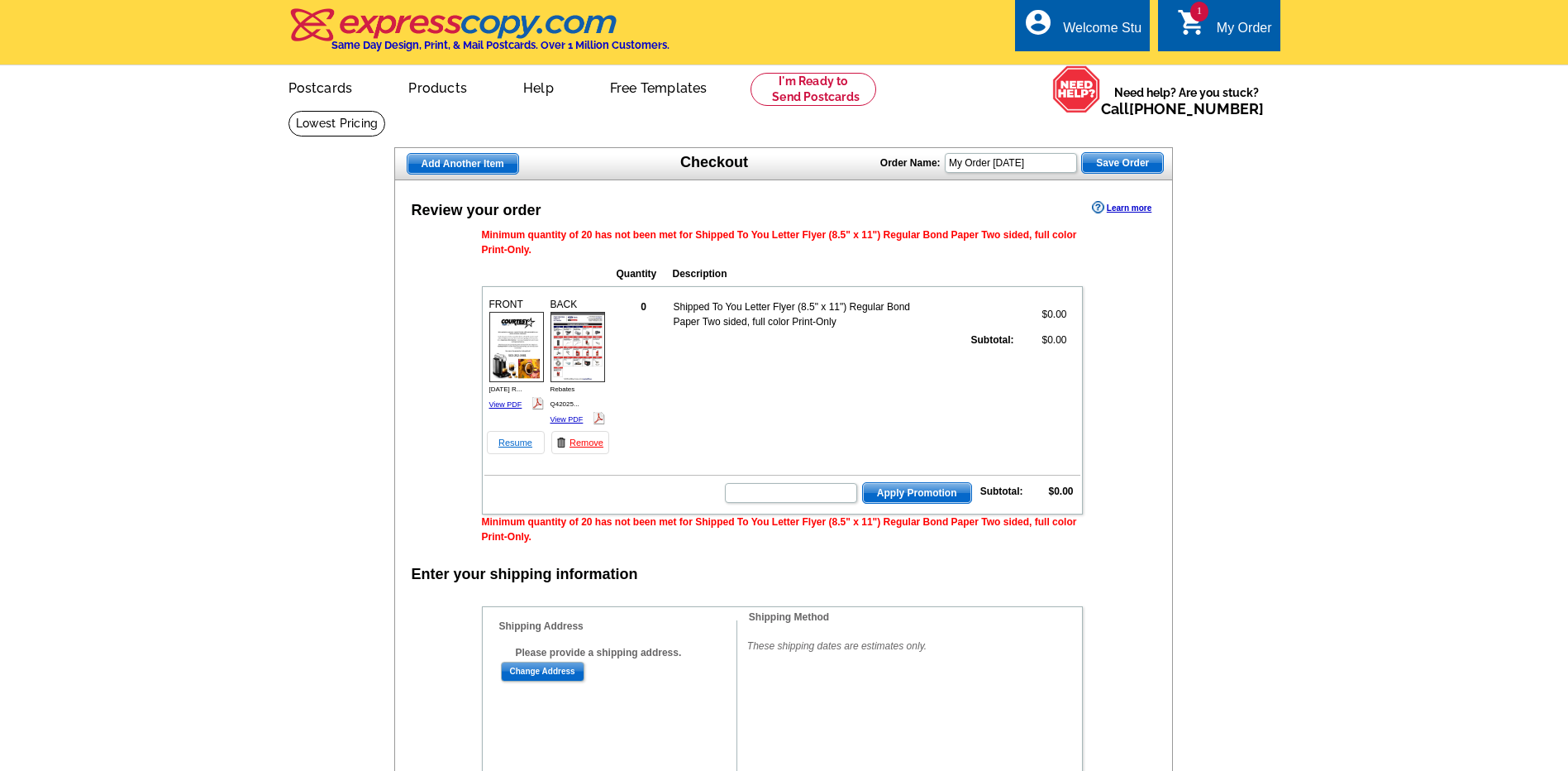
click at [520, 445] on link "Resume" at bounding box center [516, 442] width 58 height 23
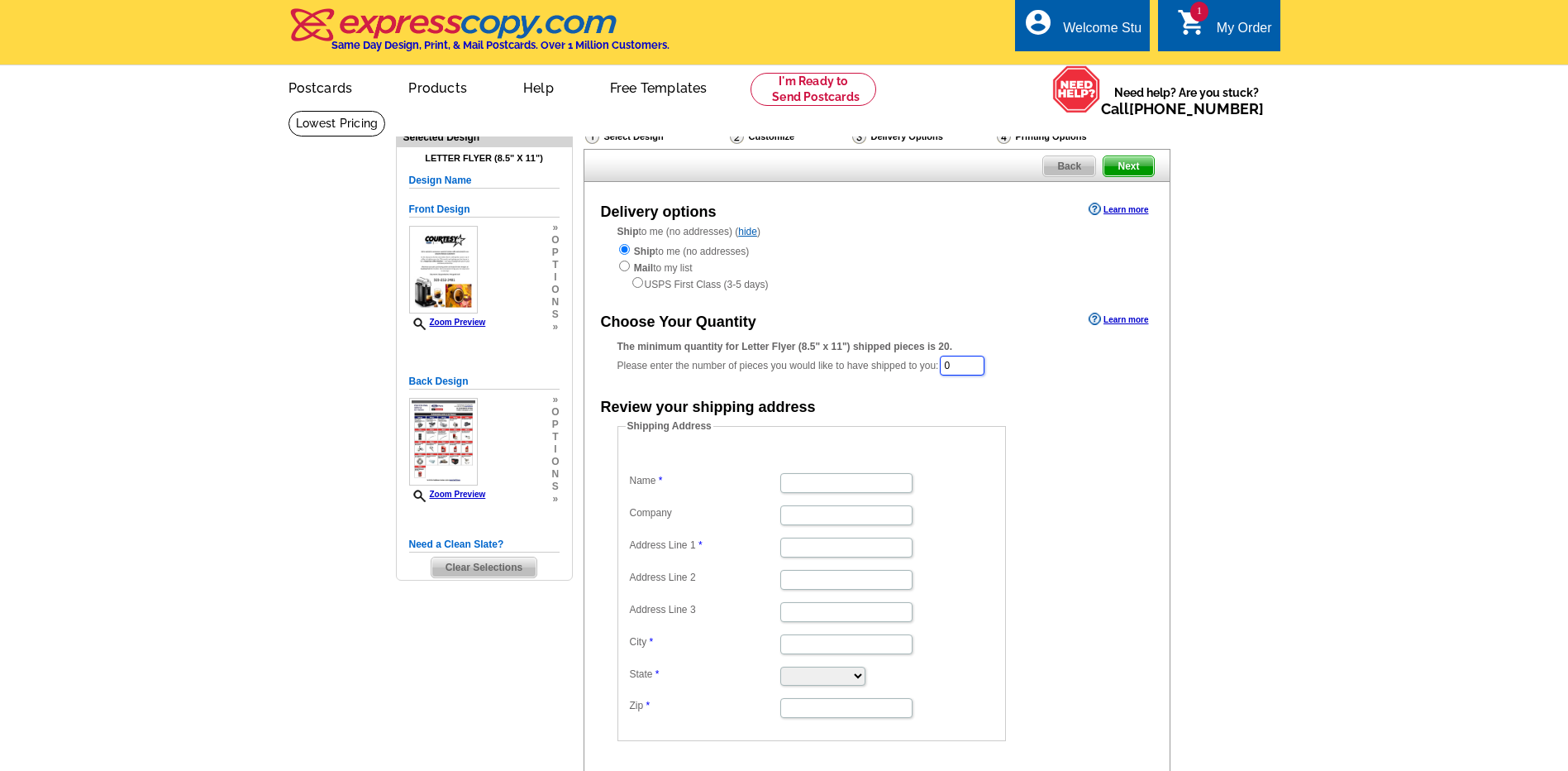
click at [971, 364] on input "0" at bounding box center [962, 365] width 45 height 20
type input "60"
click at [790, 489] on input "Name" at bounding box center [846, 484] width 133 height 20
type input "Stu Luhr"
type input "Courtesy Ford"
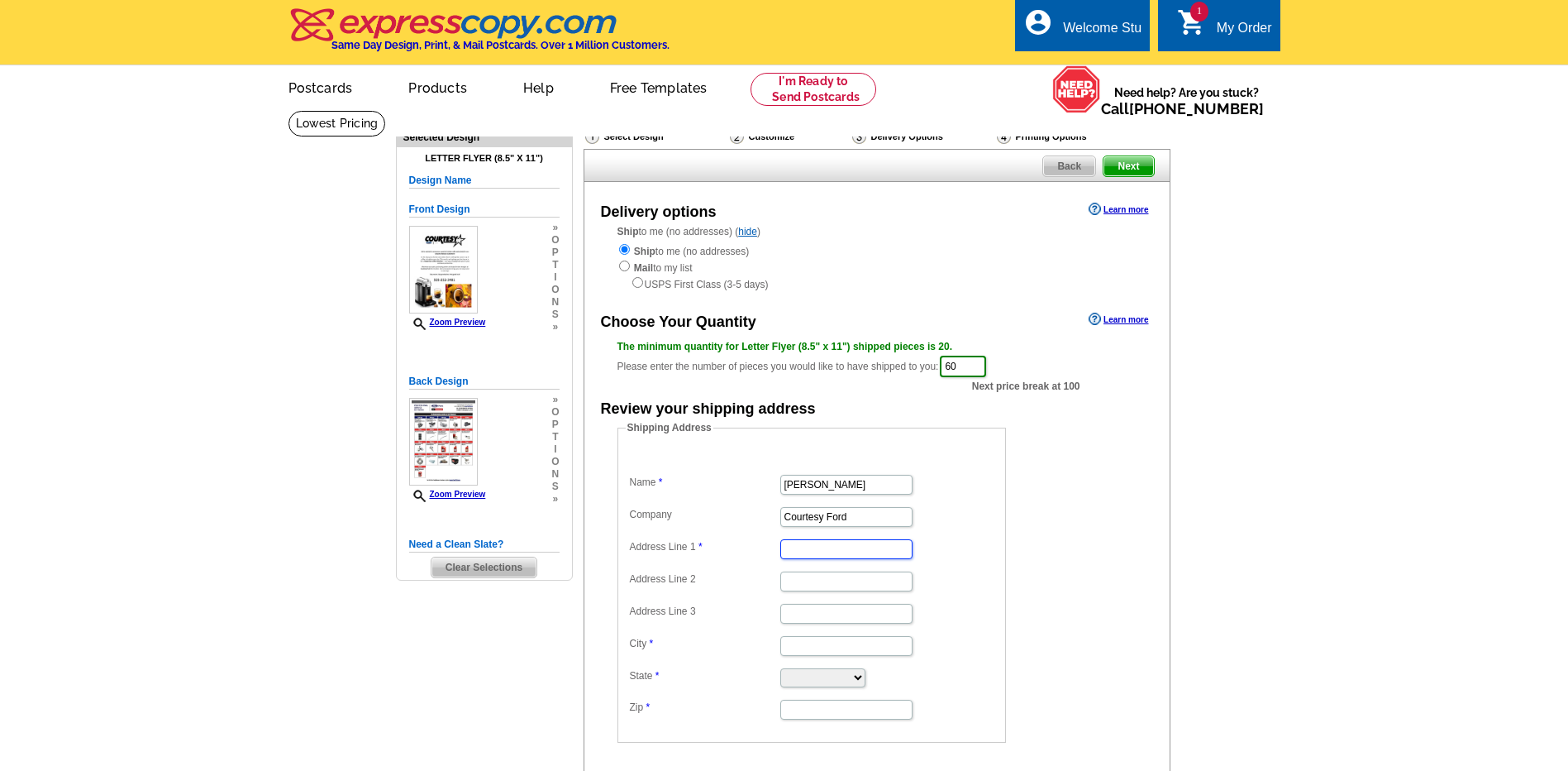
type input "1313 NE 122nd Ave"
type input "[GEOGRAPHIC_DATA]"
select select "OR"
type input "97230"
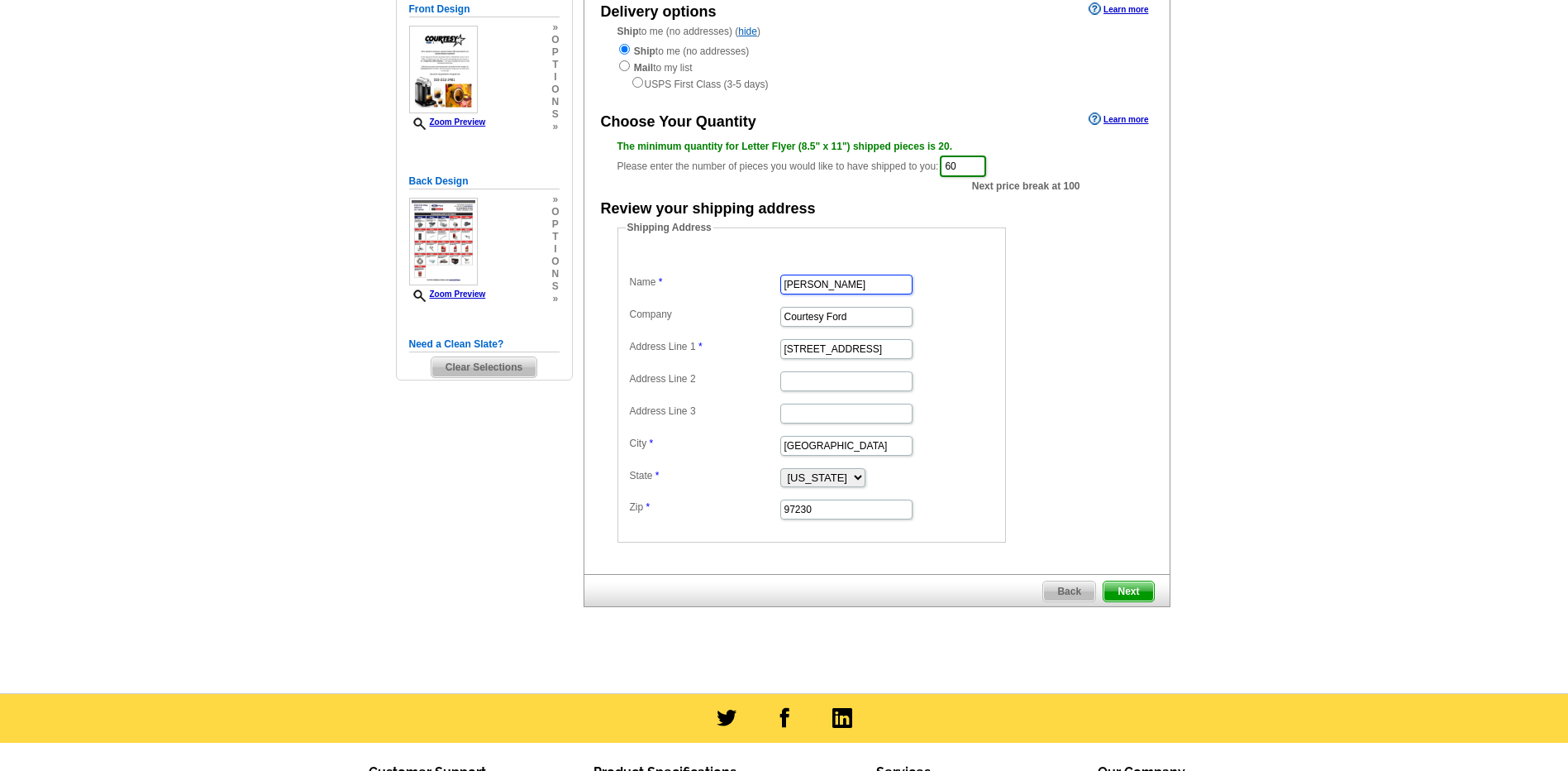
scroll to position [331, 0]
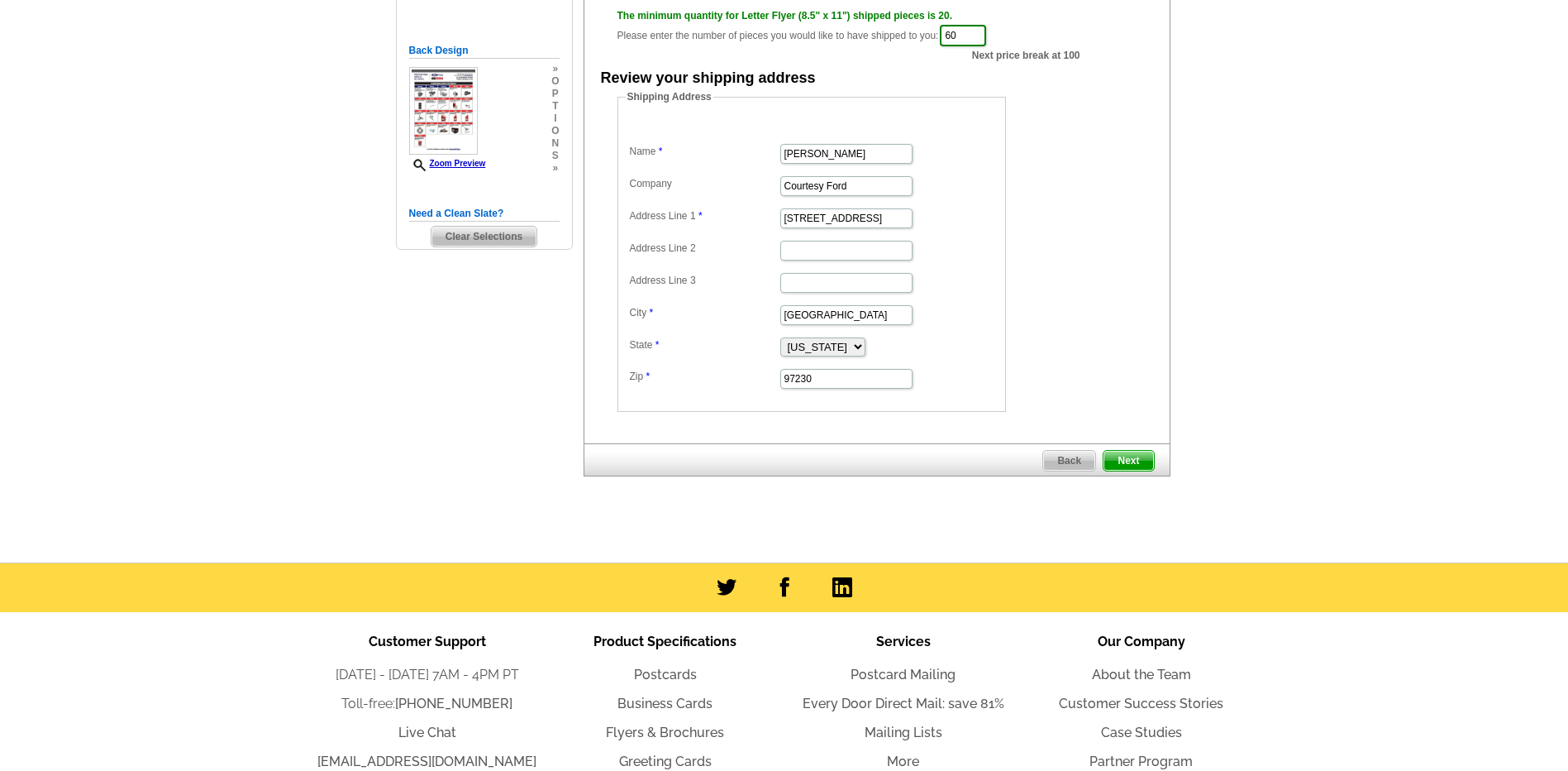
click at [1135, 457] on span "Next" at bounding box center [1129, 460] width 49 height 20
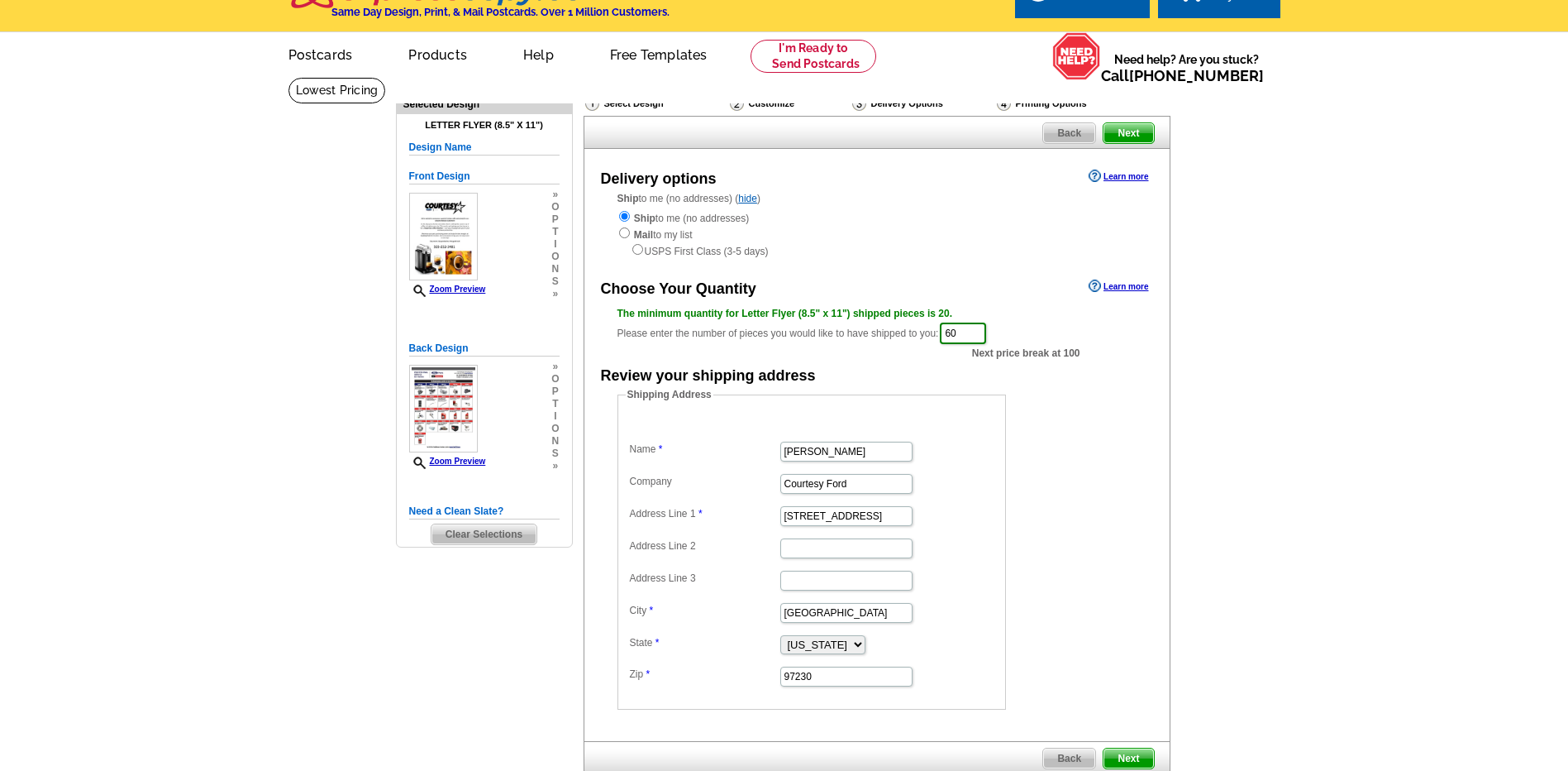
scroll to position [0, 0]
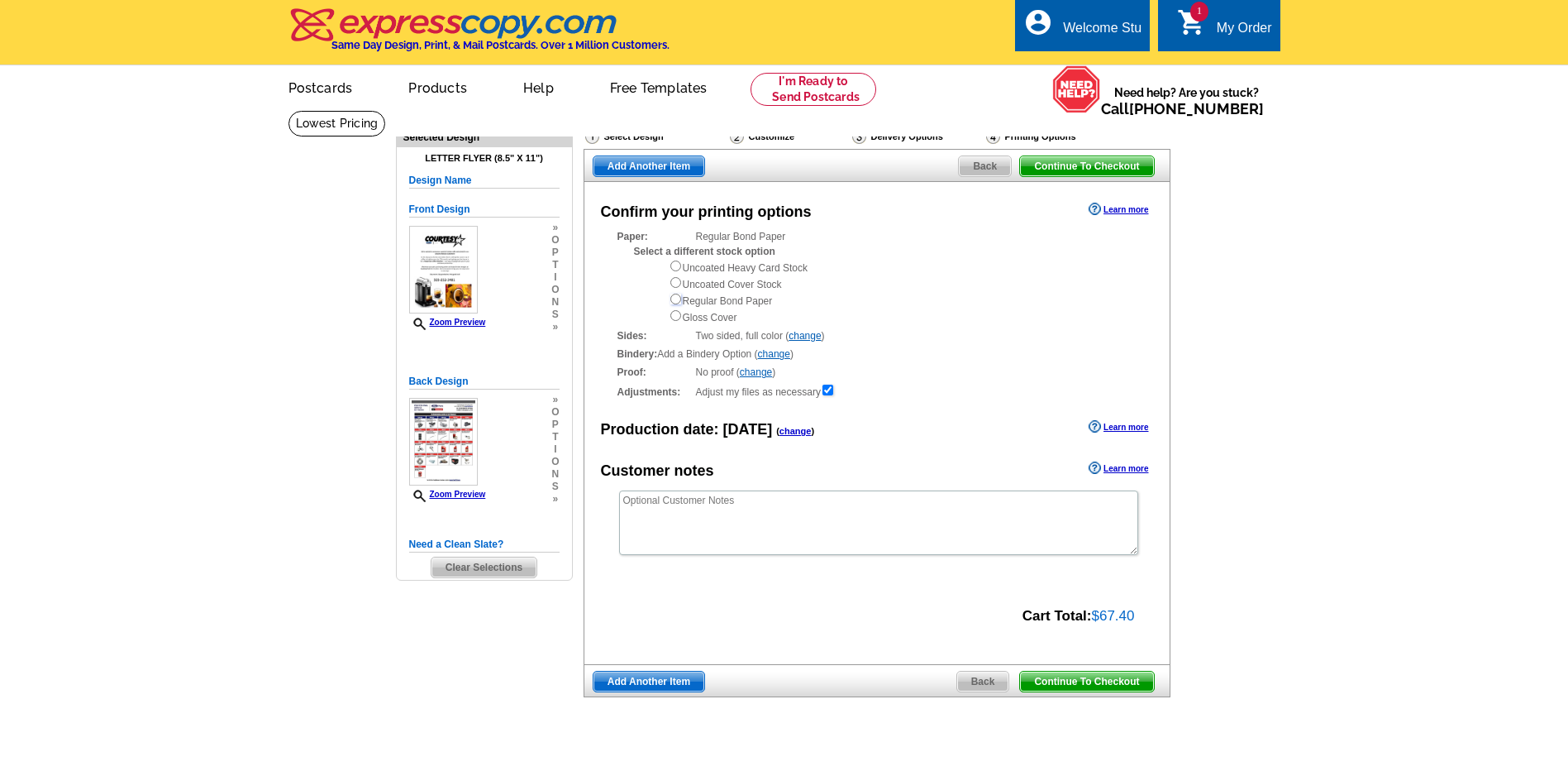
click at [676, 298] on input "radio" at bounding box center [676, 298] width 11 height 11
radio input "true"
click at [1118, 683] on span "Continue To Checkout" at bounding box center [1086, 681] width 133 height 20
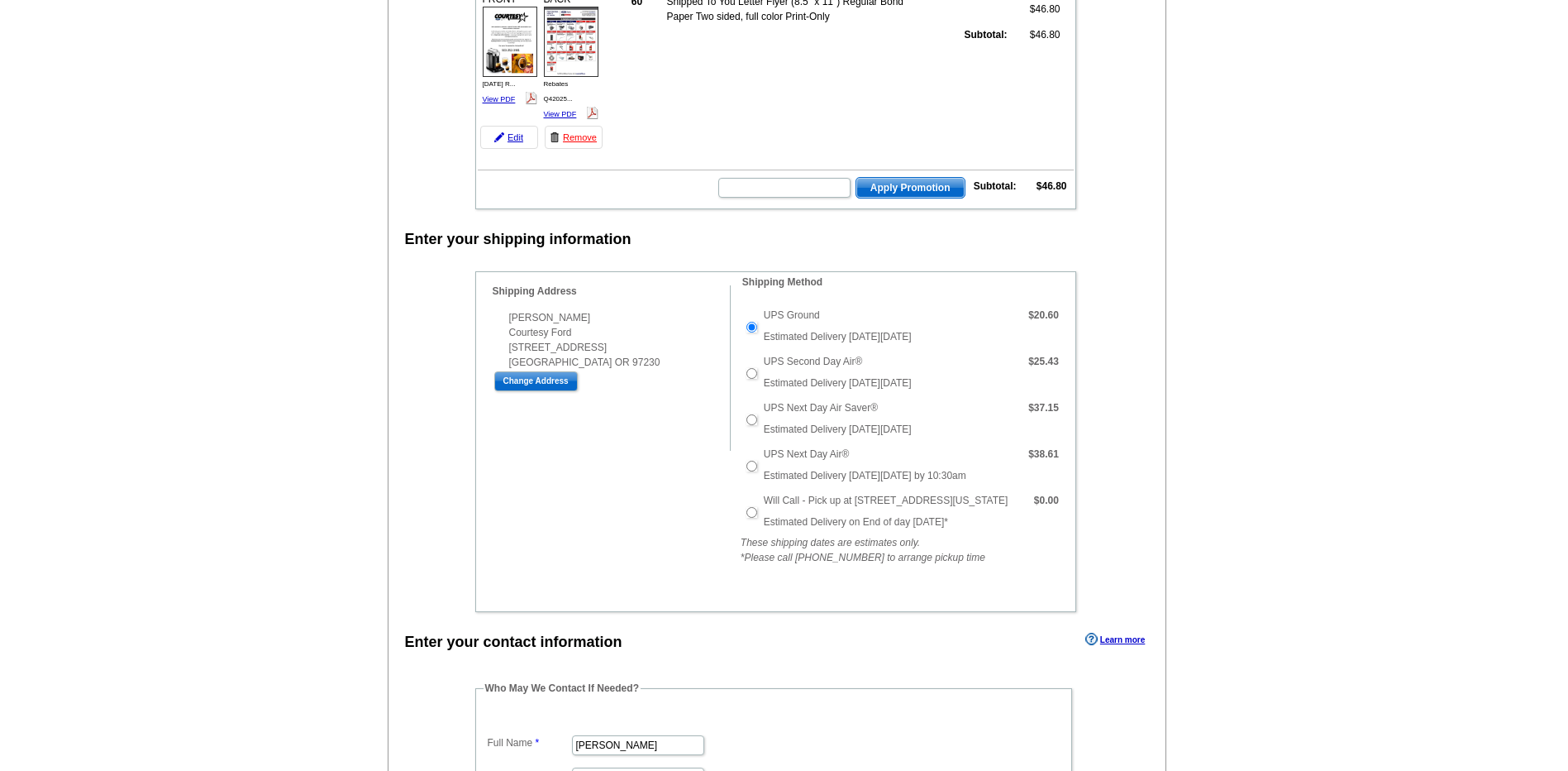
scroll to position [331, 0]
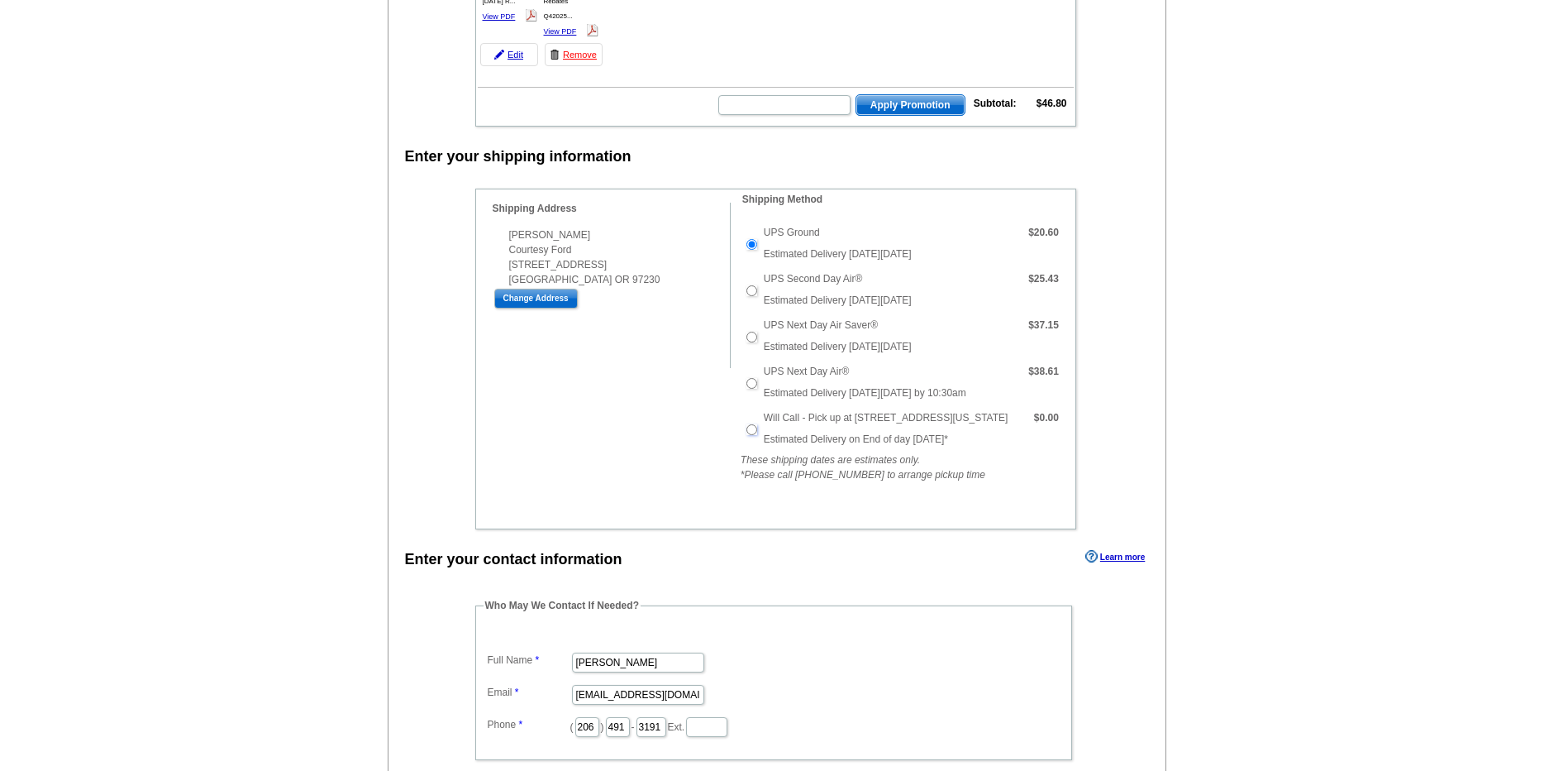
click at [750, 433] on input "Will Call - Pick up at [STREET_ADDRESS][US_STATE]" at bounding box center [751, 429] width 11 height 11
radio input "true"
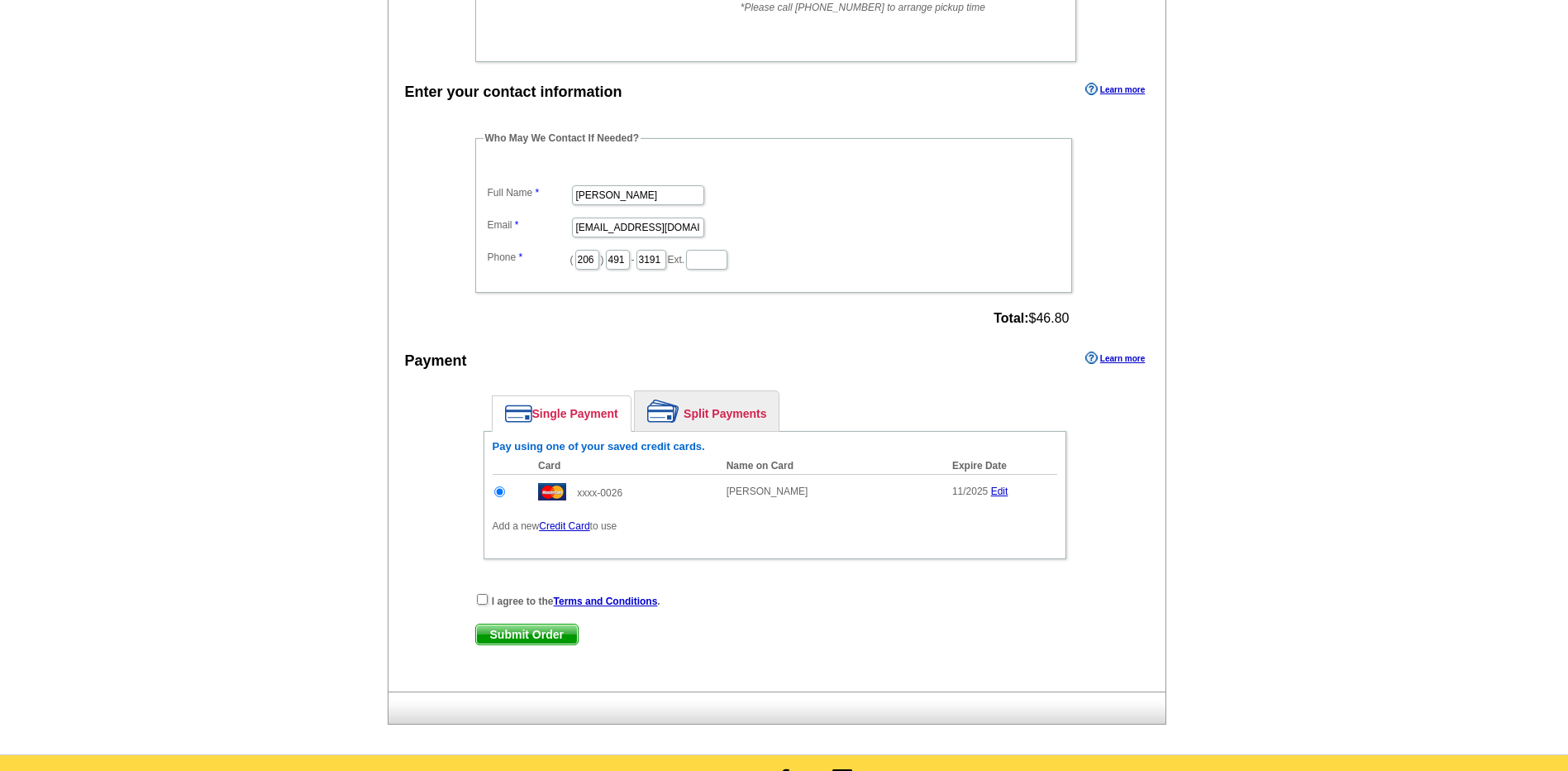
scroll to position [827, 0]
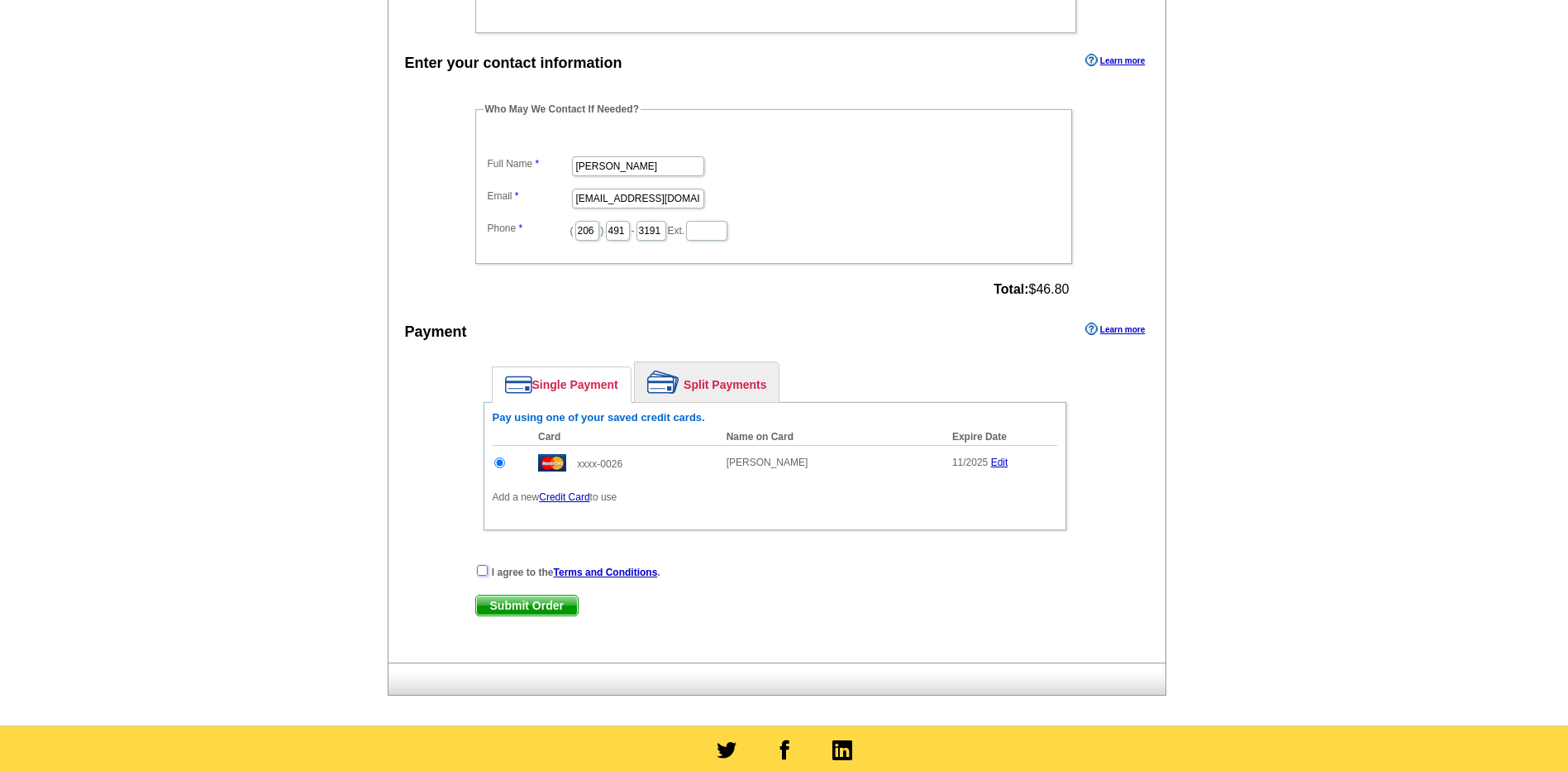
click at [480, 573] on input "checkbox" at bounding box center [482, 570] width 11 height 11
checkbox input "true"
click at [529, 611] on span "Submit Order" at bounding box center [527, 604] width 102 height 20
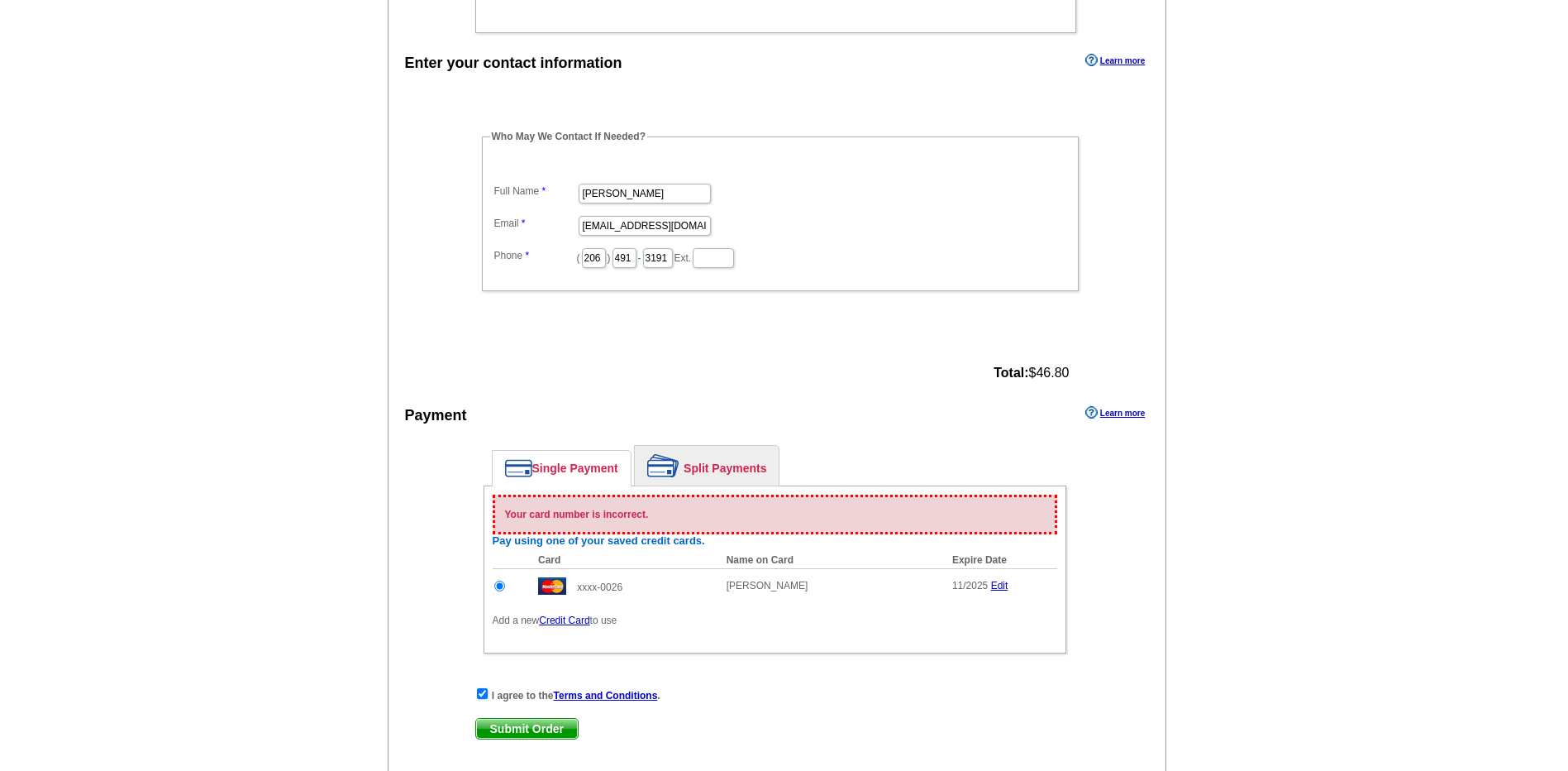
click at [603, 469] on link "Single Payment" at bounding box center [562, 468] width 138 height 35
click at [502, 591] on input "radio" at bounding box center [500, 586] width 11 height 11
click at [569, 623] on link "Credit Card" at bounding box center [563, 621] width 50 height 12
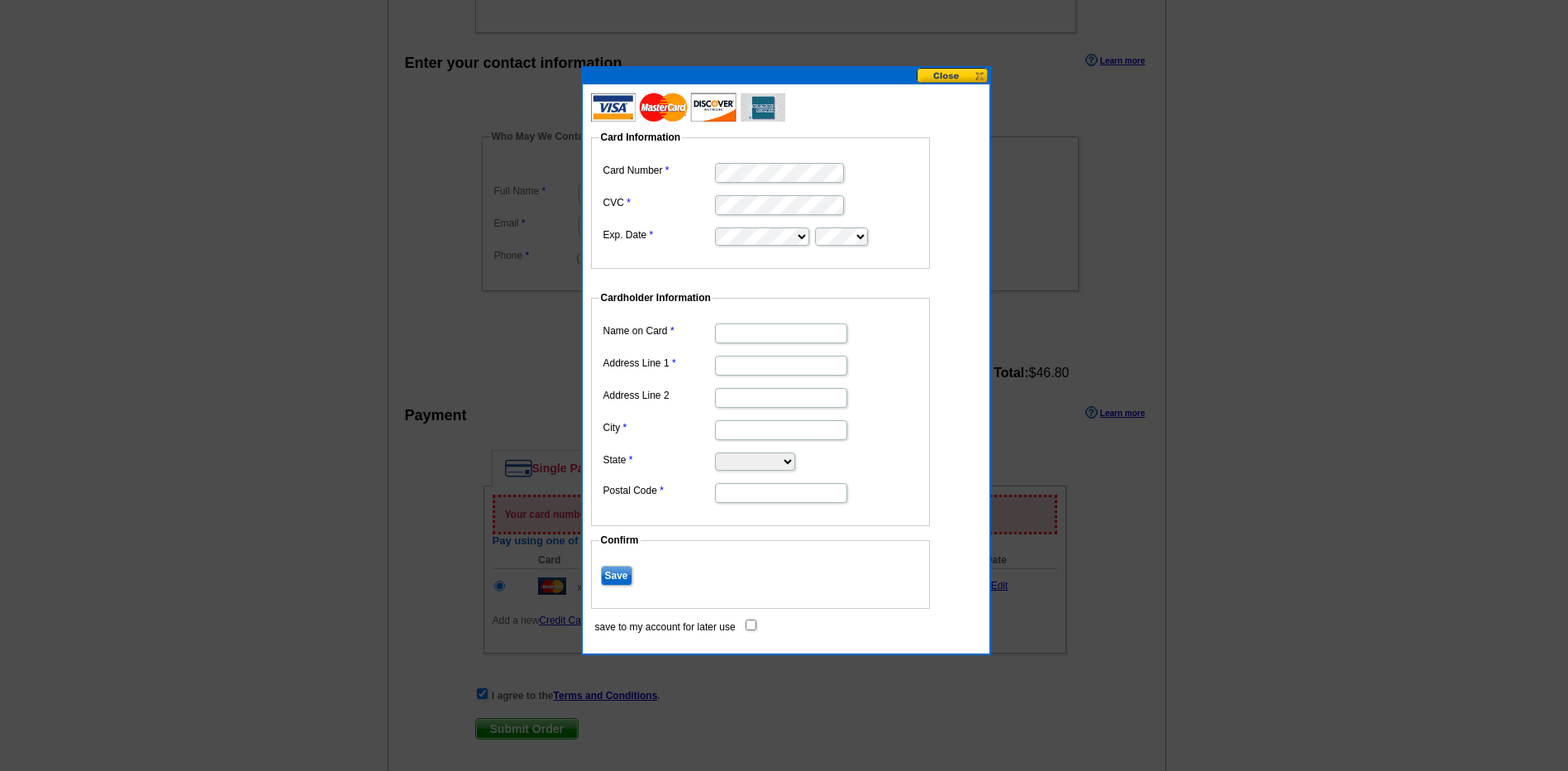
click at [761, 327] on input "Name on Card" at bounding box center [781, 332] width 133 height 20
type input "[PERSON_NAME]"
type input "[STREET_ADDRESS]"
type input "PORTLAND"
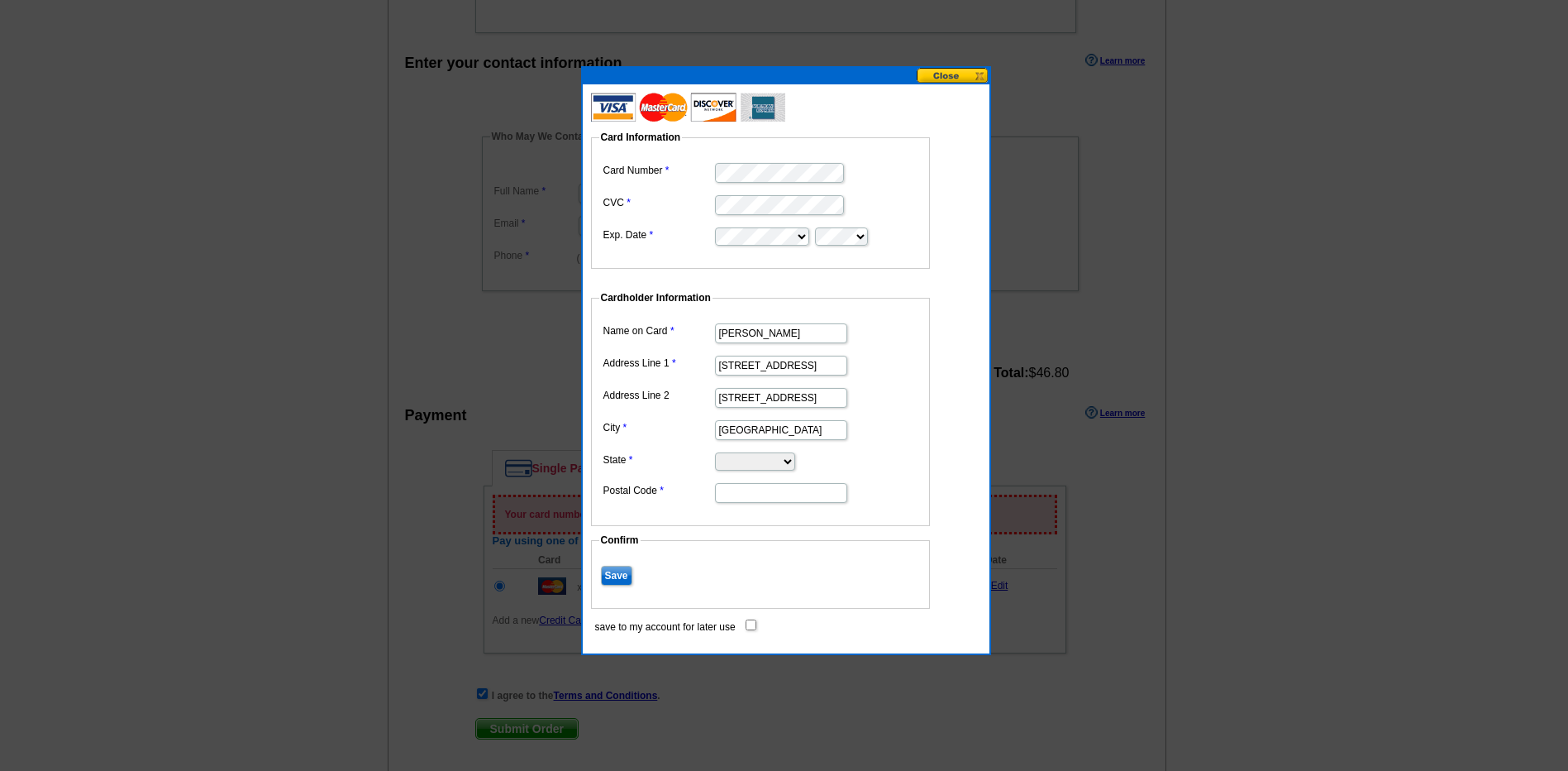
select select "OR"
type input "97230"
click at [616, 575] on input "Save" at bounding box center [616, 575] width 31 height 20
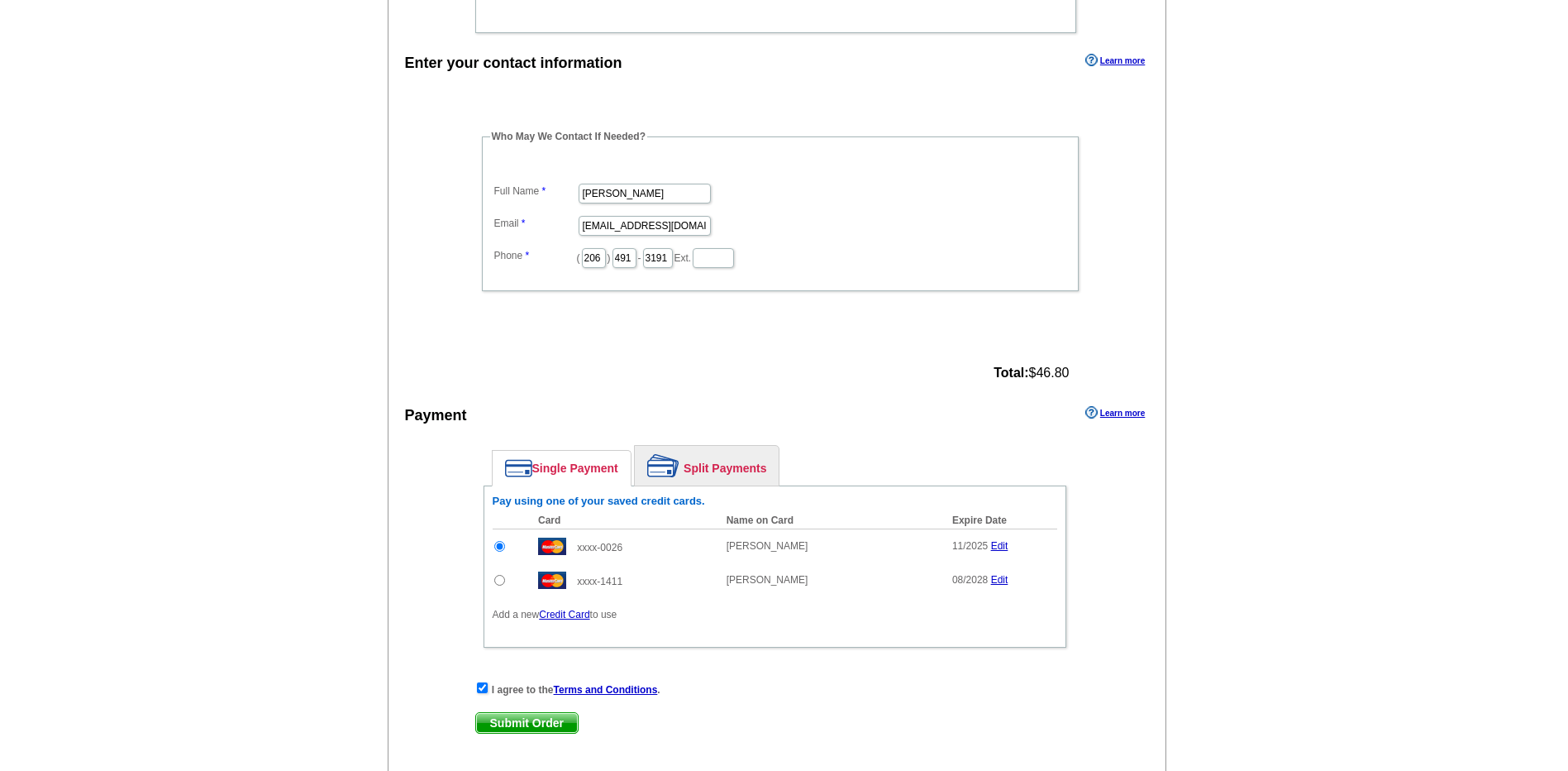
click at [535, 723] on span "Submit Order" at bounding box center [527, 722] width 102 height 20
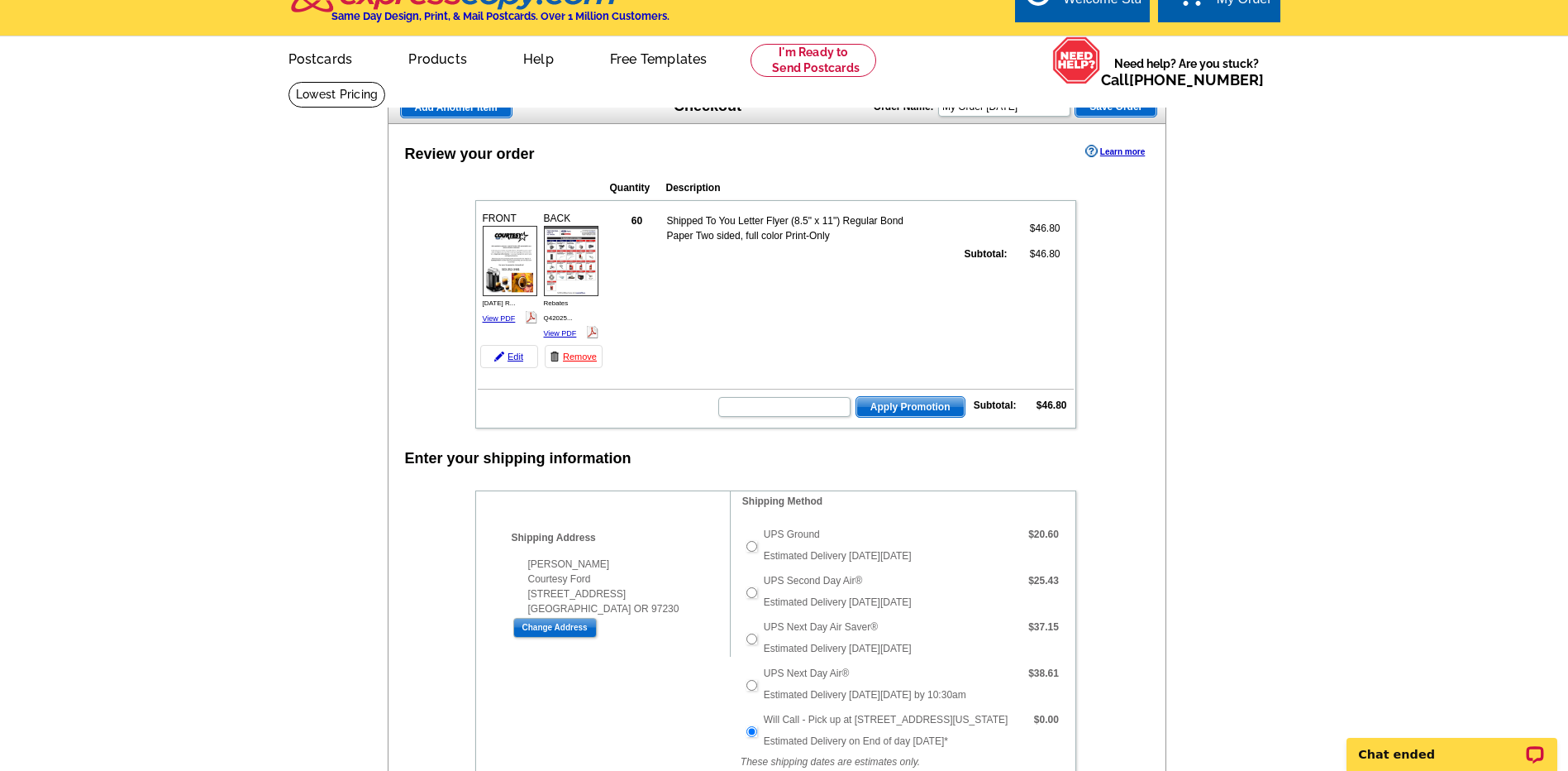
scroll to position [0, 0]
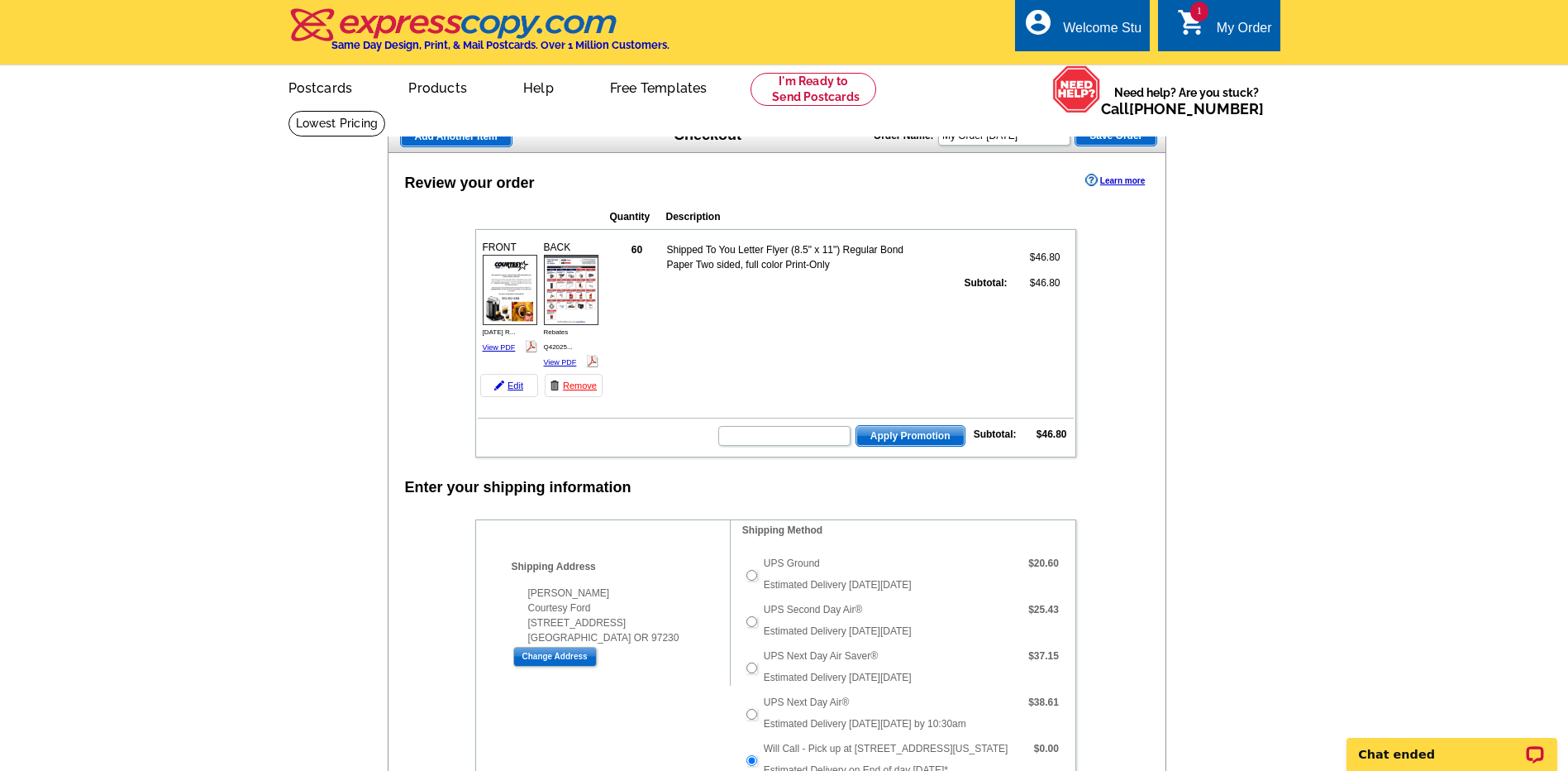
click at [1265, 34] on div "My Order" at bounding box center [1244, 31] width 55 height 23
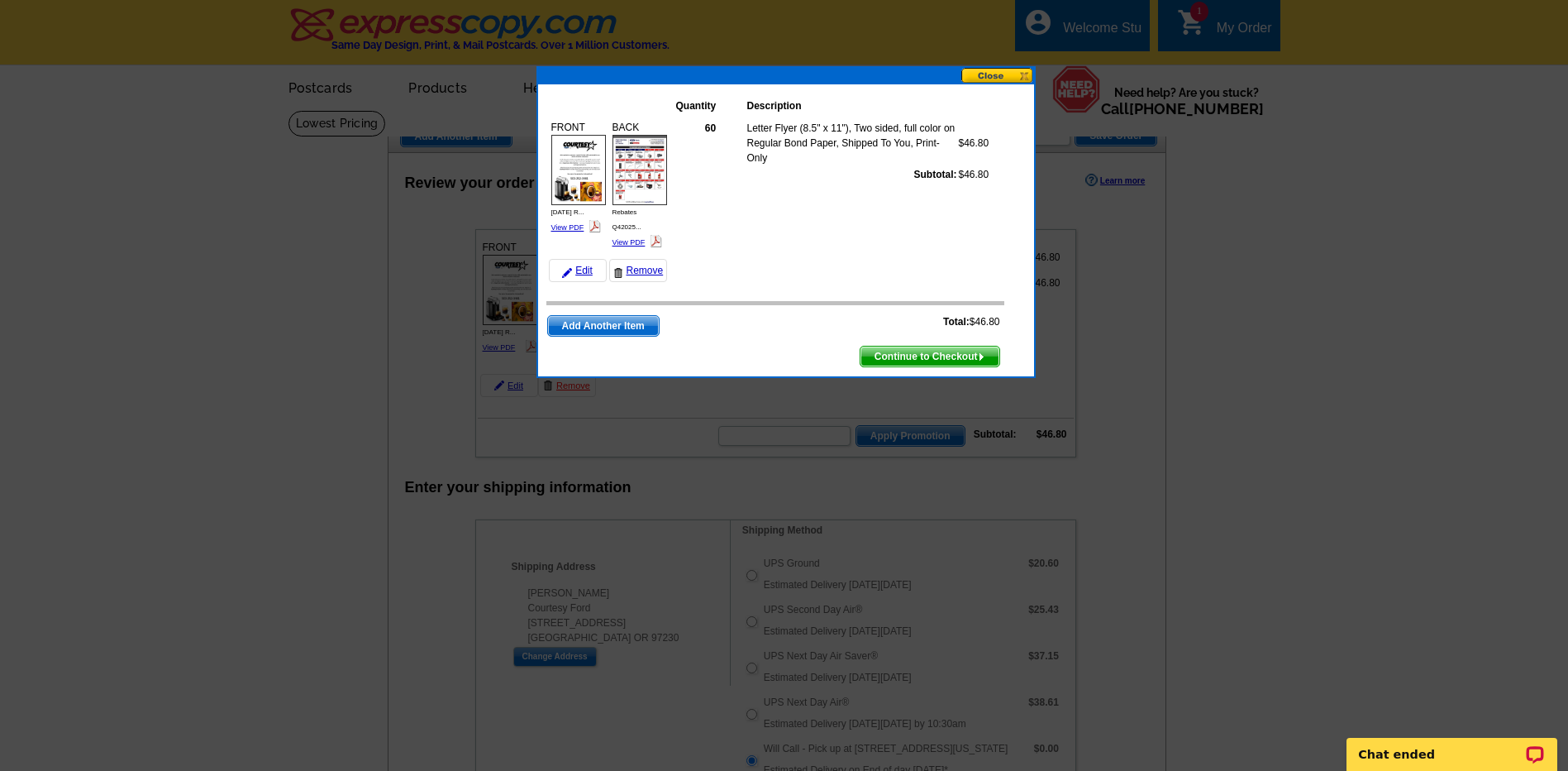
click at [1007, 70] on button at bounding box center [998, 76] width 73 height 15
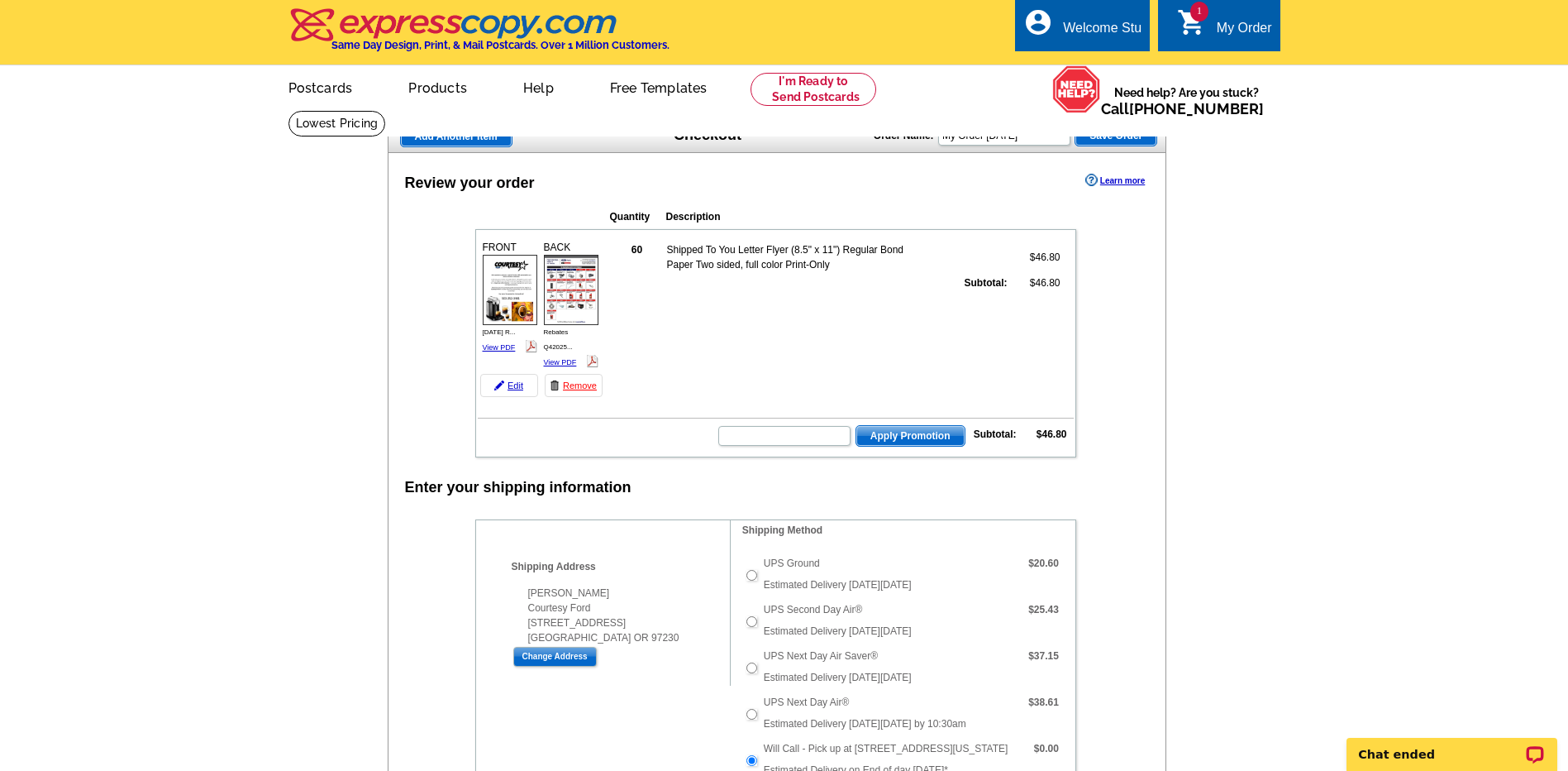
click at [1231, 35] on div "My Order" at bounding box center [1244, 31] width 55 height 23
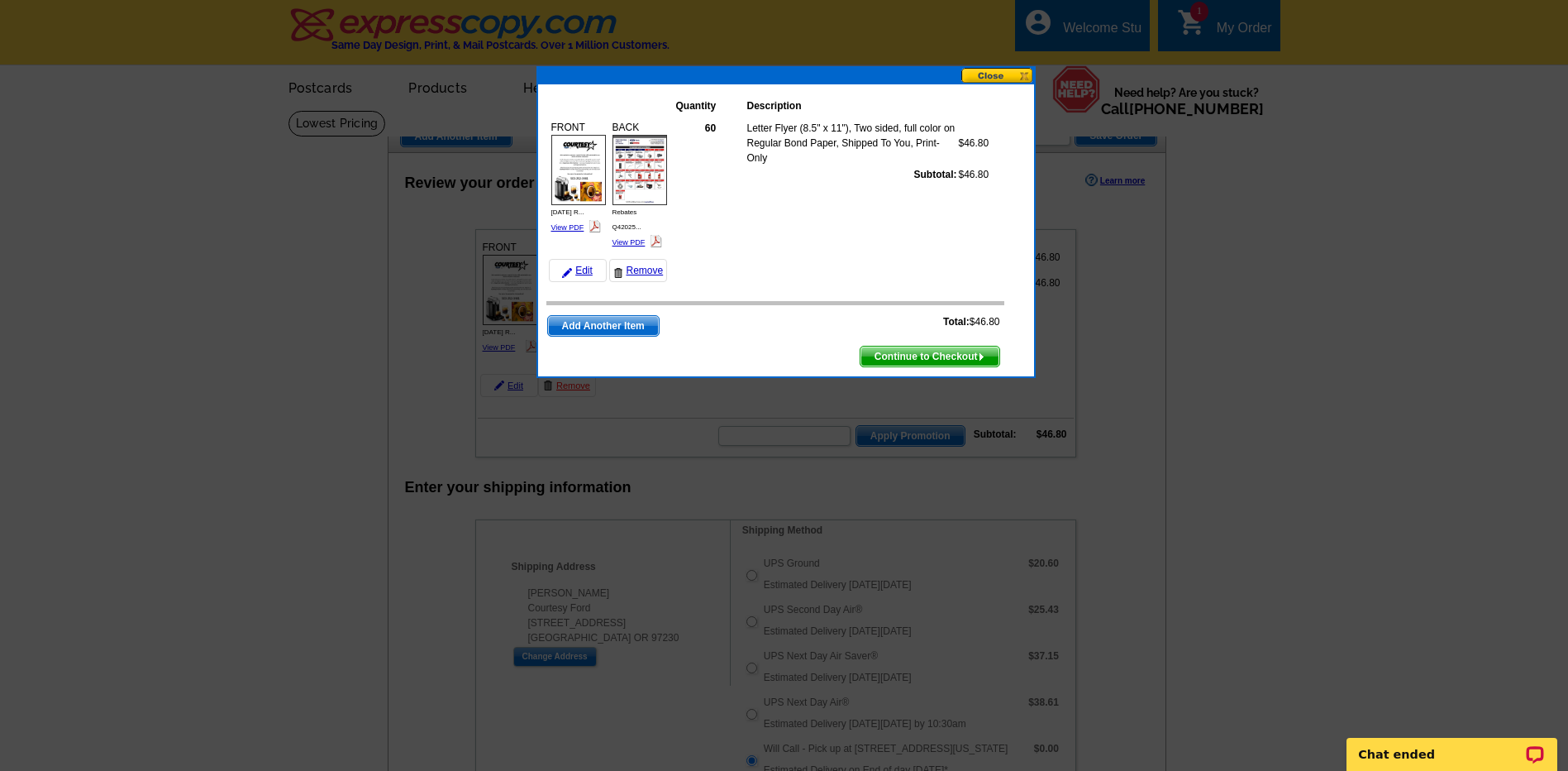
click at [1231, 36] on div at bounding box center [784, 385] width 1568 height 771
click at [1216, 218] on div at bounding box center [784, 385] width 1568 height 771
click at [929, 352] on span "Continue to Checkout" at bounding box center [930, 356] width 139 height 20
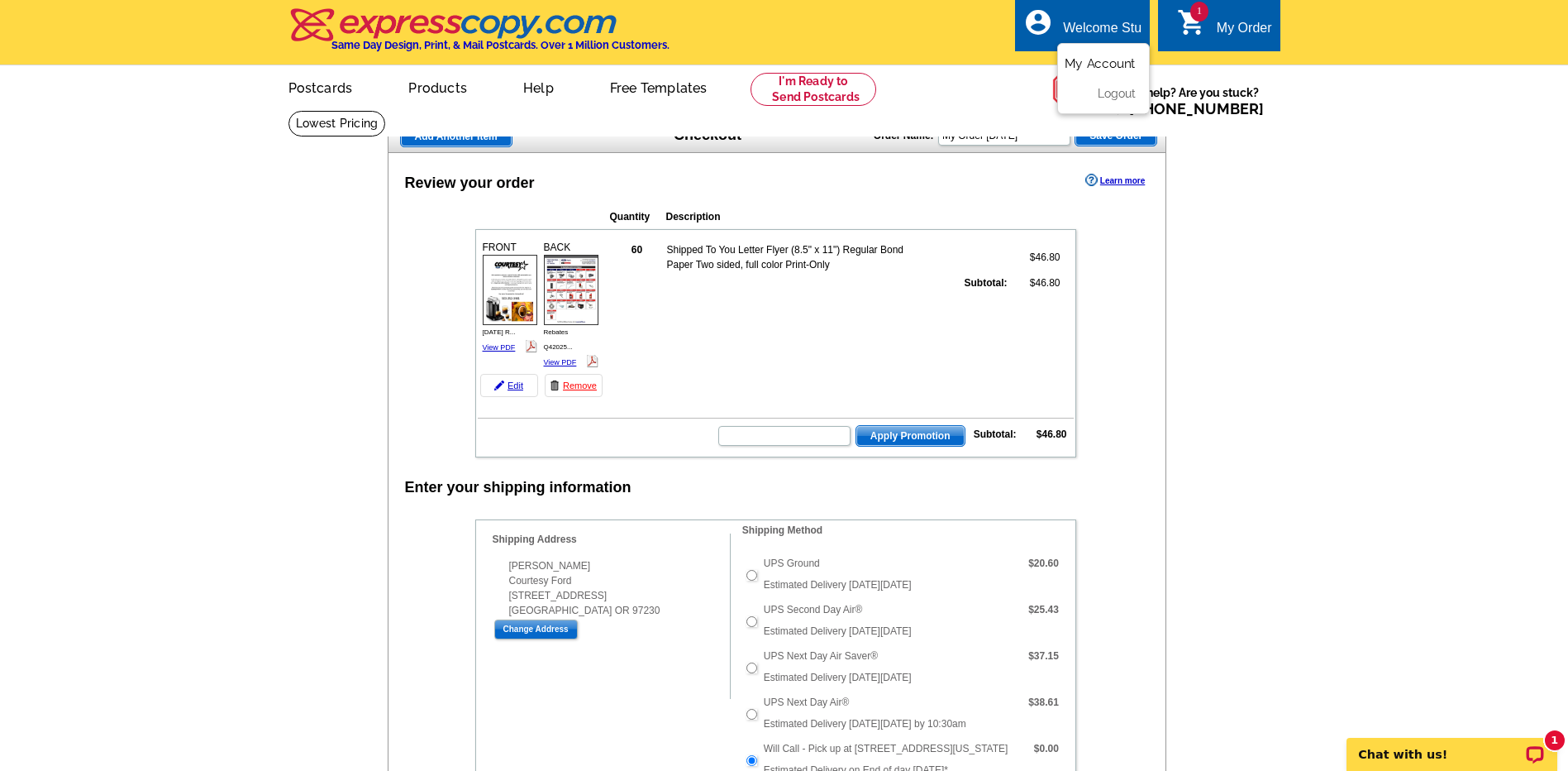
click at [1094, 64] on link "My Account" at bounding box center [1101, 64] width 71 height 15
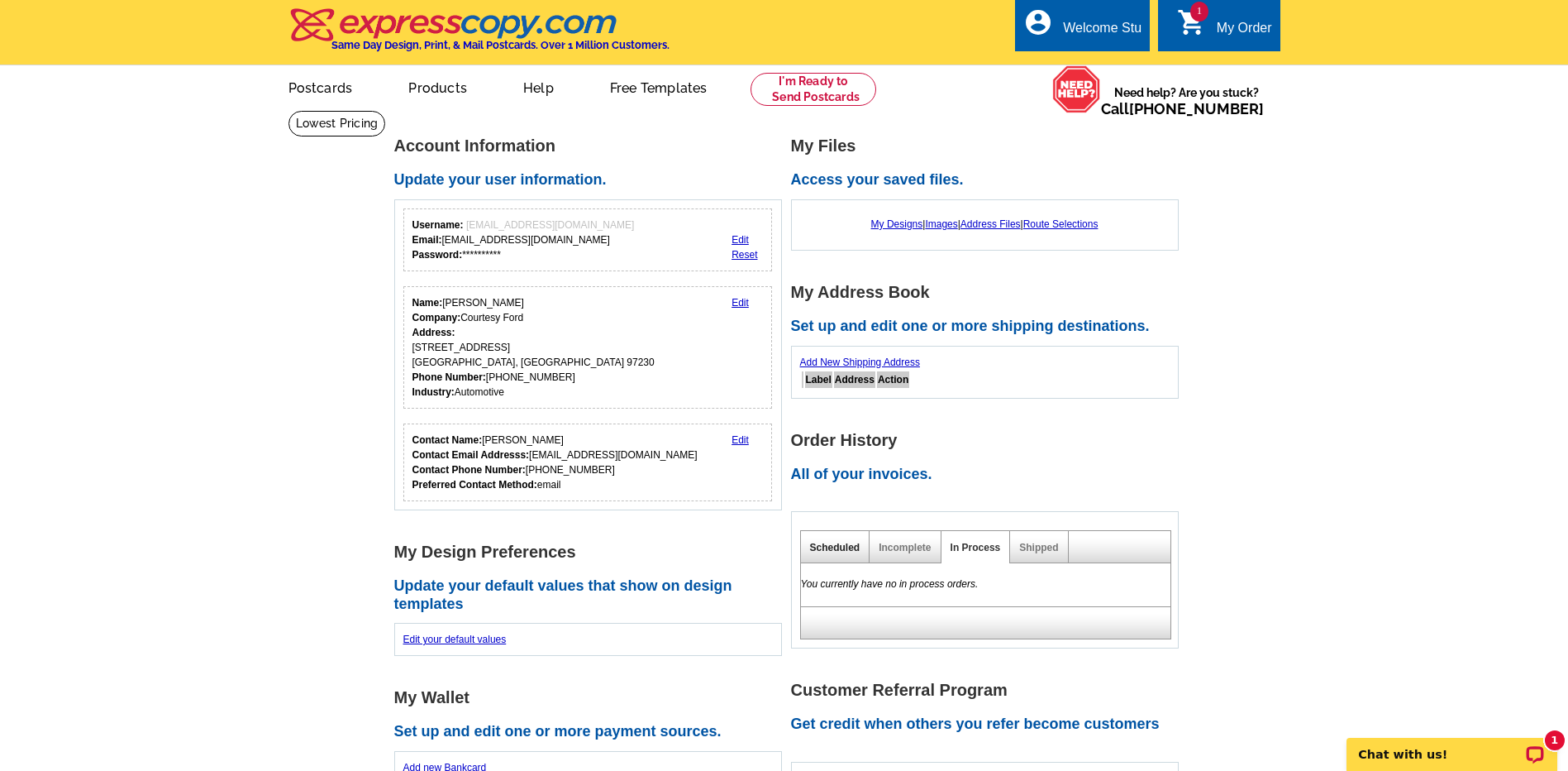
click at [835, 548] on link "Scheduled" at bounding box center [835, 547] width 50 height 12
click at [924, 547] on link "Incomplete" at bounding box center [904, 547] width 52 height 12
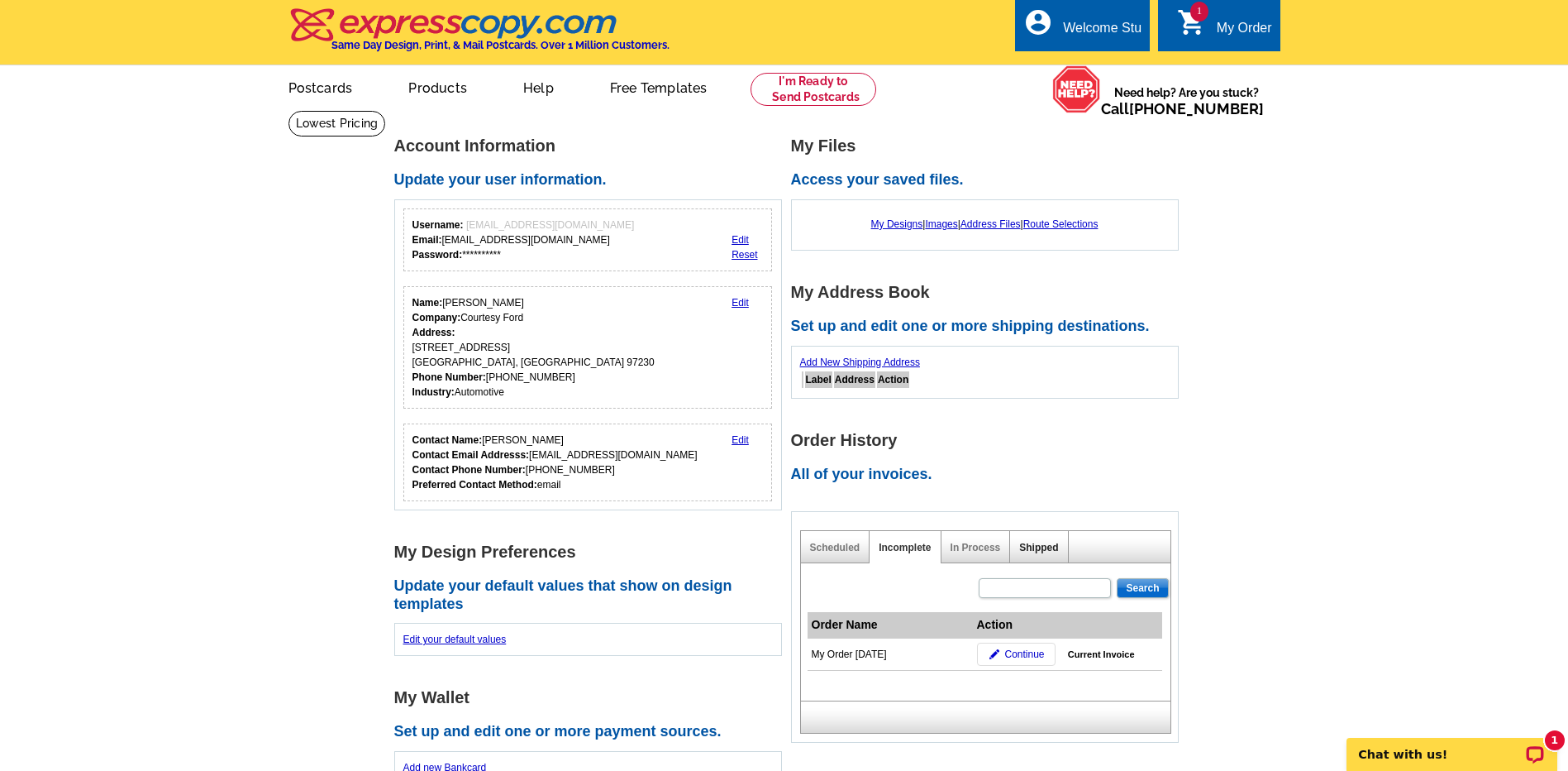
click at [1044, 548] on link "Shipped" at bounding box center [1039, 547] width 39 height 12
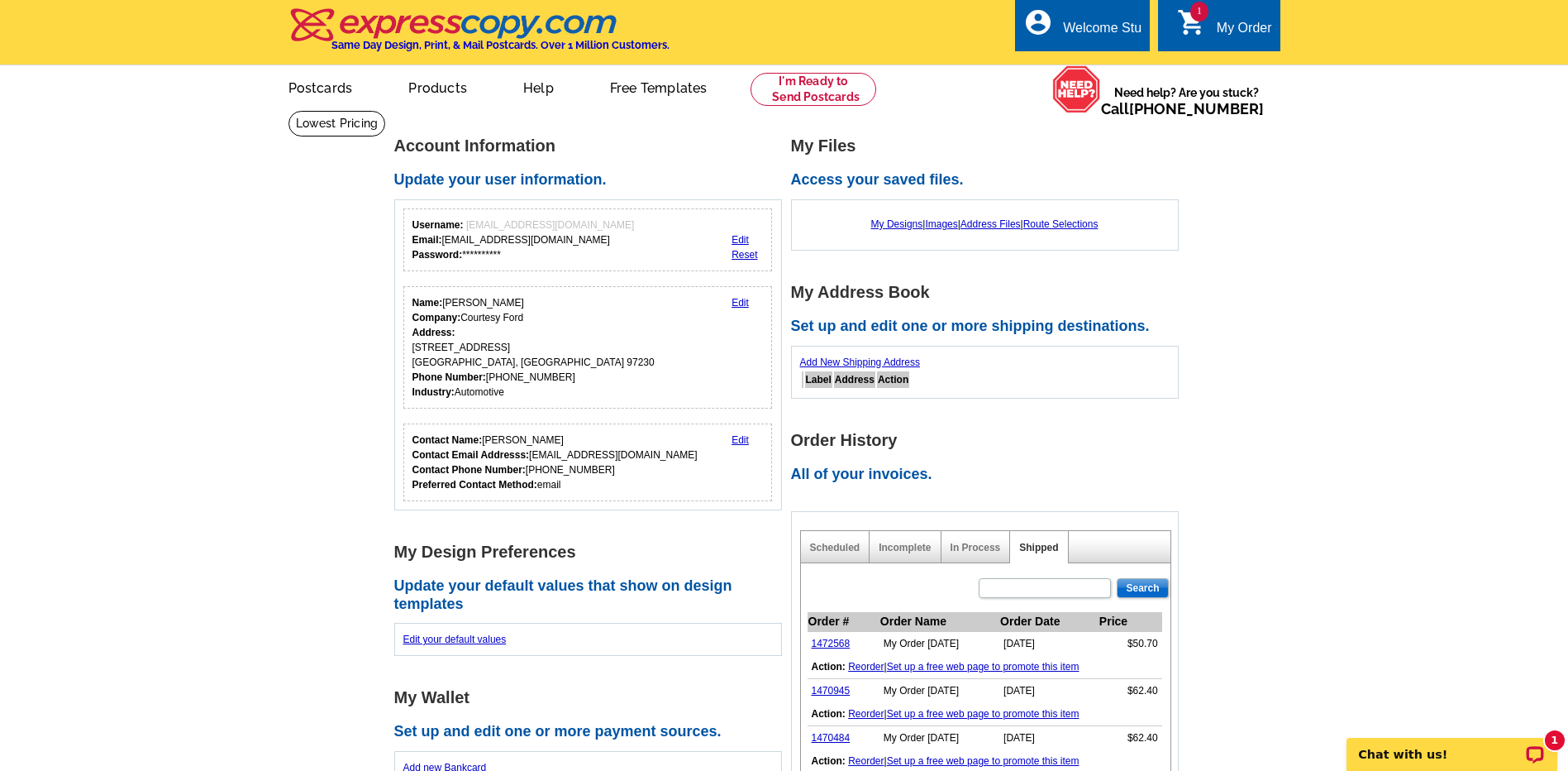
click at [1237, 26] on div "My Order" at bounding box center [1244, 31] width 55 height 23
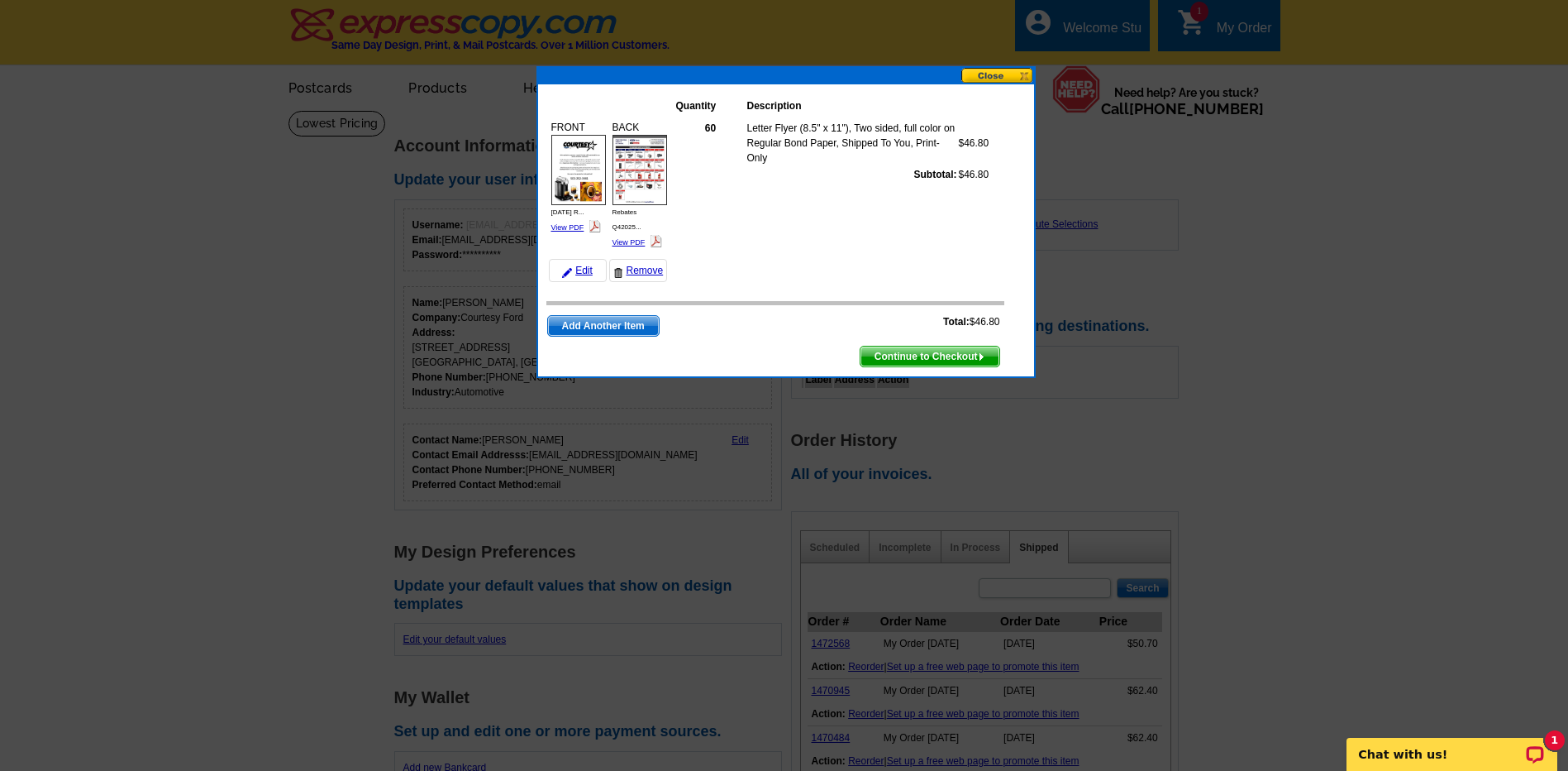
click at [930, 352] on span "Continue to Checkout" at bounding box center [930, 356] width 139 height 20
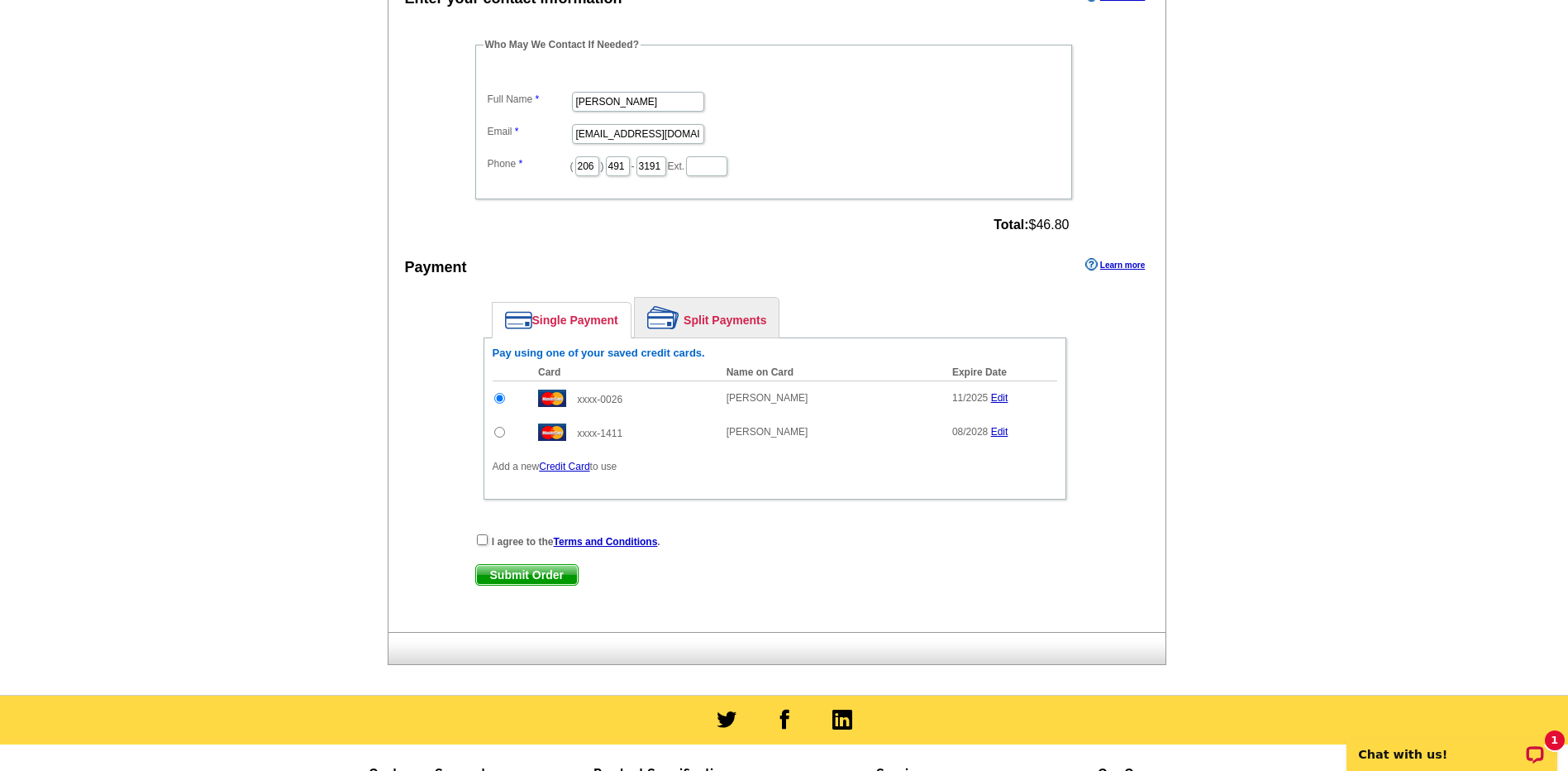
scroll to position [910, 0]
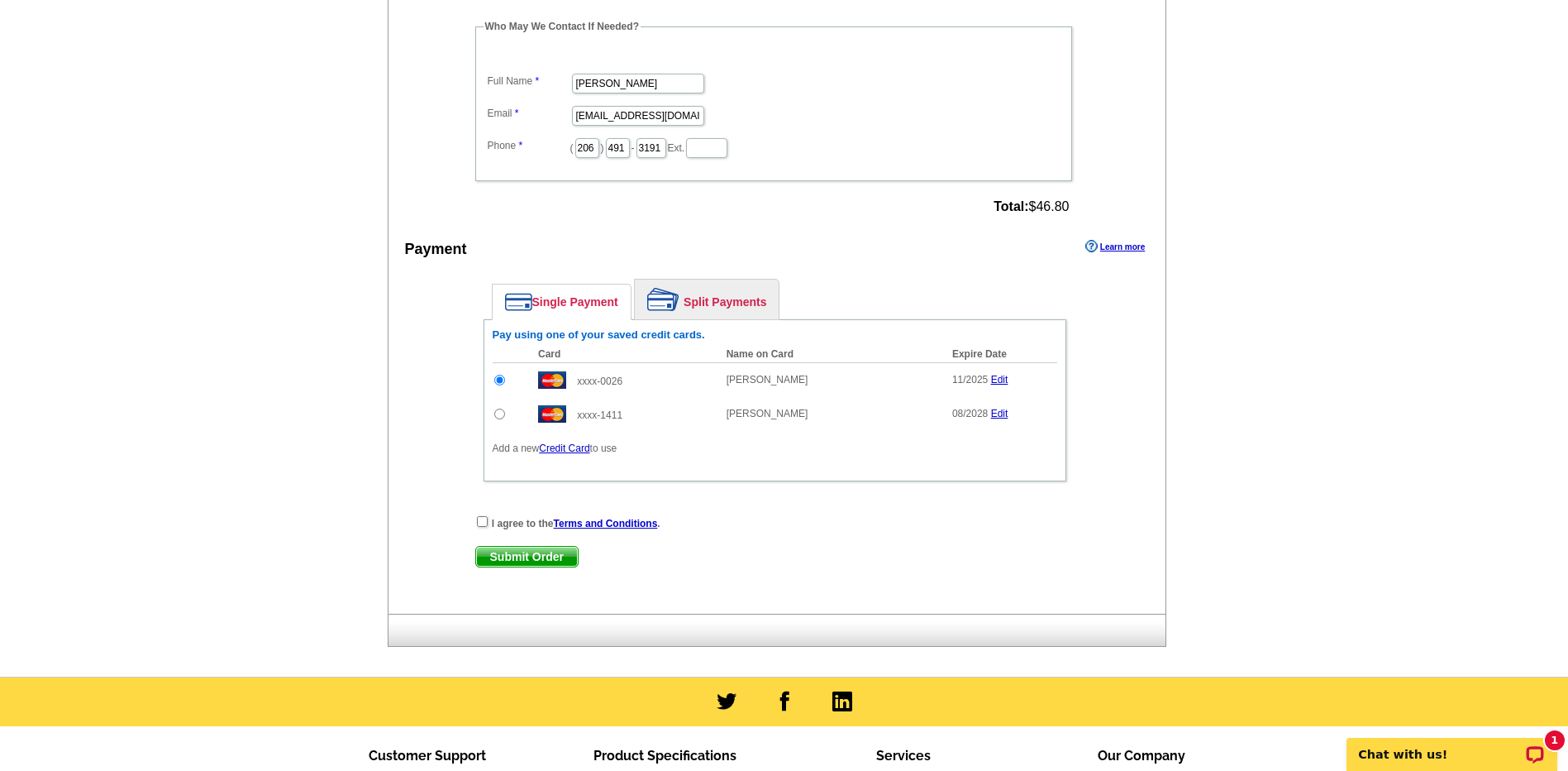
click at [503, 417] on input "radio" at bounding box center [500, 414] width 11 height 11
radio input "true"
click at [480, 520] on input "checkbox" at bounding box center [482, 521] width 11 height 11
checkbox input "true"
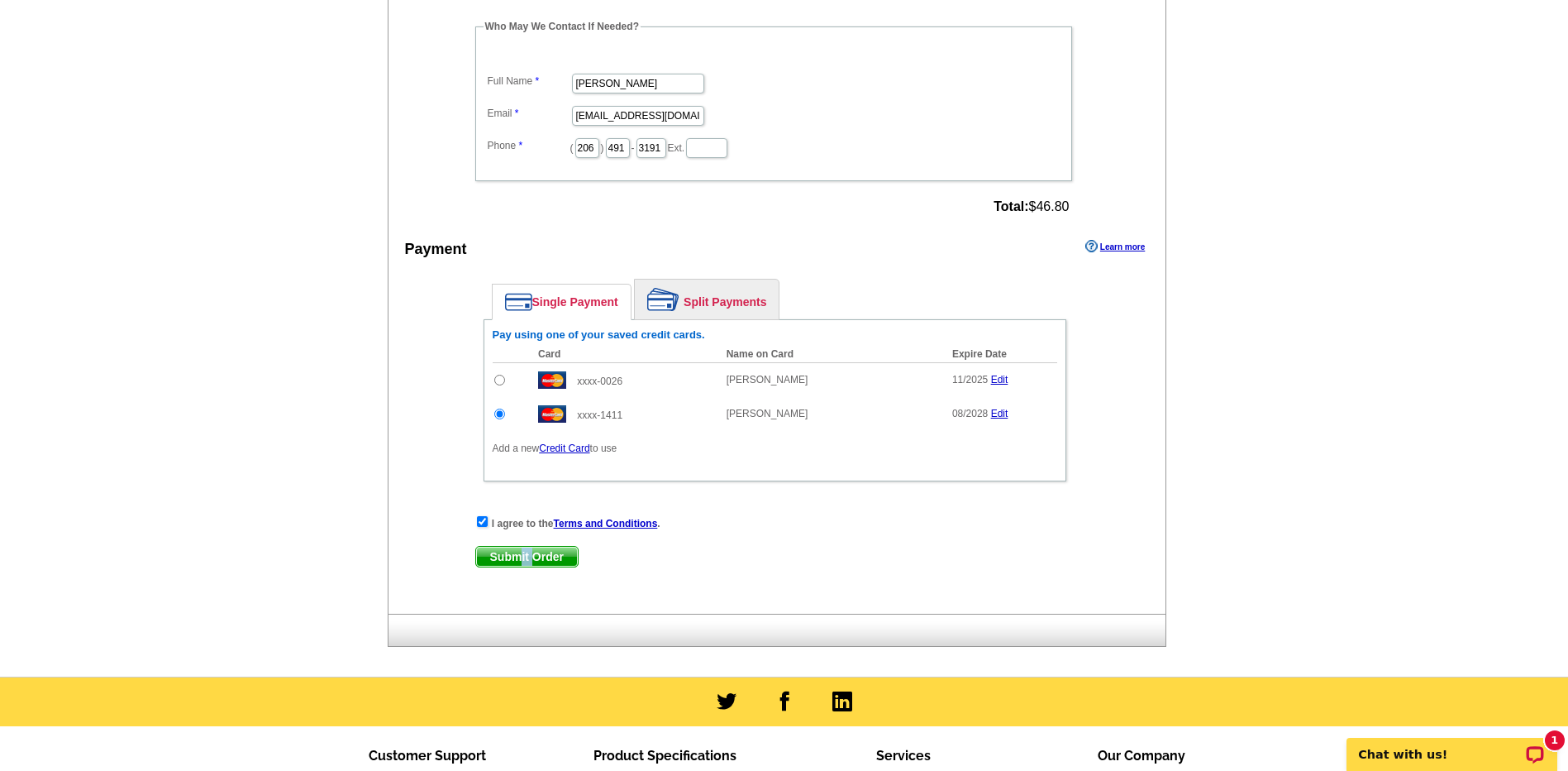
drag, startPoint x: 523, startPoint y: 564, endPoint x: 534, endPoint y: 564, distance: 11.0
click at [534, 564] on span "Submit Order" at bounding box center [527, 556] width 102 height 20
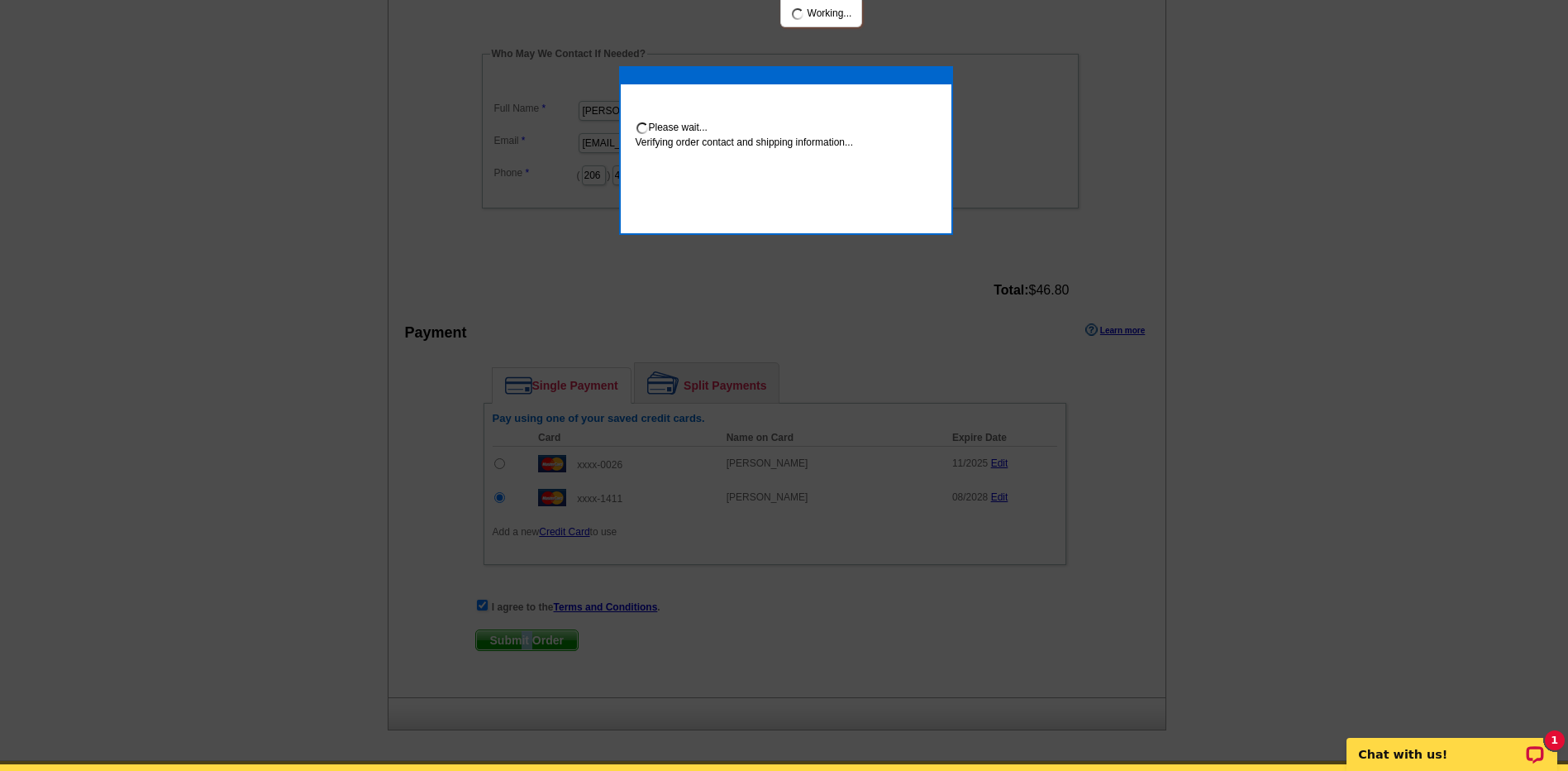
scroll to position [903, 0]
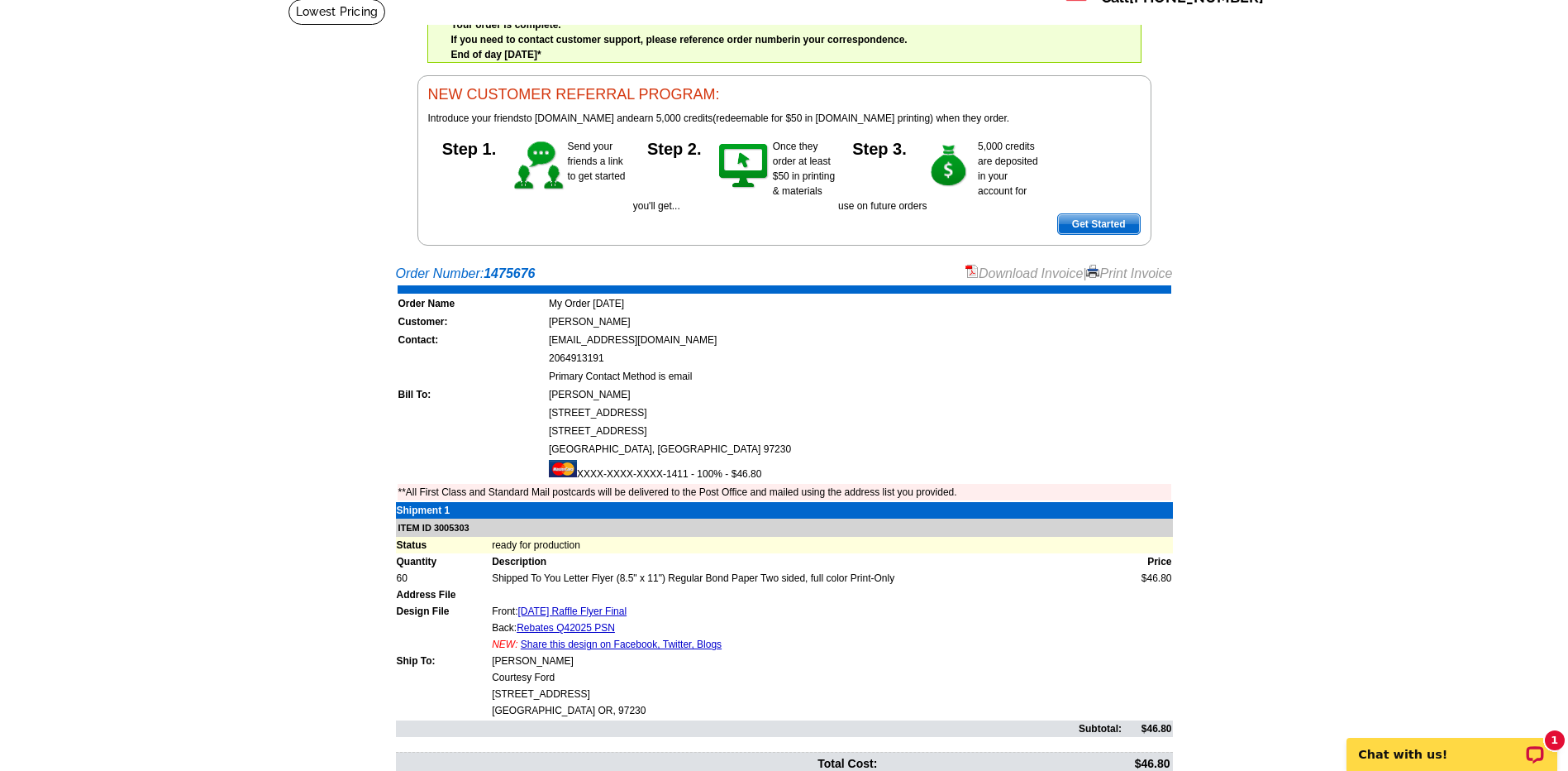
scroll to position [82, 0]
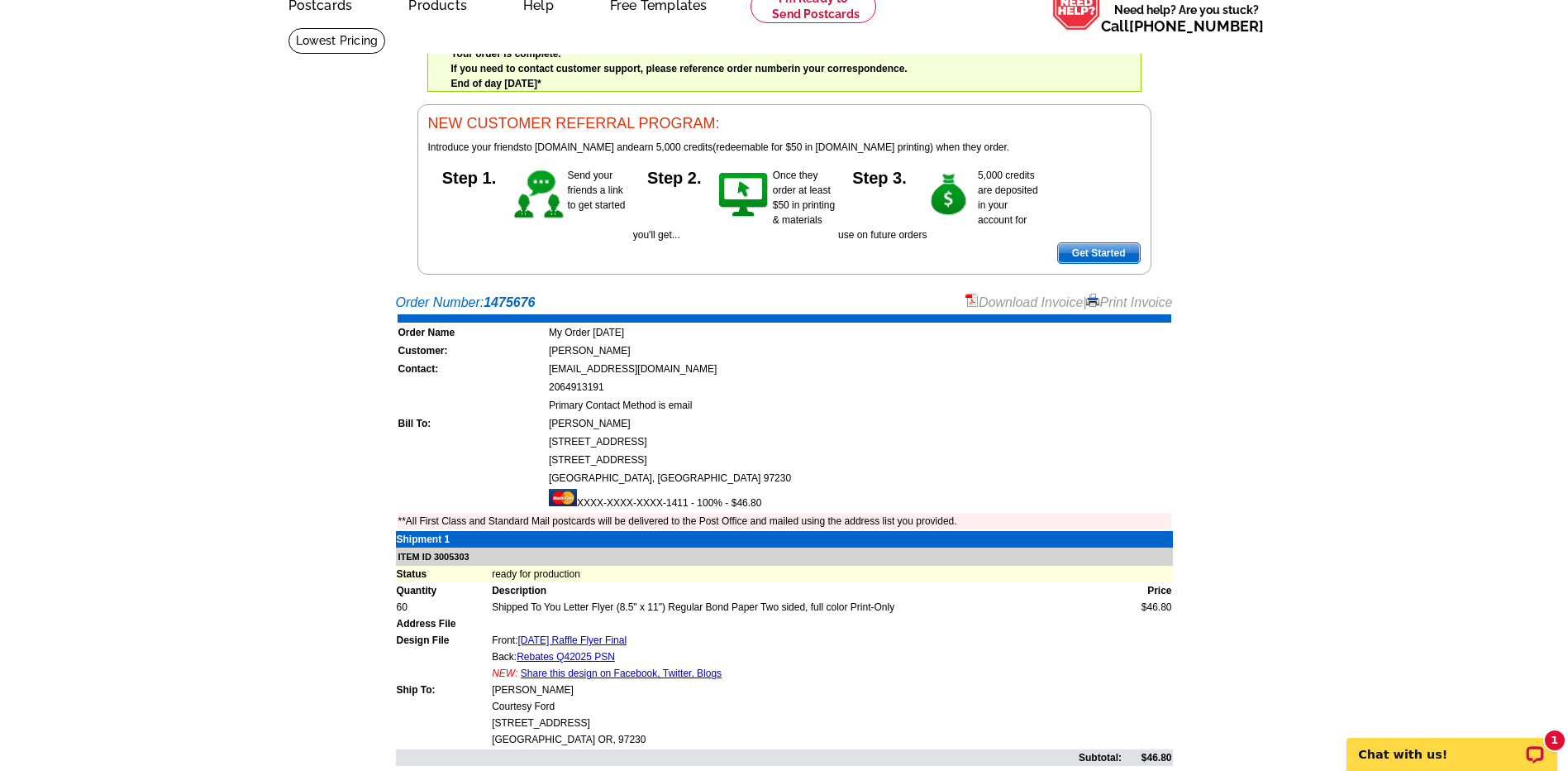
drag, startPoint x: 1118, startPoint y: 299, endPoint x: 105, endPoint y: 683, distance: 1083.3
click at [1118, 299] on link "Print Invoice" at bounding box center [1129, 302] width 86 height 14
